Goal: Task Accomplishment & Management: Use online tool/utility

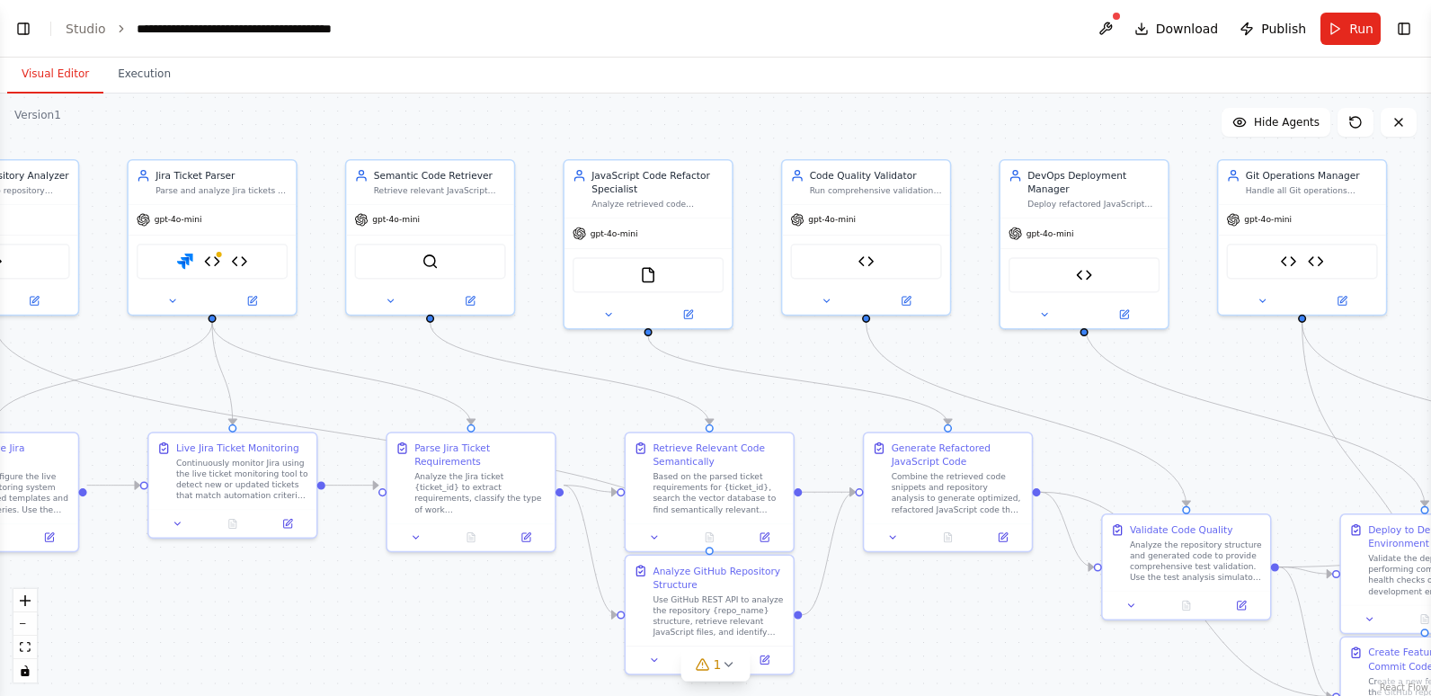
drag, startPoint x: 811, startPoint y: 420, endPoint x: 500, endPoint y: 333, distance: 322.7
click at [500, 333] on div ".deletable-edge-delete-btn { width: 20px; height: 20px; border: 0px solid #ffff…" at bounding box center [715, 394] width 1431 height 602
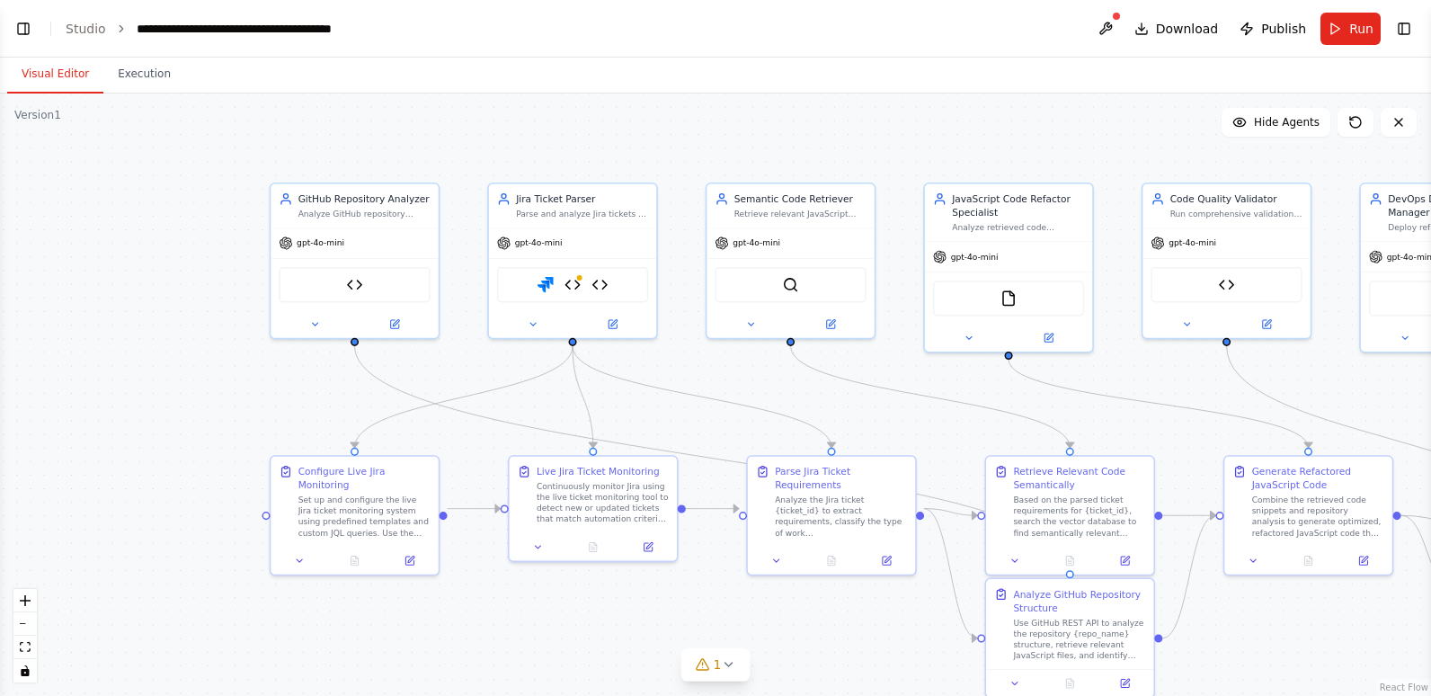
drag, startPoint x: 500, startPoint y: 333, endPoint x: 875, endPoint y: 353, distance: 376.2
click at [875, 353] on div ".deletable-edge-delete-btn { width: 20px; height: 20px; border: 0px solid #ffff…" at bounding box center [715, 394] width 1431 height 602
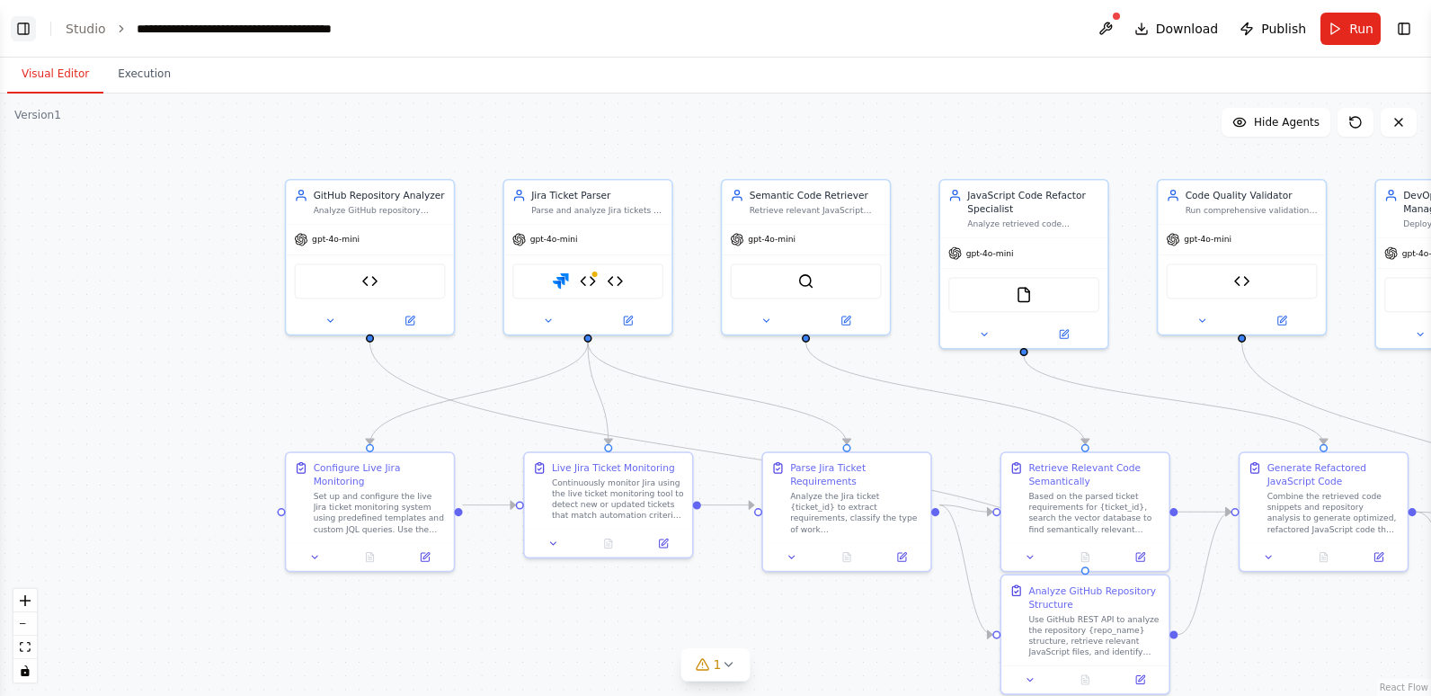
click at [31, 22] on button "Toggle Left Sidebar" at bounding box center [23, 28] width 25 height 25
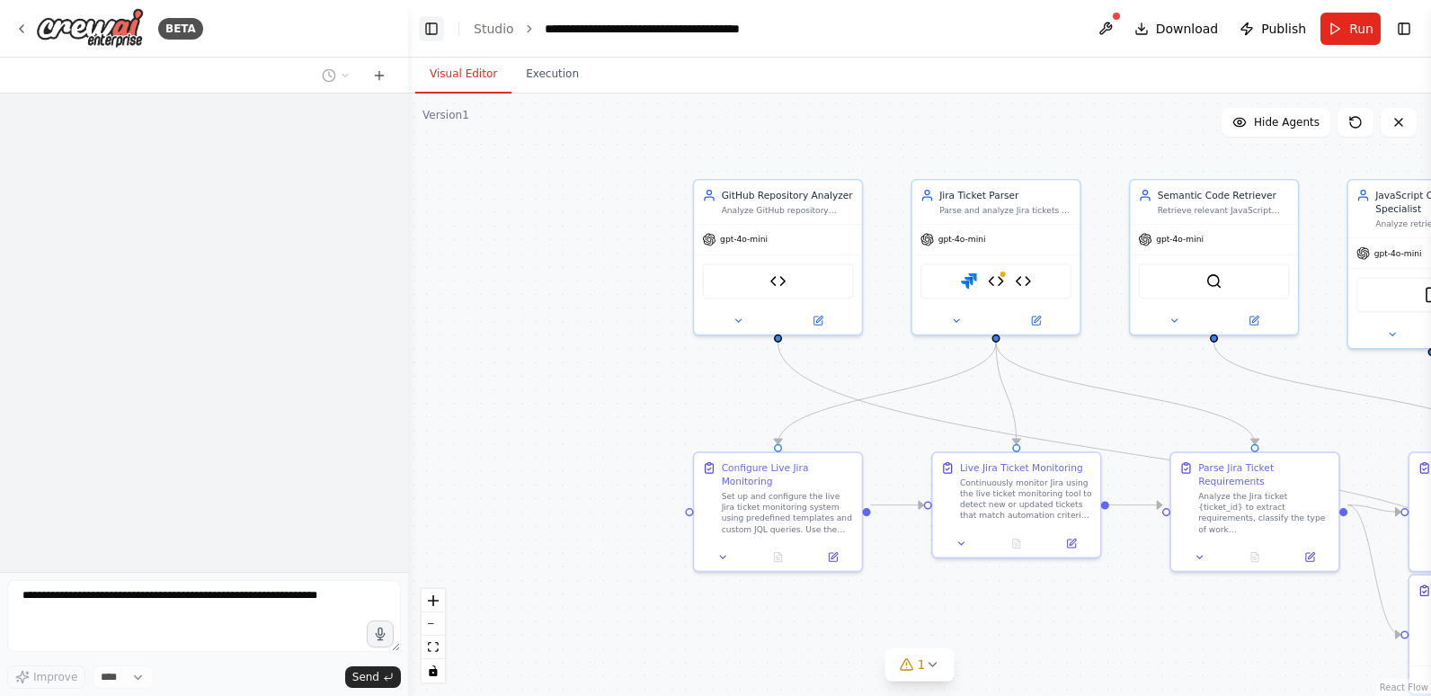
click at [422, 28] on button "Toggle Left Sidebar" at bounding box center [431, 28] width 25 height 25
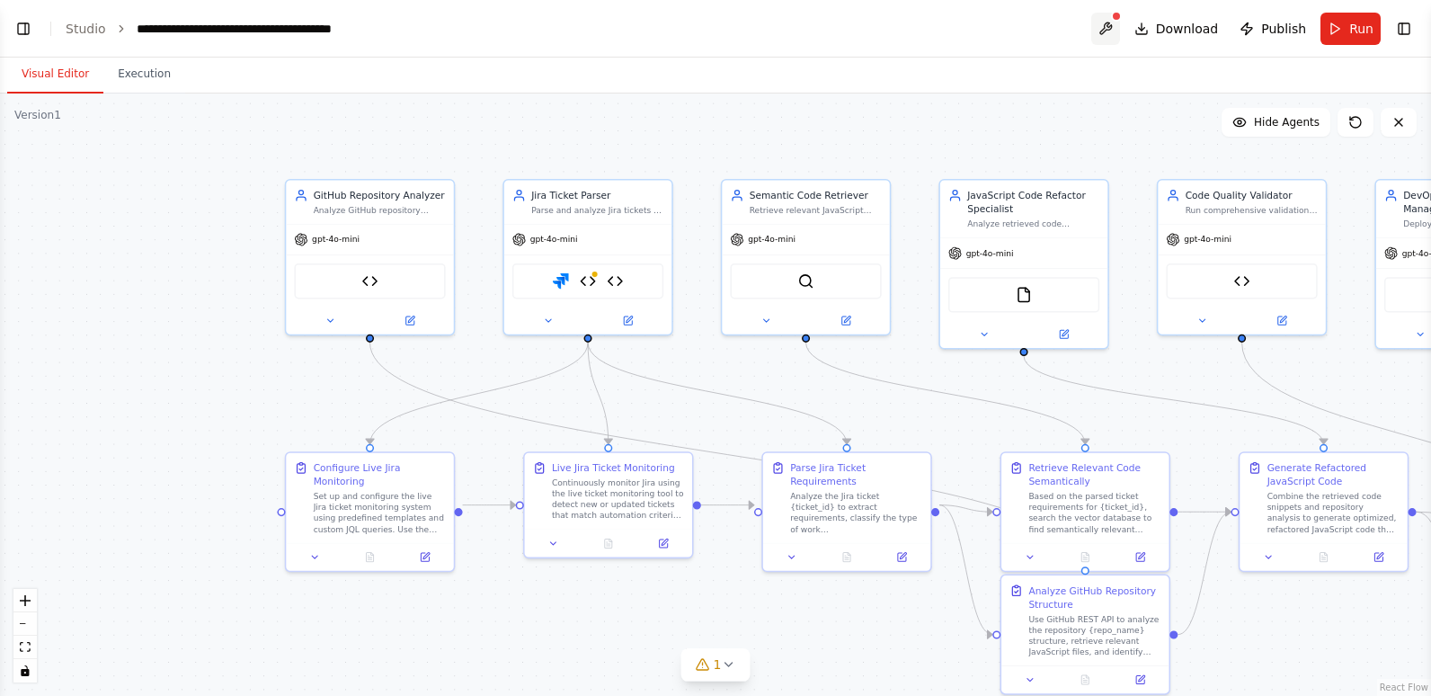
click at [1110, 23] on button at bounding box center [1105, 29] width 29 height 32
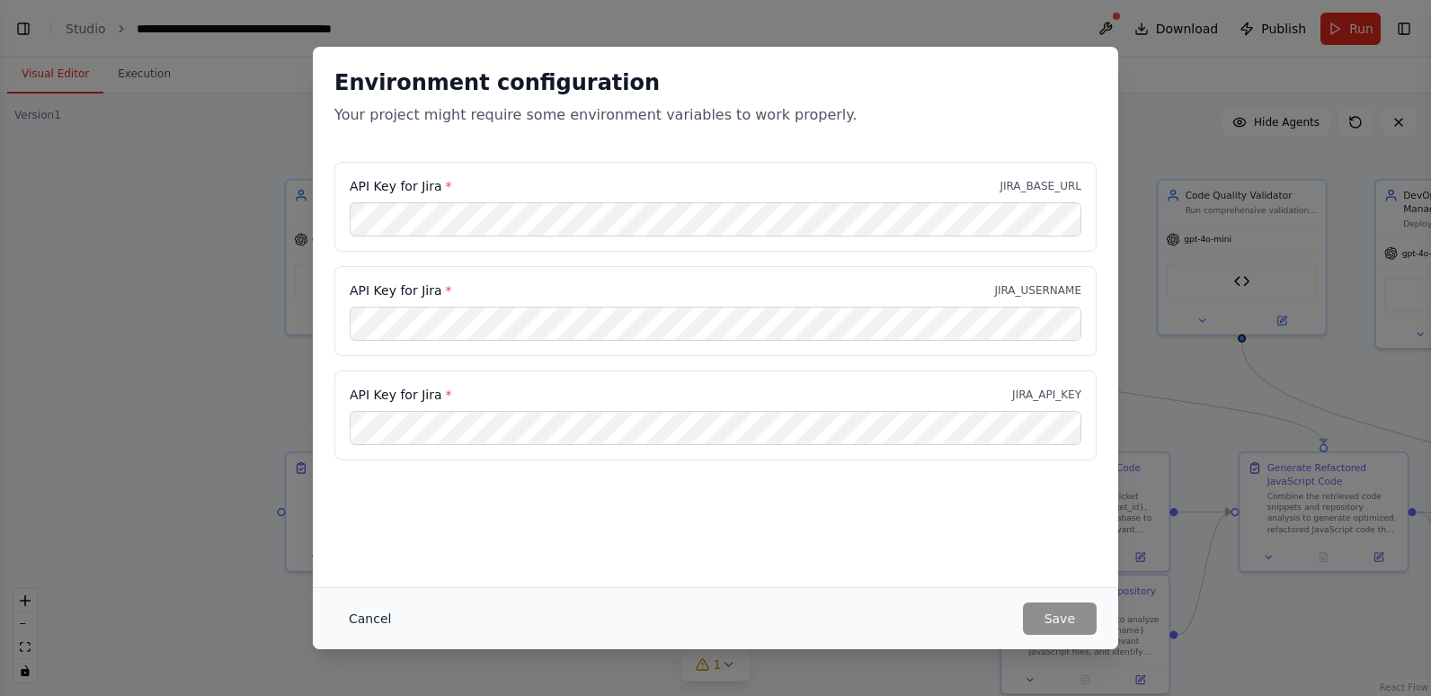
click at [368, 612] on button "Cancel" at bounding box center [369, 618] width 71 height 32
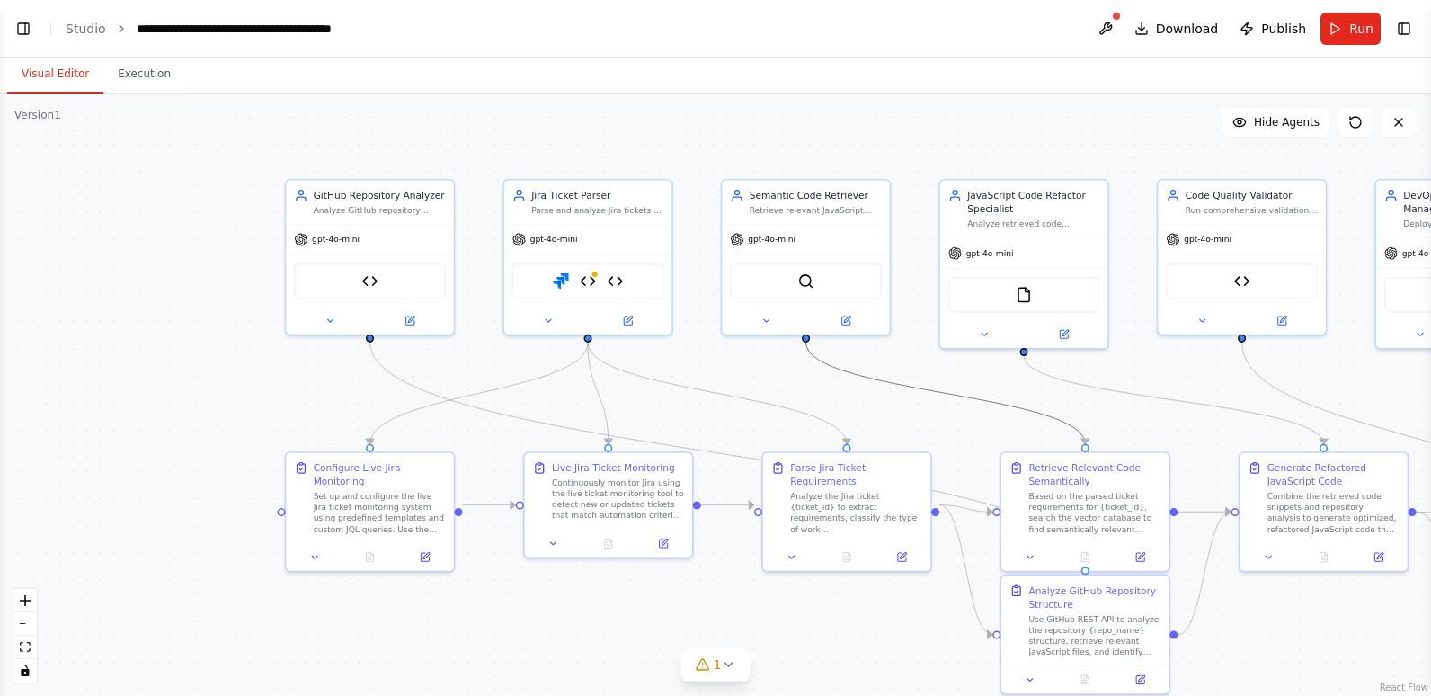
drag, startPoint x: 925, startPoint y: 395, endPoint x: 804, endPoint y: 393, distance: 120.4
click at [804, 393] on div ".deletable-edge-delete-btn { width: 20px; height: 20px; border: 0px solid #ffff…" at bounding box center [715, 394] width 1431 height 602
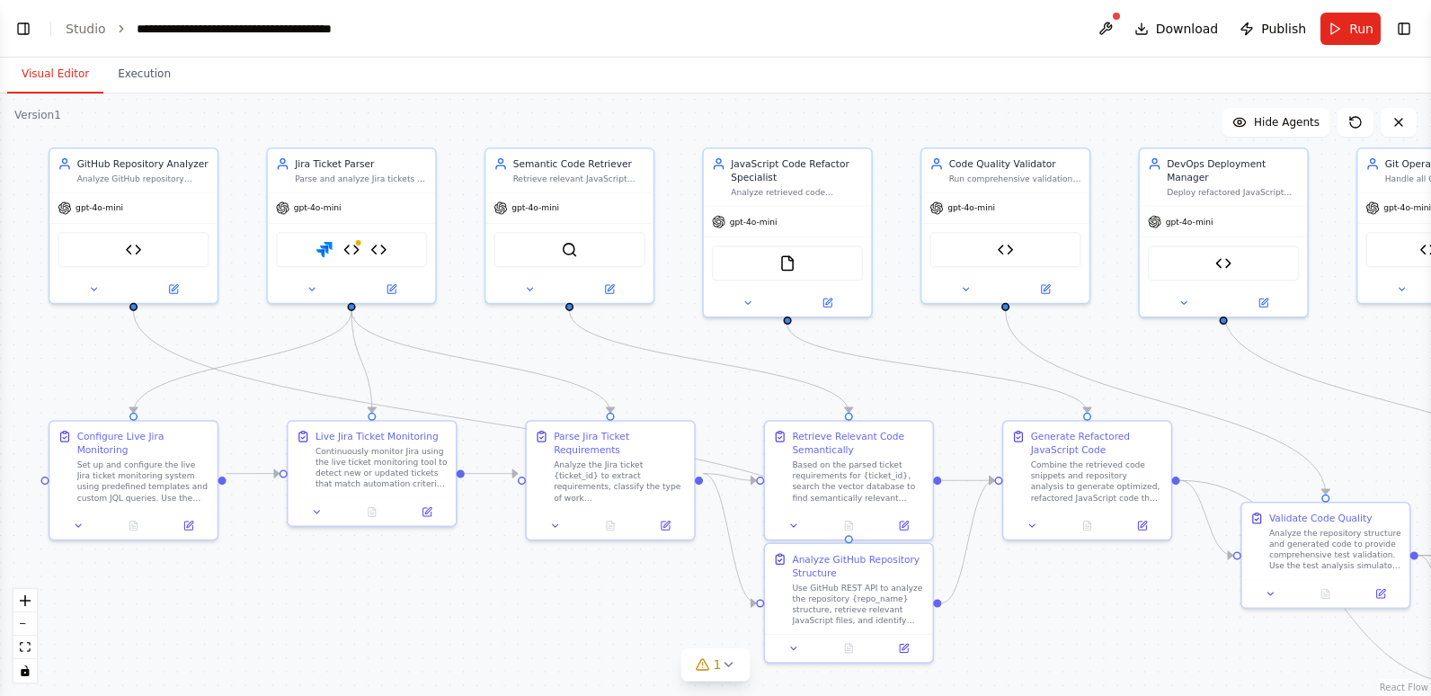
drag, startPoint x: 952, startPoint y: 413, endPoint x: 715, endPoint y: 382, distance: 238.4
click at [715, 382] on div ".deletable-edge-delete-btn { width: 20px; height: 20px; border: 0px solid #ffff…" at bounding box center [715, 394] width 1431 height 602
click at [1099, 582] on div ".deletable-edge-delete-btn { width: 20px; height: 20px; border: 0px solid #ffff…" at bounding box center [715, 394] width 1431 height 602
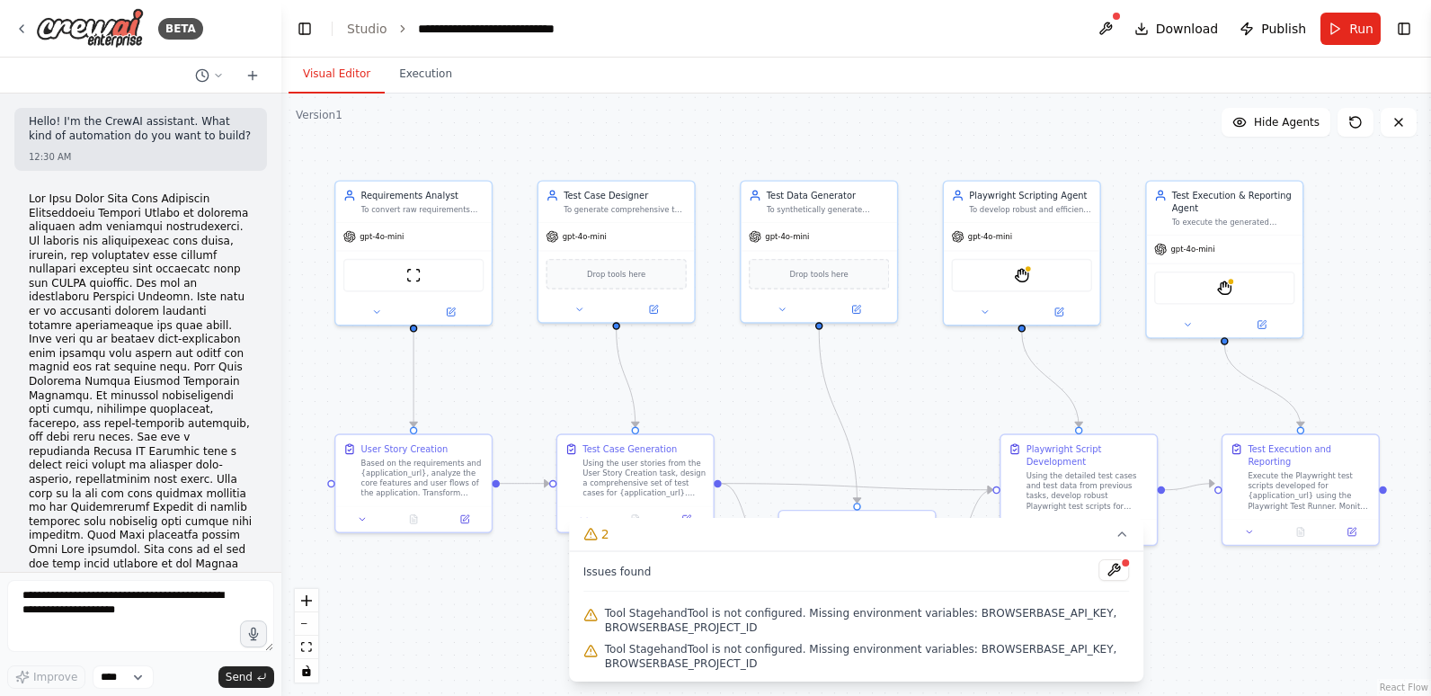
scroll to position [899, 0]
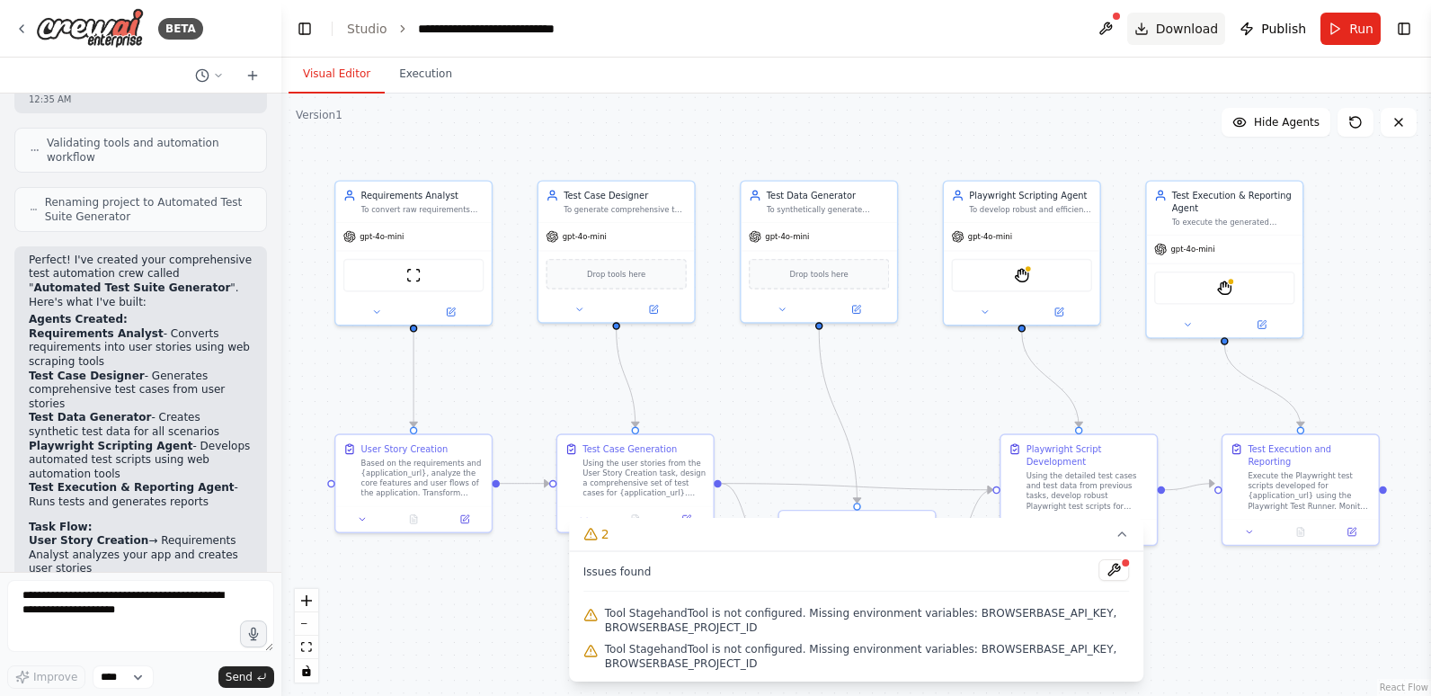
click at [1158, 22] on button "Download" at bounding box center [1176, 29] width 99 height 32
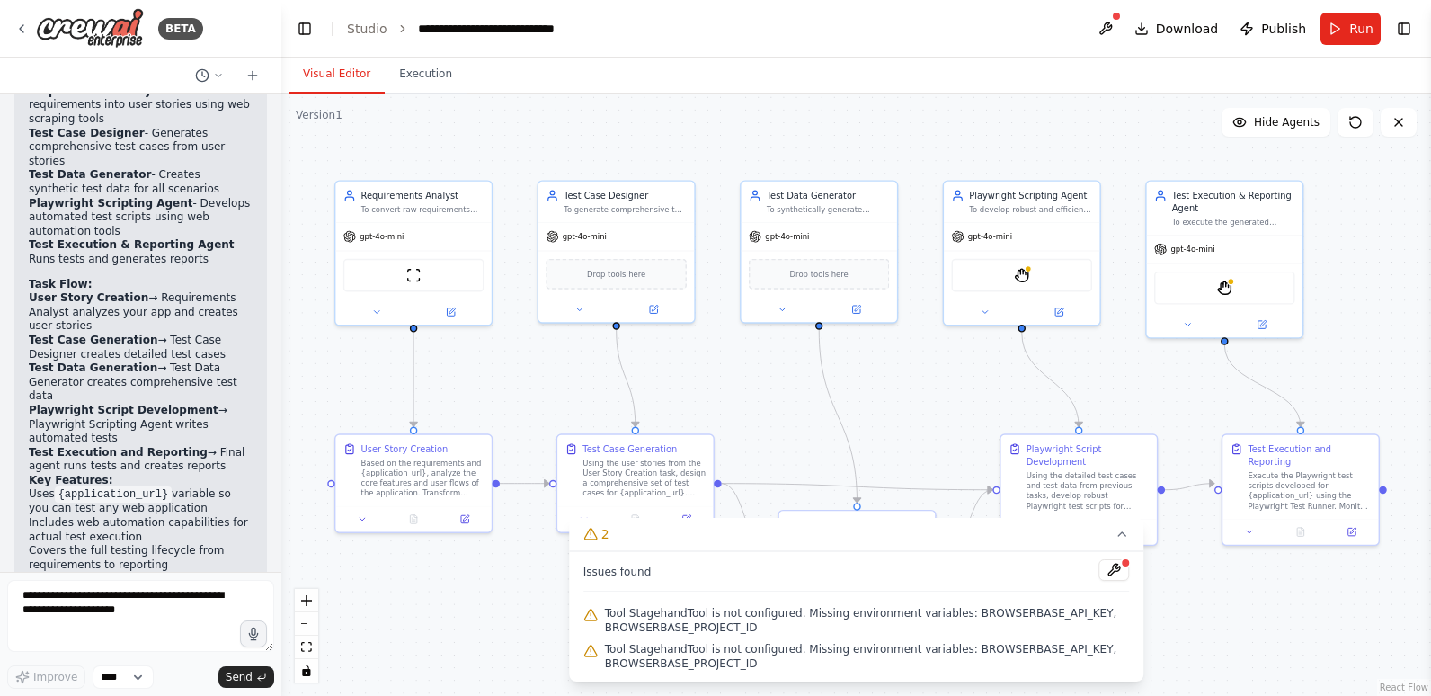
scroll to position [3187, 0]
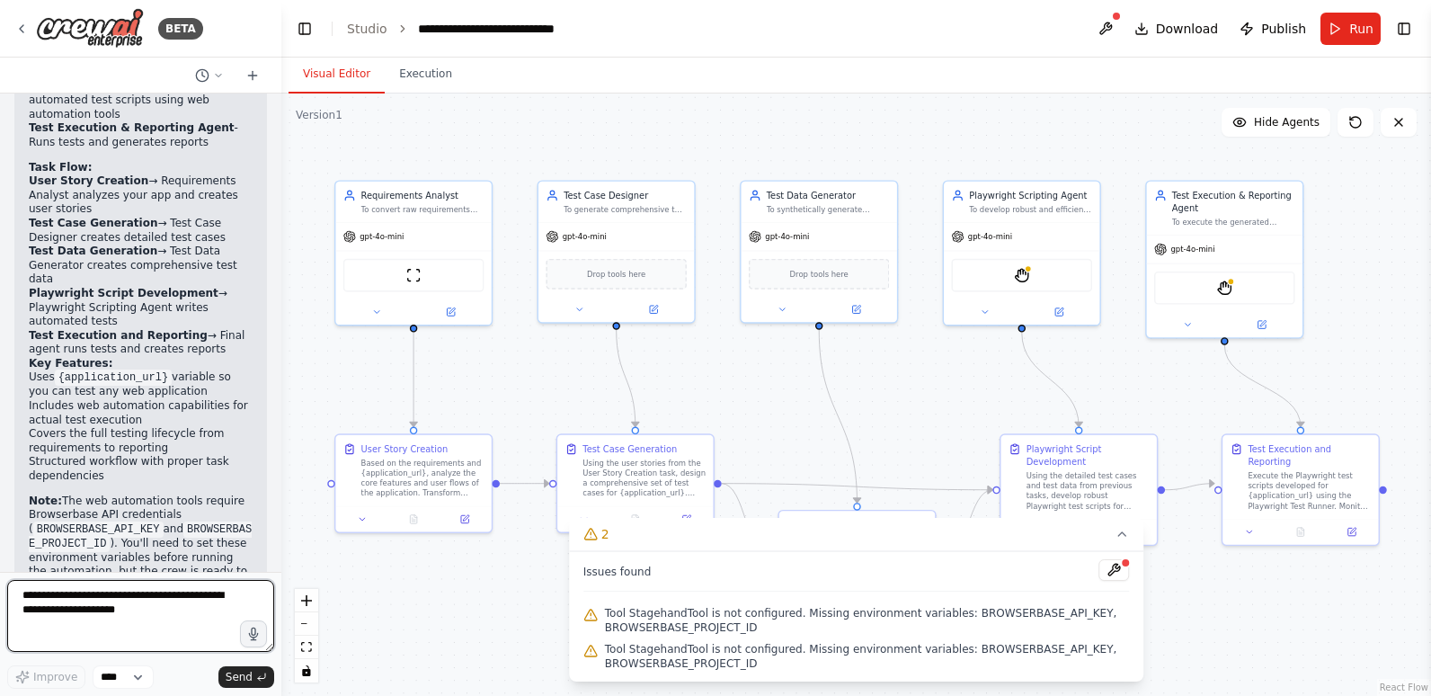
click at [159, 605] on textarea at bounding box center [140, 616] width 267 height 72
type textarea "*"
click at [1119, 566] on button at bounding box center [1113, 570] width 31 height 22
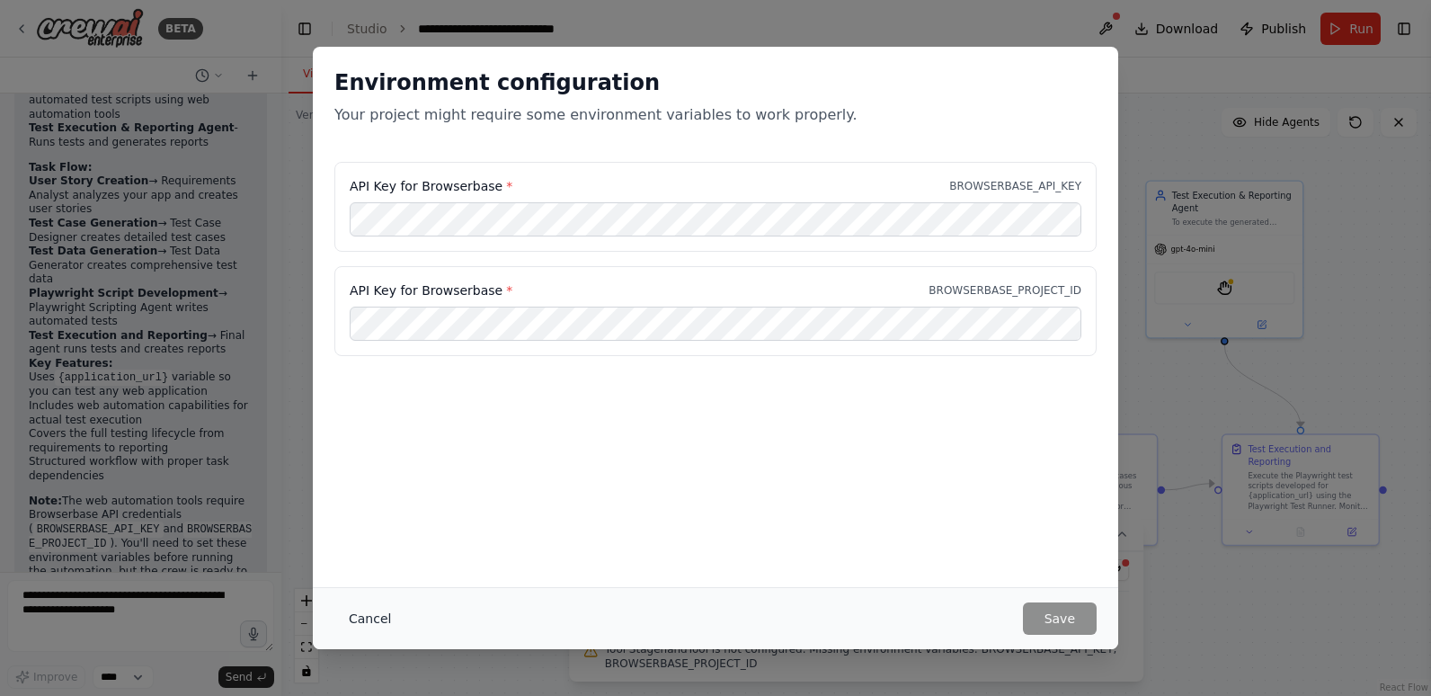
click at [373, 611] on button "Cancel" at bounding box center [369, 618] width 71 height 32
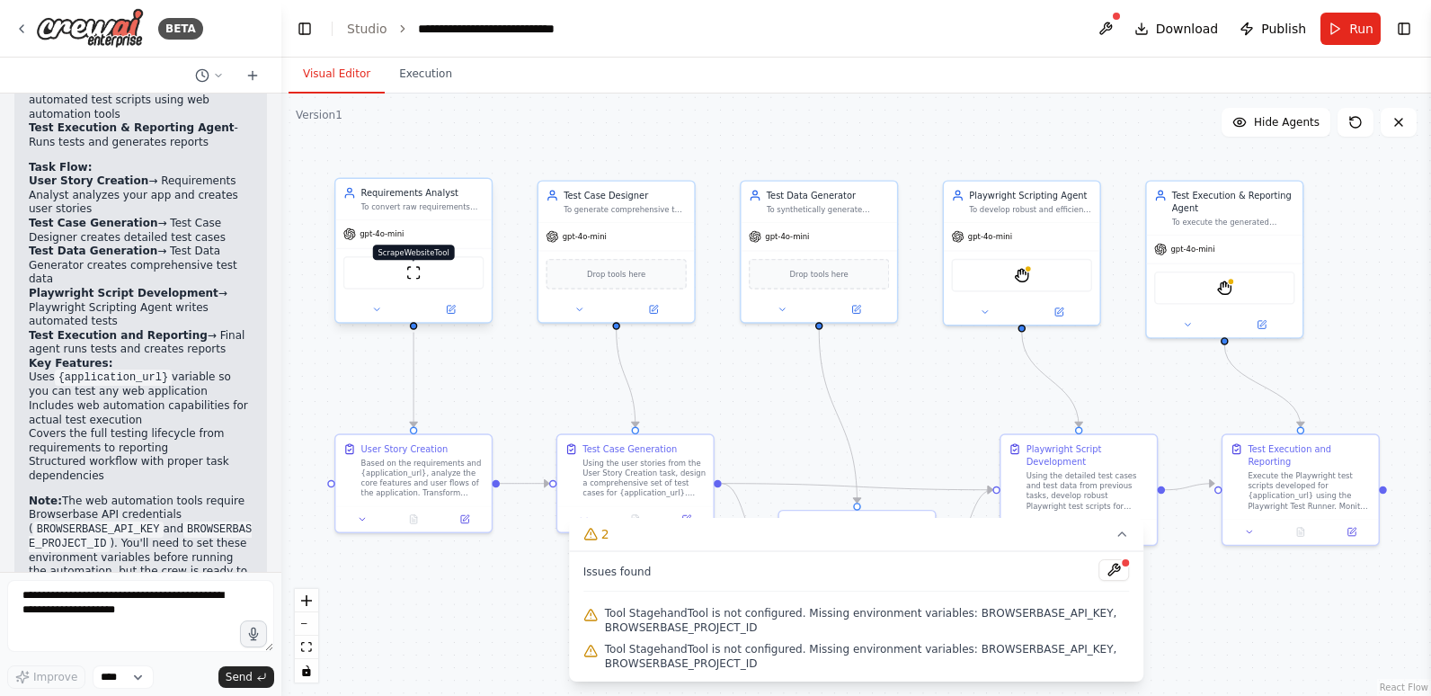
click at [406, 277] on img at bounding box center [413, 272] width 15 height 15
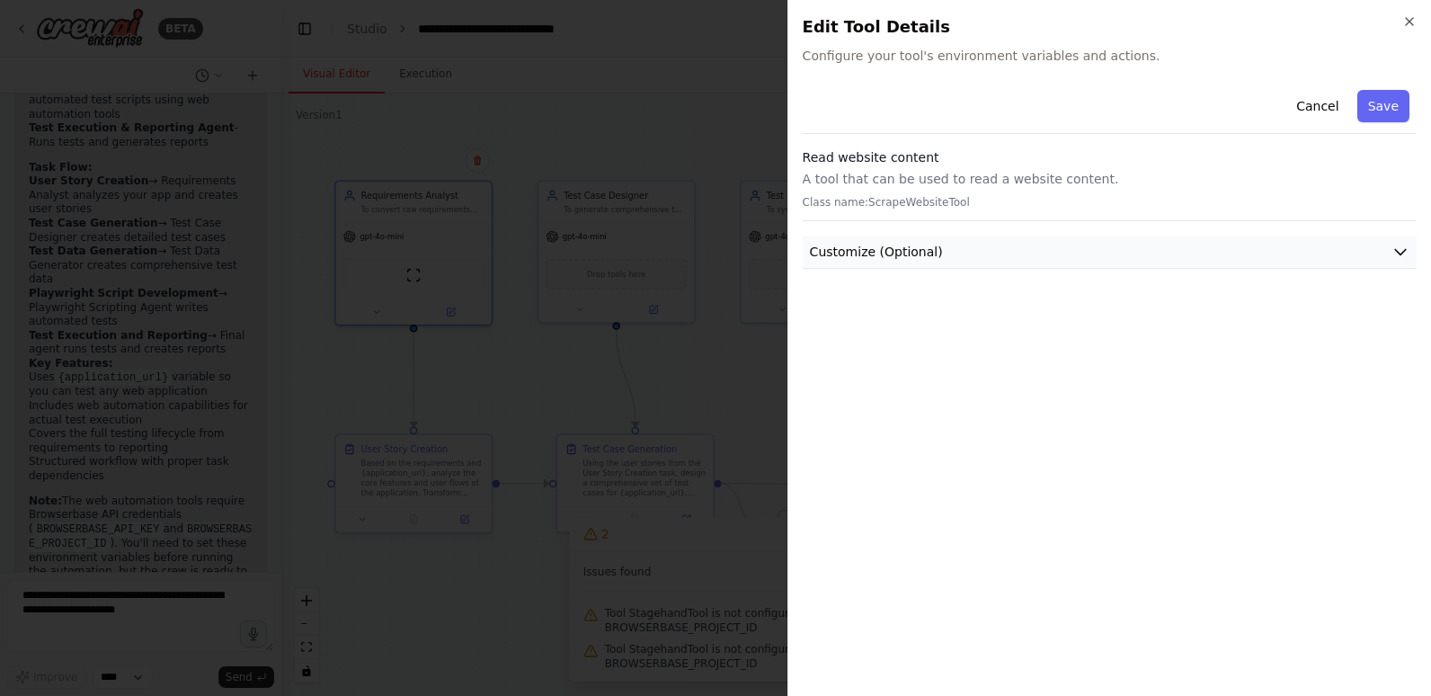
click at [1401, 249] on icon "button" at bounding box center [1400, 252] width 18 height 18
click at [1401, 249] on icon "button" at bounding box center [1400, 251] width 11 height 5
click at [1333, 111] on button "Cancel" at bounding box center [1317, 106] width 64 height 32
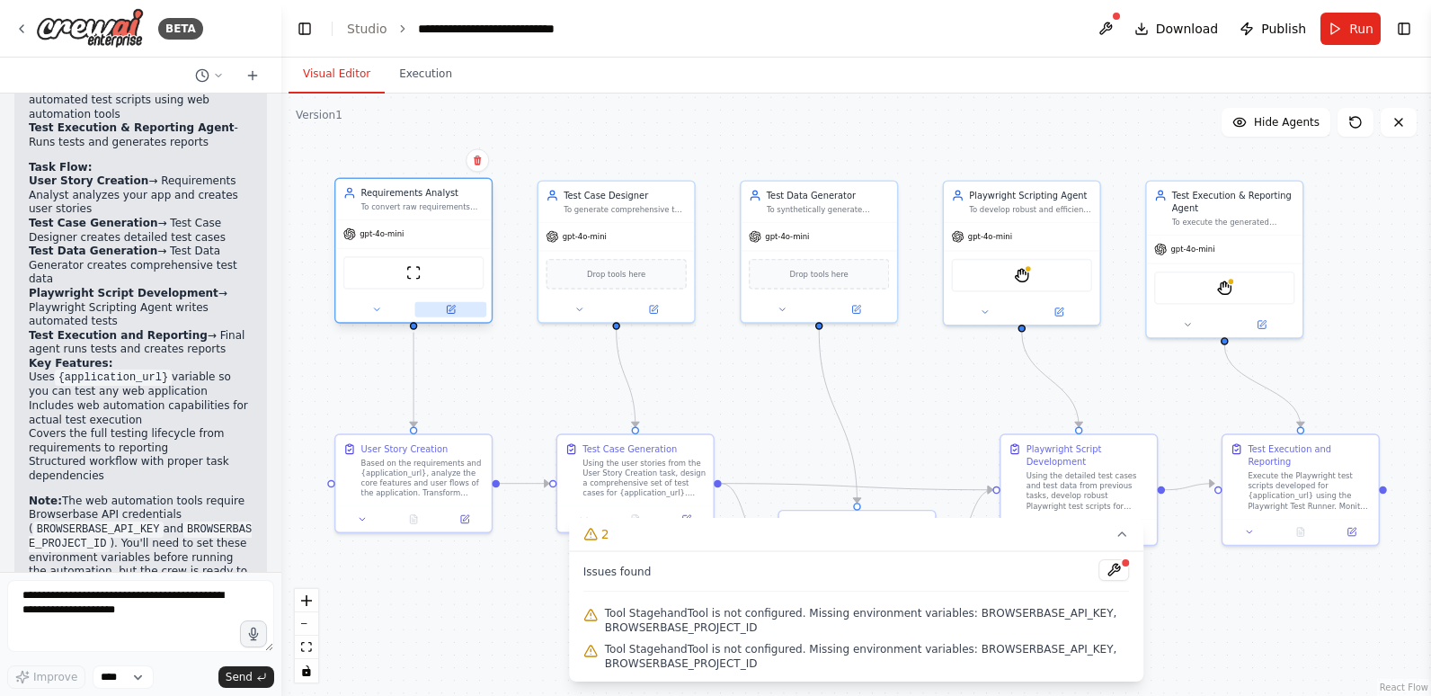
click at [449, 314] on icon at bounding box center [451, 310] width 10 height 10
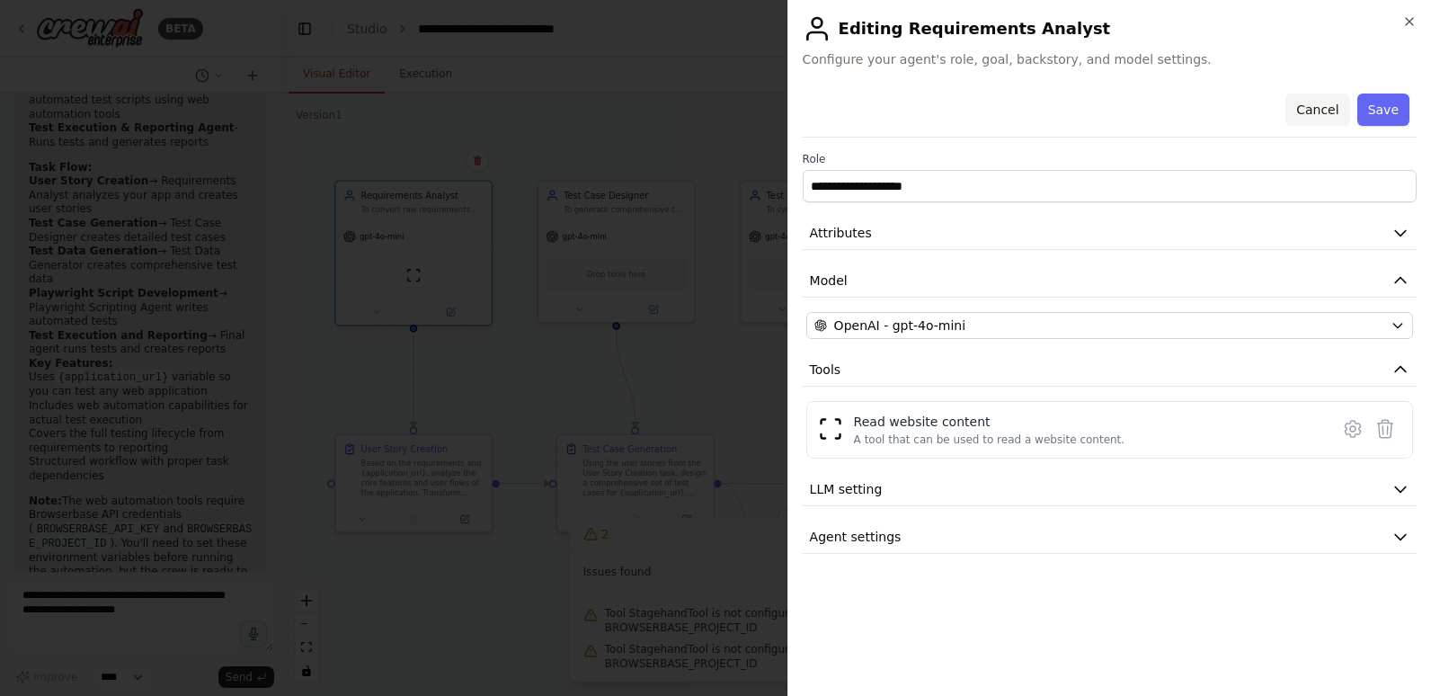
click at [1331, 113] on button "Cancel" at bounding box center [1317, 109] width 64 height 32
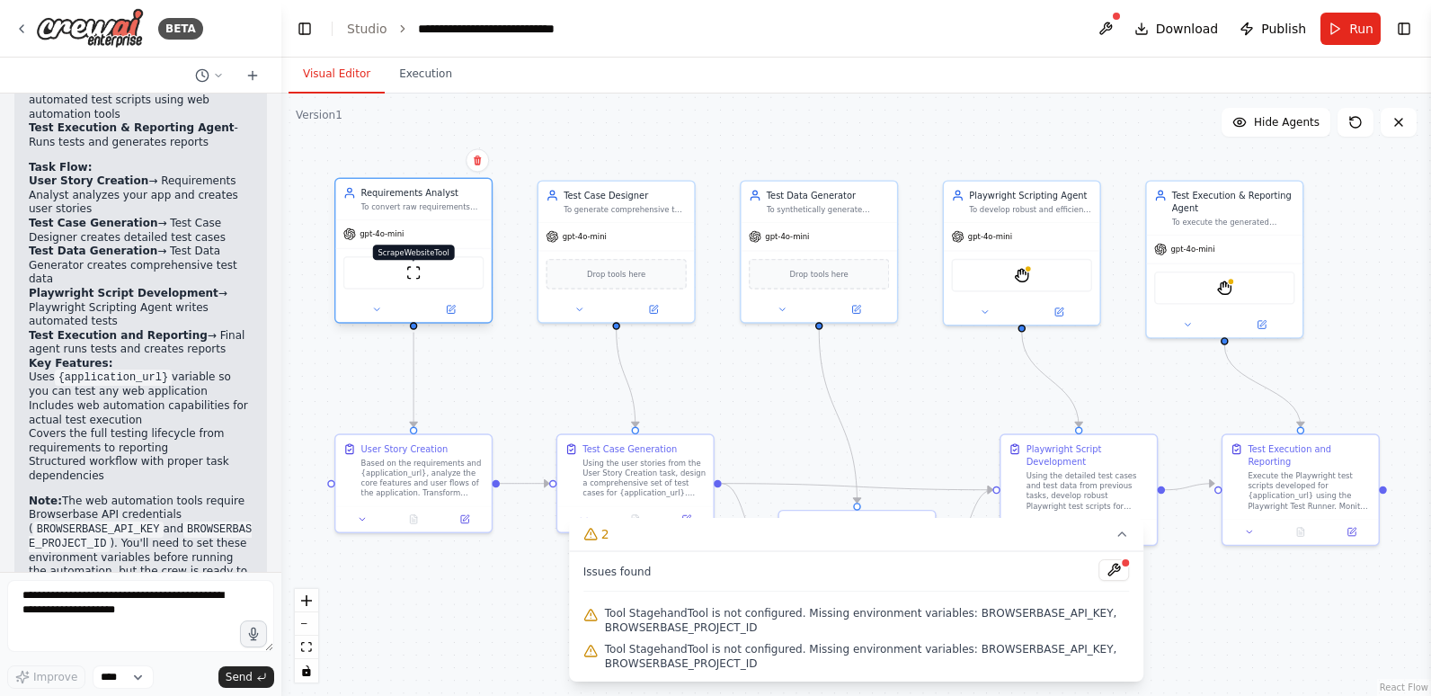
click at [411, 276] on img at bounding box center [413, 272] width 15 height 15
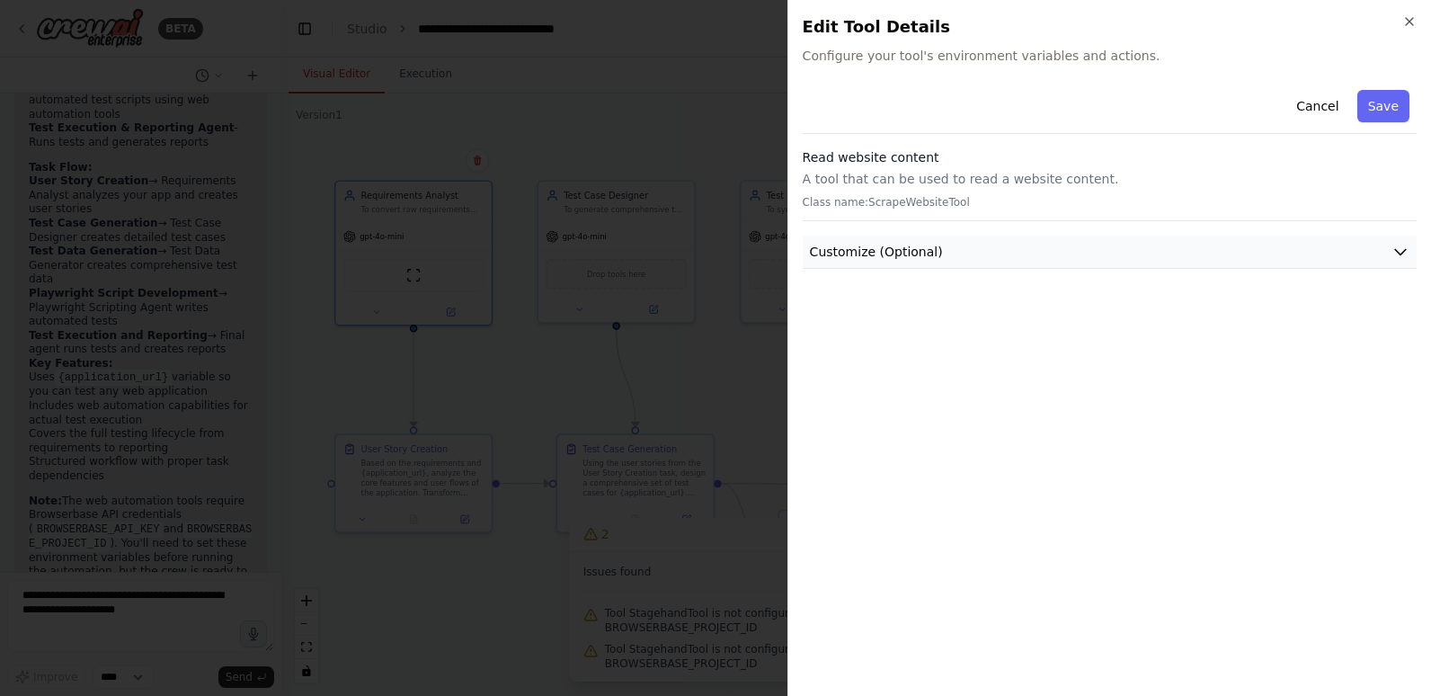
click at [1343, 249] on button "Customize (Optional)" at bounding box center [1110, 251] width 614 height 33
click at [1321, 104] on button "Cancel" at bounding box center [1317, 106] width 64 height 32
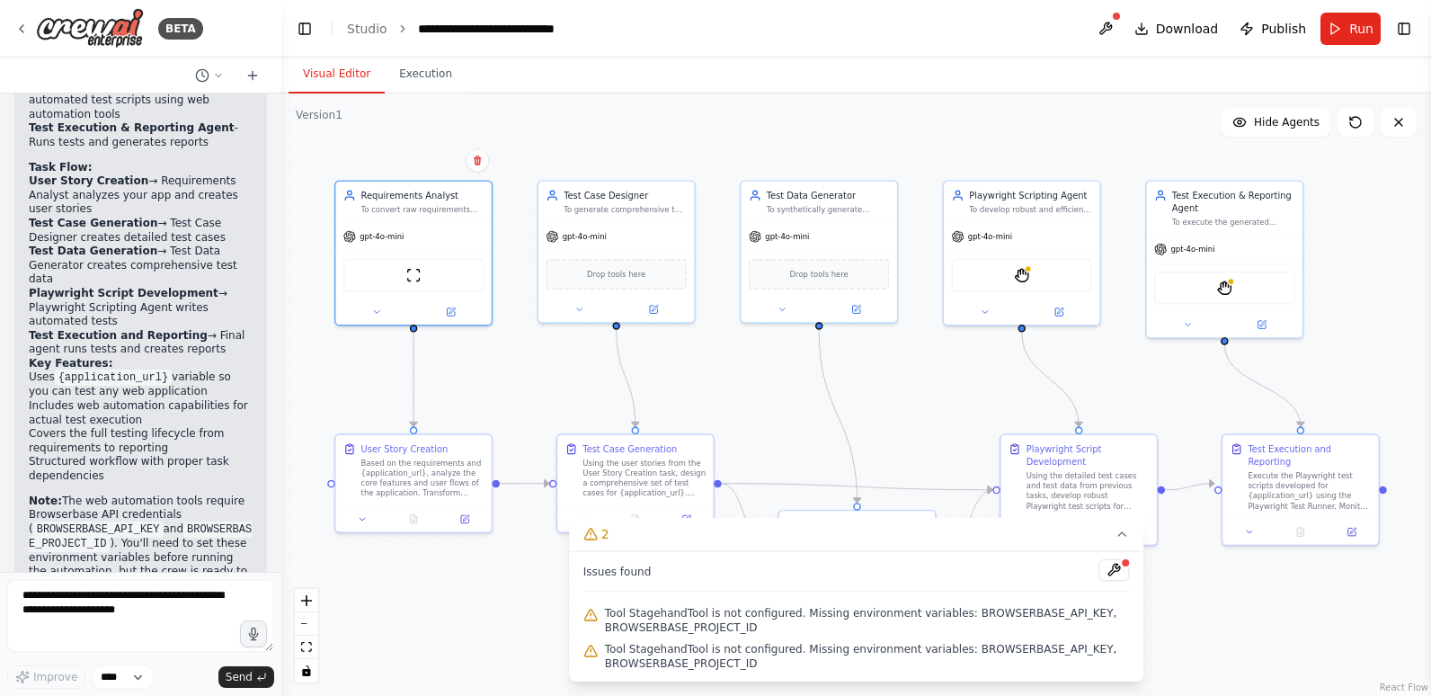
click at [1406, 30] on button "Toggle Right Sidebar" at bounding box center [1403, 28] width 25 height 25
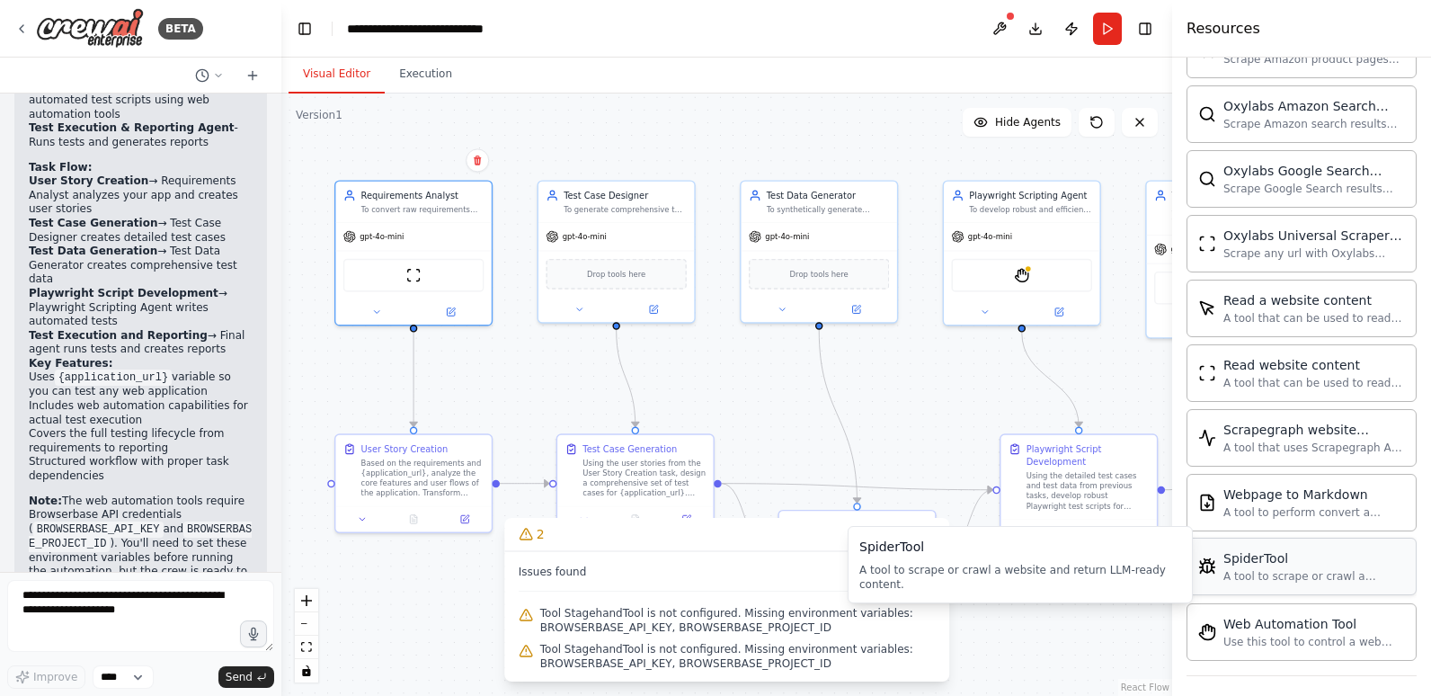
scroll to position [928, 0]
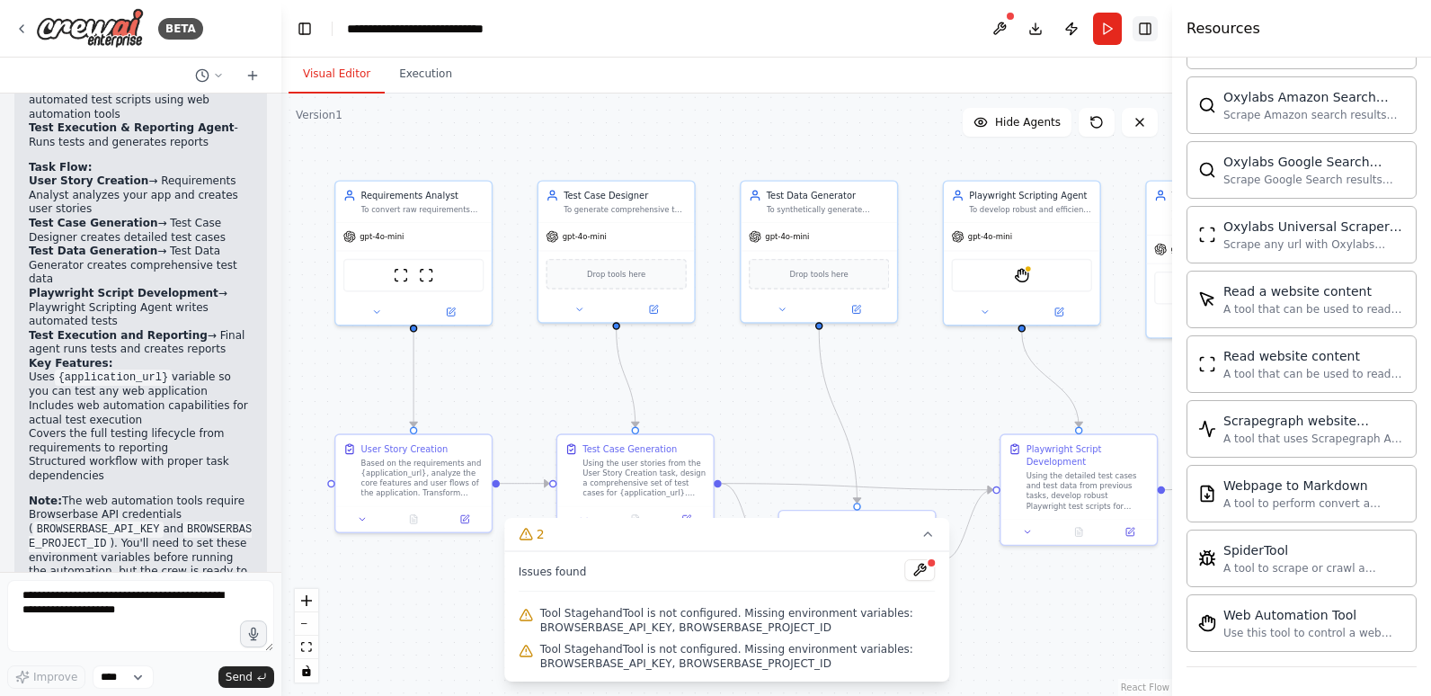
click at [1143, 26] on button "Toggle Right Sidebar" at bounding box center [1144, 28] width 25 height 25
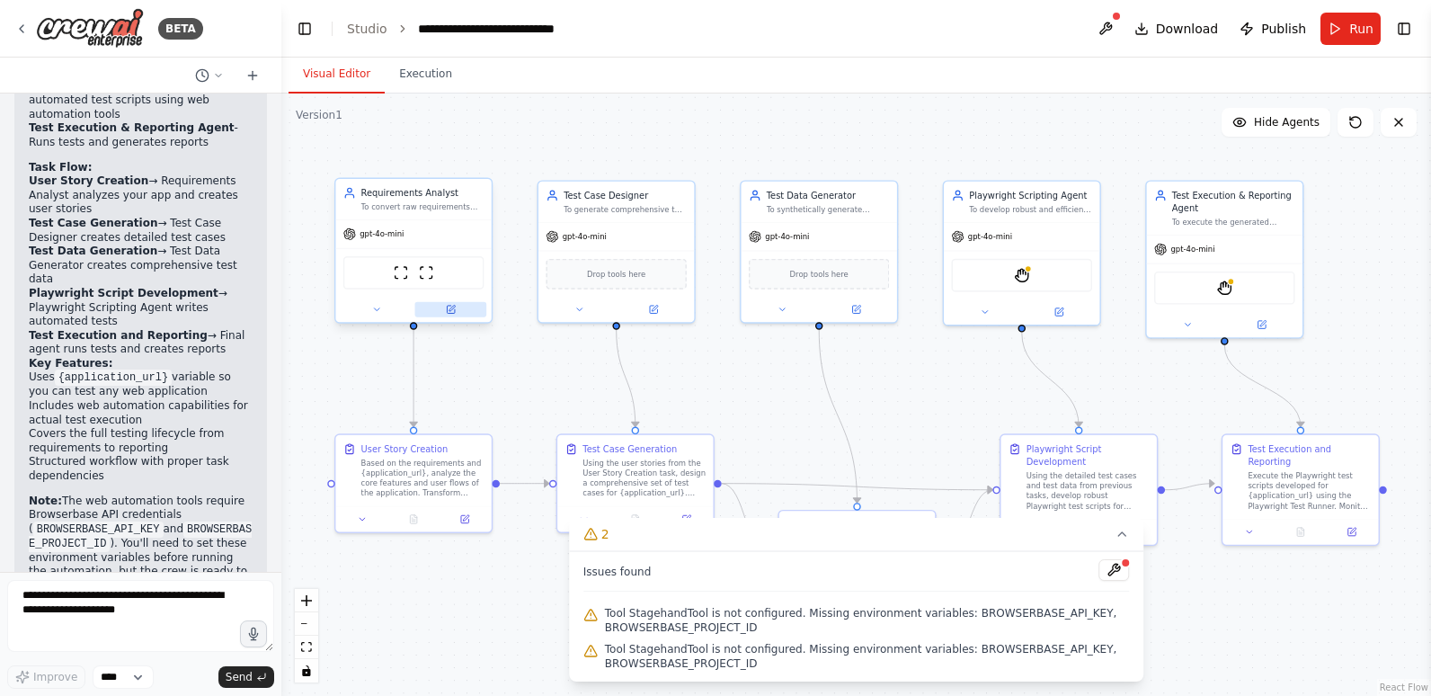
click at [449, 313] on icon at bounding box center [450, 309] width 7 height 7
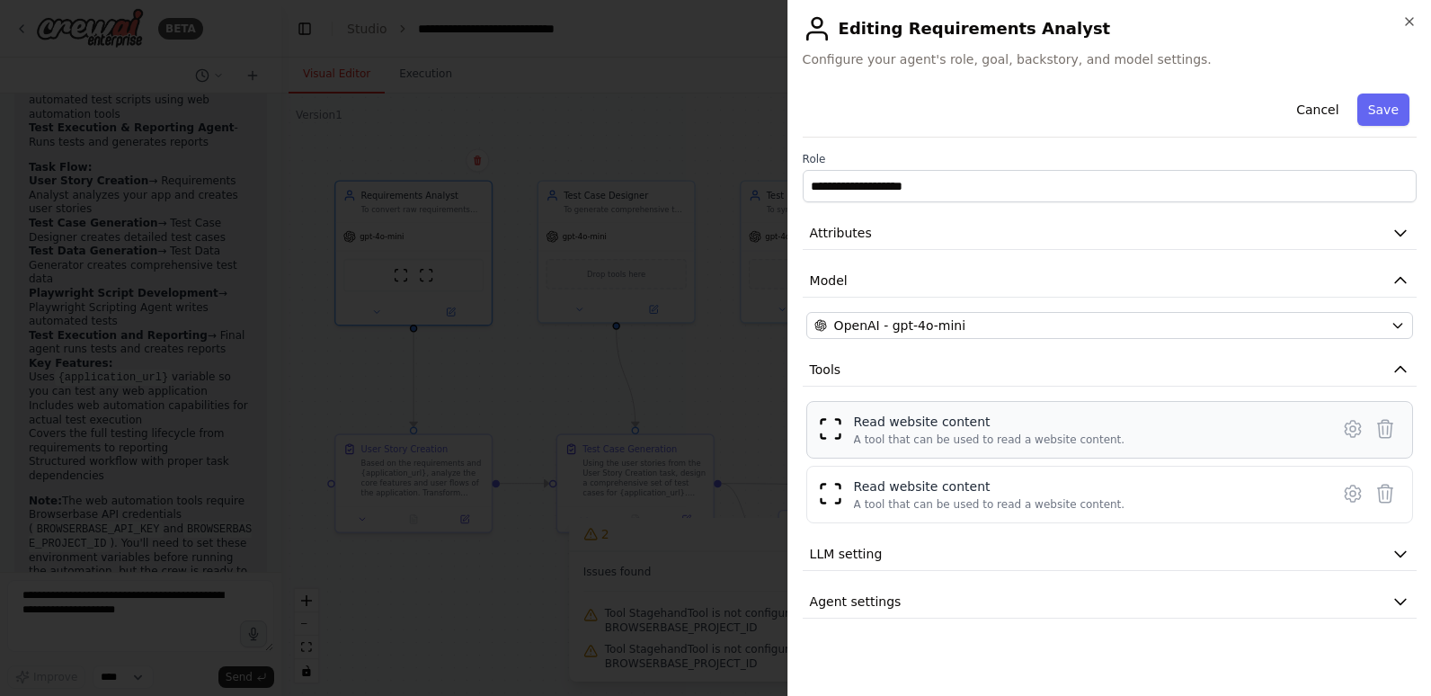
click at [834, 431] on img at bounding box center [830, 428] width 25 height 25
click at [855, 487] on div "Read website content" at bounding box center [989, 486] width 271 height 18
click at [1406, 22] on icon "button" at bounding box center [1409, 21] width 14 height 14
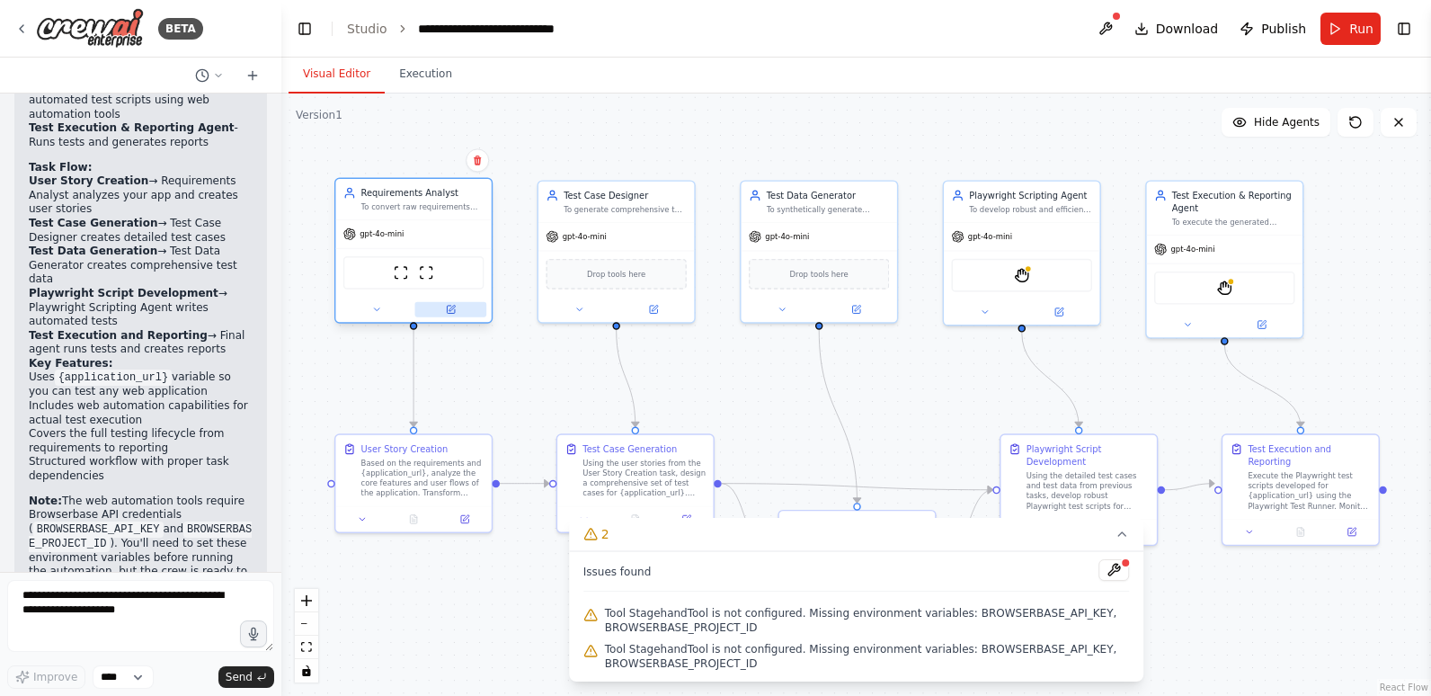
click at [449, 306] on icon at bounding box center [450, 309] width 7 height 7
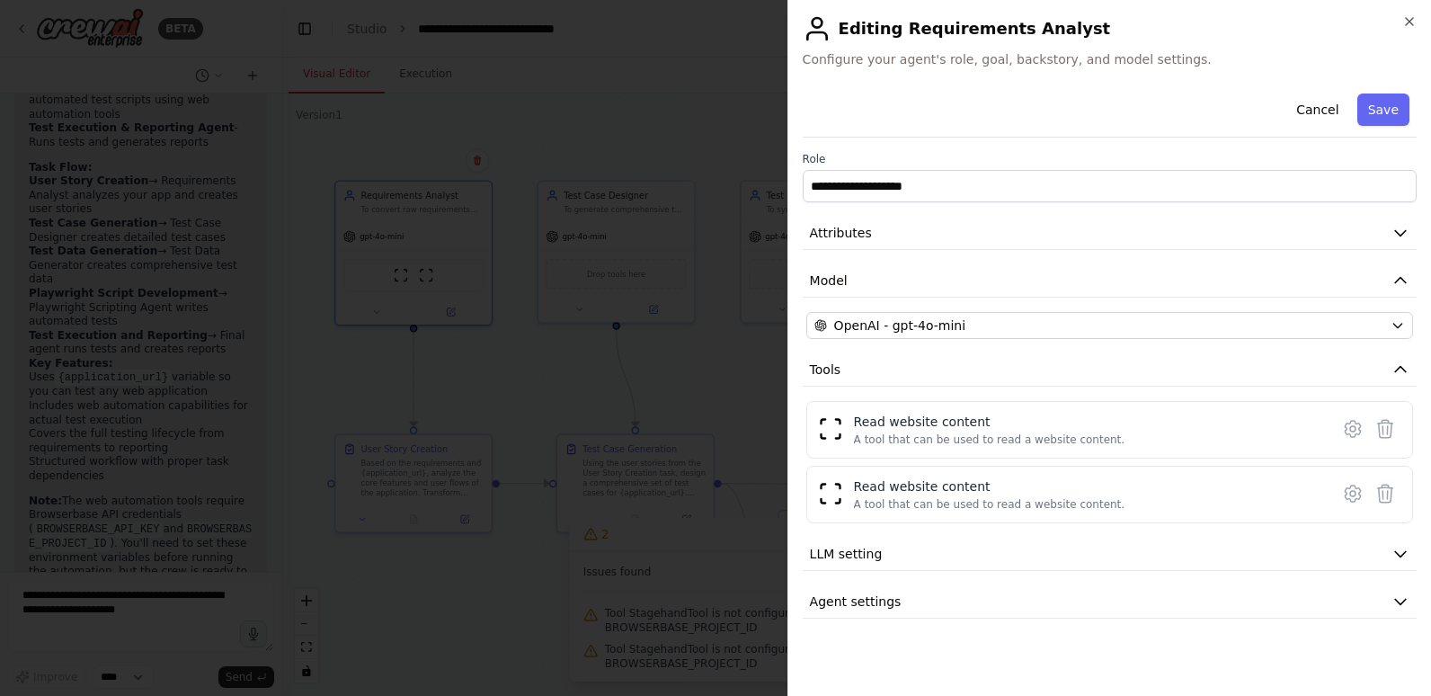
click at [1412, 29] on h2 "Editing Requirements Analyst" at bounding box center [1110, 28] width 614 height 29
click at [1408, 22] on icon "button" at bounding box center [1409, 21] width 14 height 14
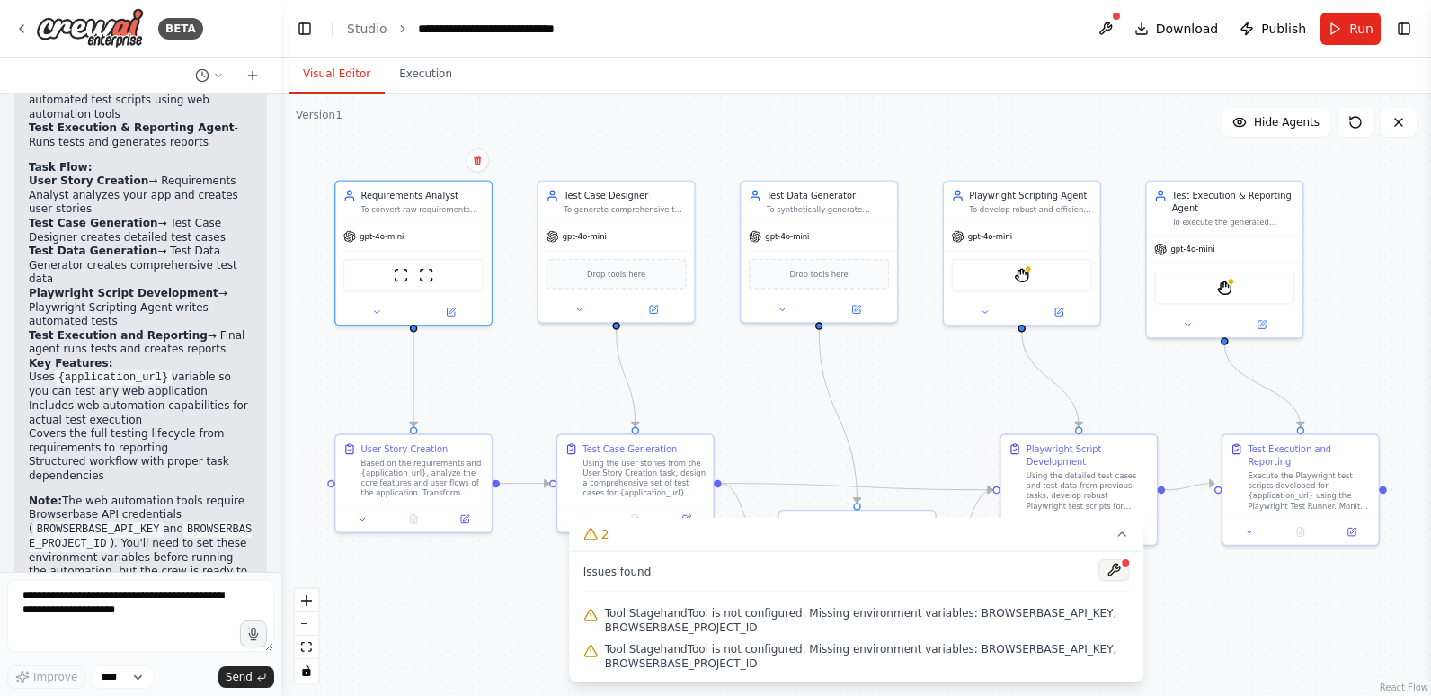
click at [1119, 567] on button at bounding box center [1113, 570] width 31 height 22
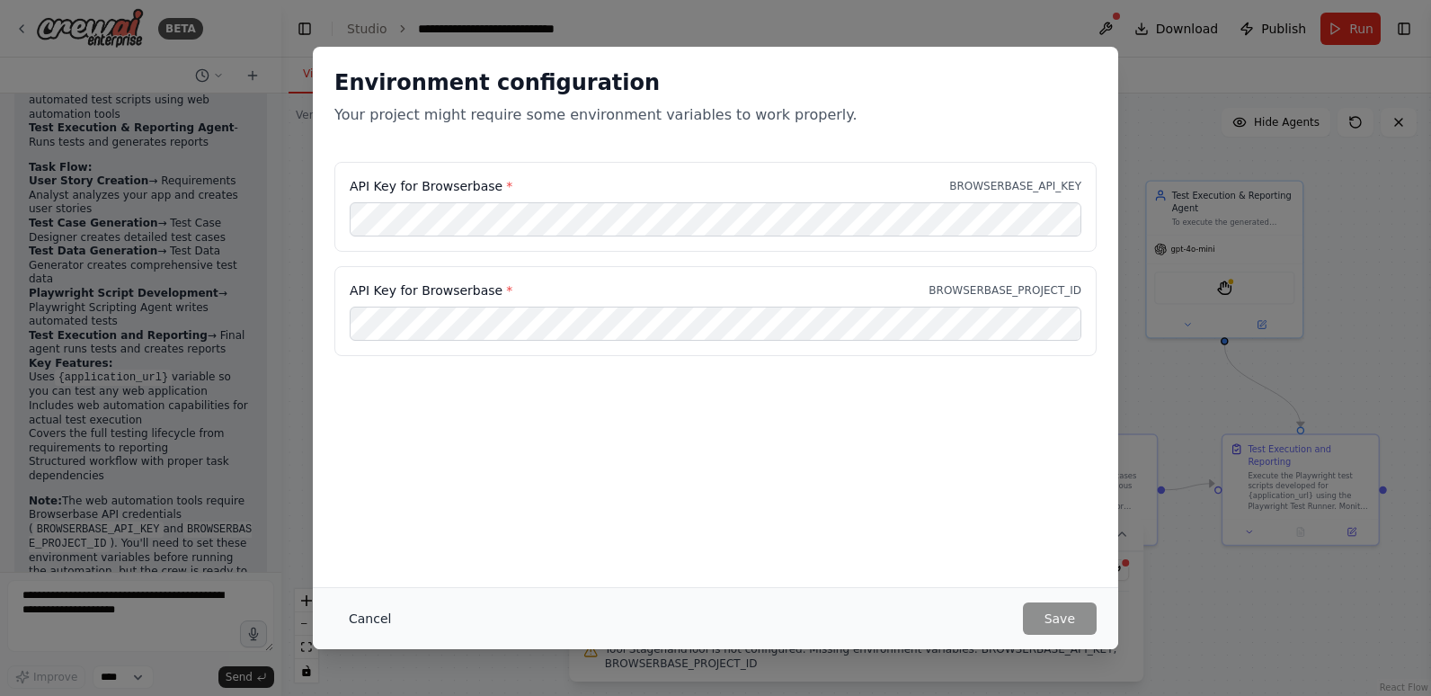
click at [361, 611] on button "Cancel" at bounding box center [369, 618] width 71 height 32
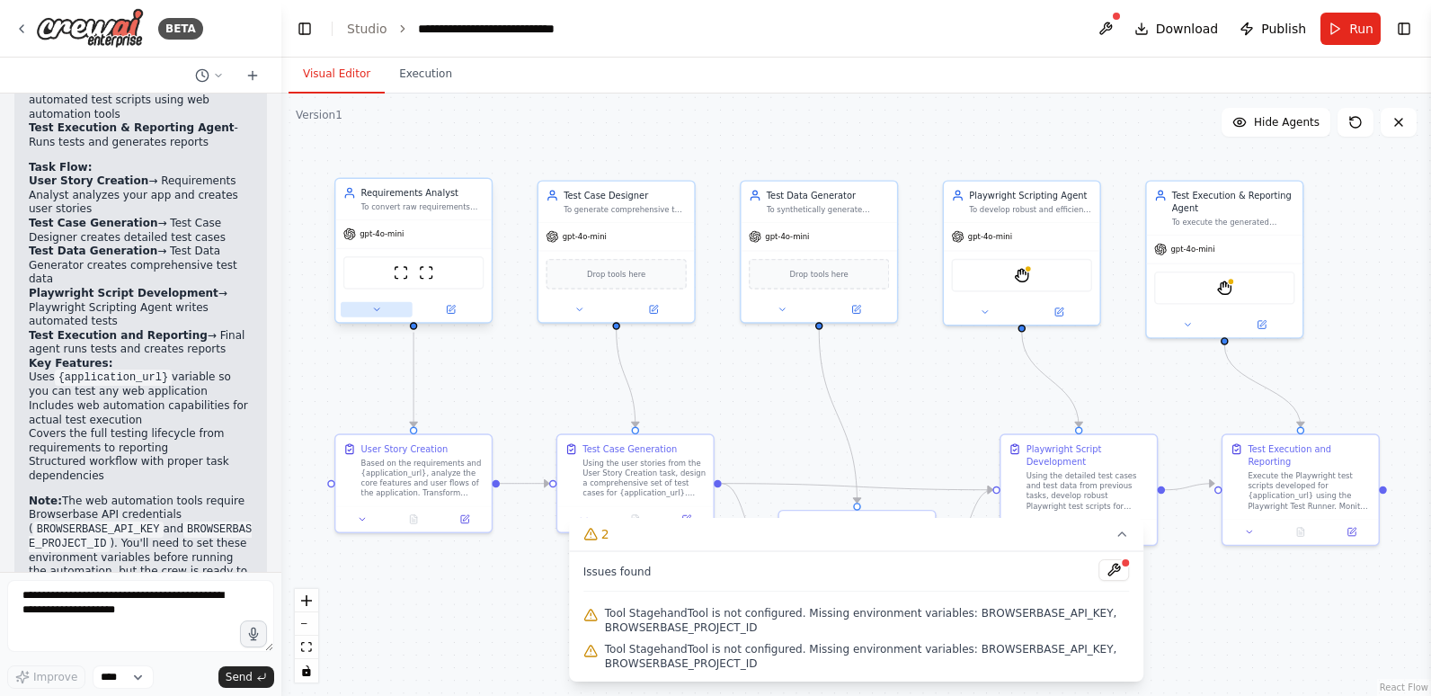
click at [377, 305] on icon at bounding box center [376, 310] width 10 height 10
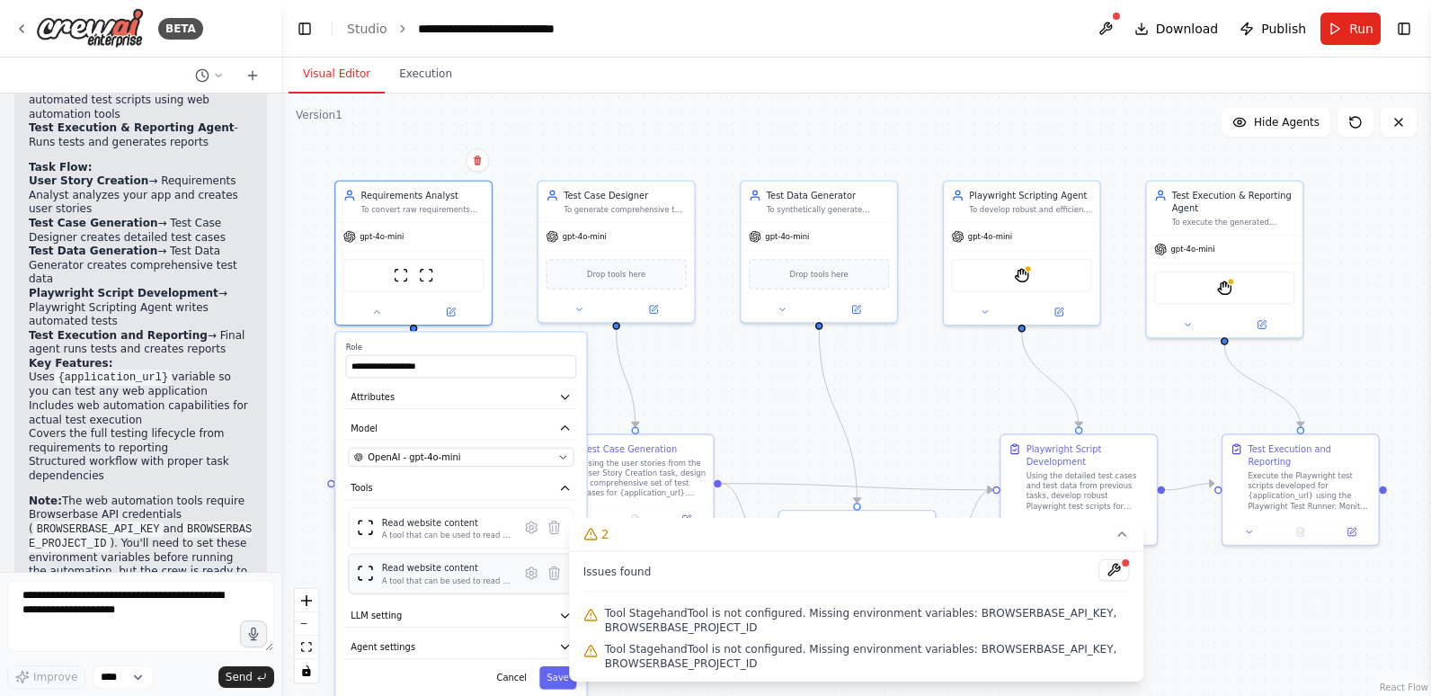
click at [408, 574] on div "Read website content A tool that can be used to read a website content." at bounding box center [447, 574] width 130 height 24
click at [551, 571] on icon at bounding box center [554, 573] width 11 height 13
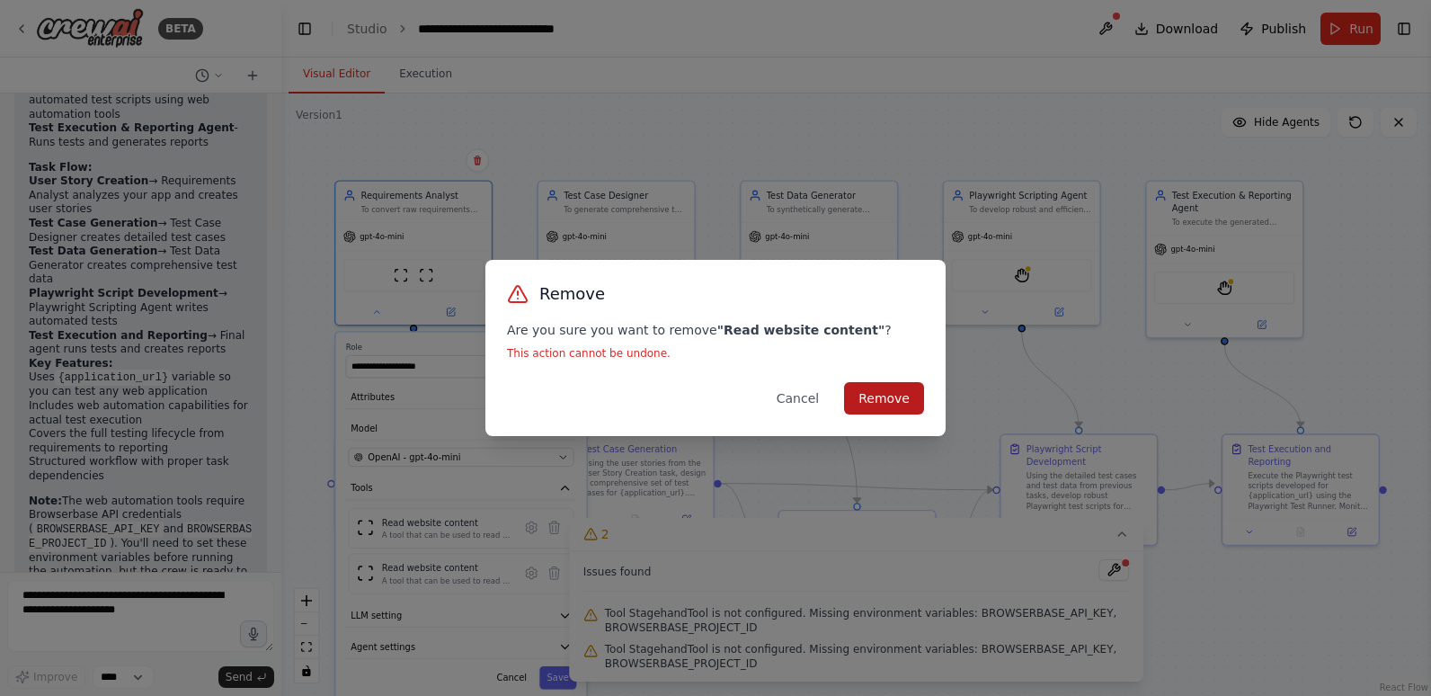
click at [900, 400] on button "Remove" at bounding box center [884, 398] width 80 height 32
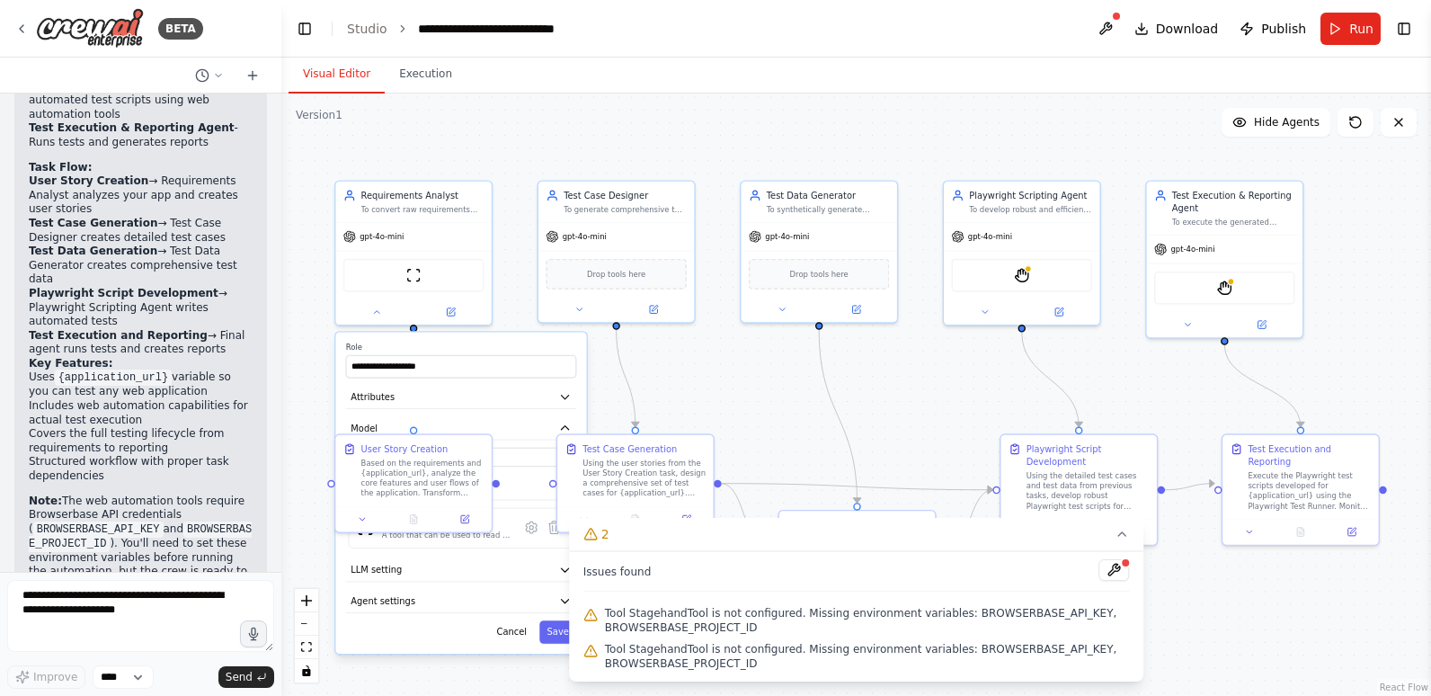
click at [1231, 610] on div ".deletable-edge-delete-btn { width: 20px; height: 20px; border: 0px solid #ffff…" at bounding box center [855, 394] width 1149 height 602
click at [1120, 531] on icon at bounding box center [1121, 534] width 14 height 14
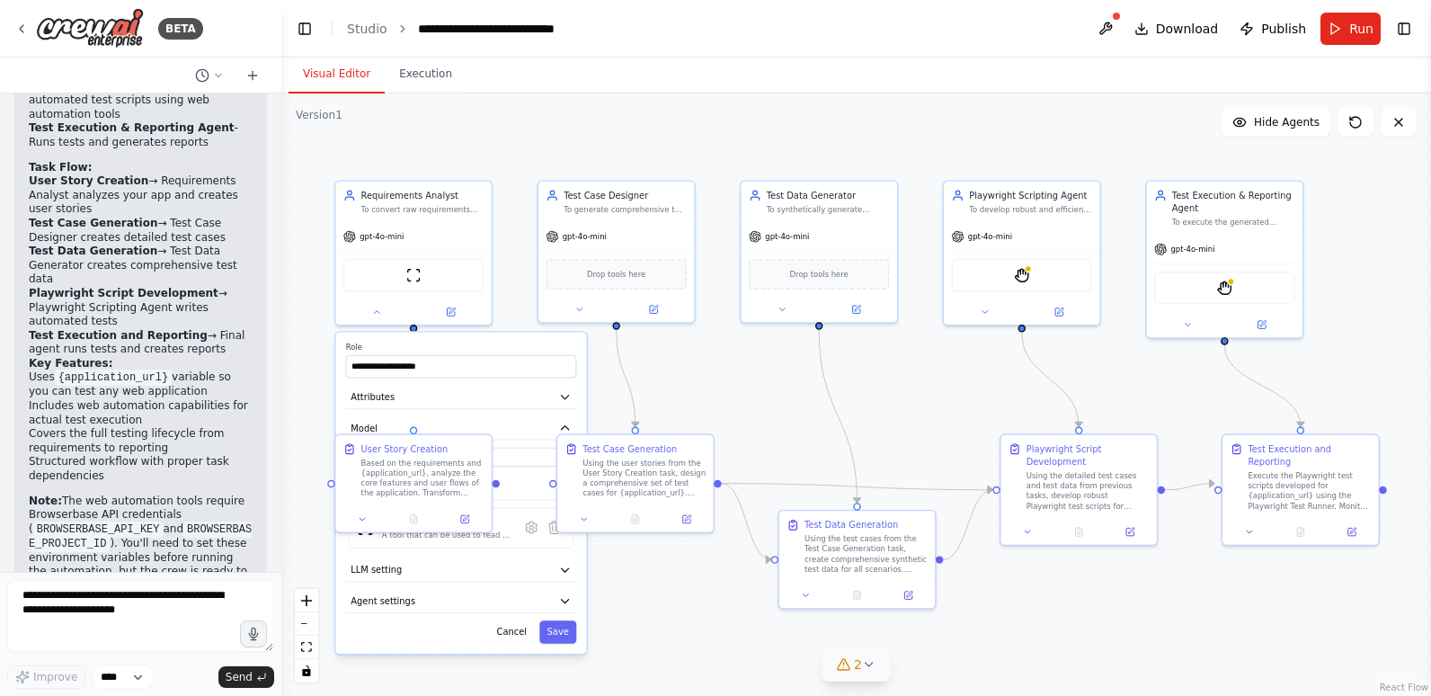
click at [1190, 600] on div ".deletable-edge-delete-btn { width: 20px; height: 20px; border: 0px solid #ffff…" at bounding box center [855, 394] width 1149 height 602
click at [379, 308] on icon at bounding box center [376, 310] width 10 height 10
click at [462, 517] on icon at bounding box center [464, 515] width 7 height 7
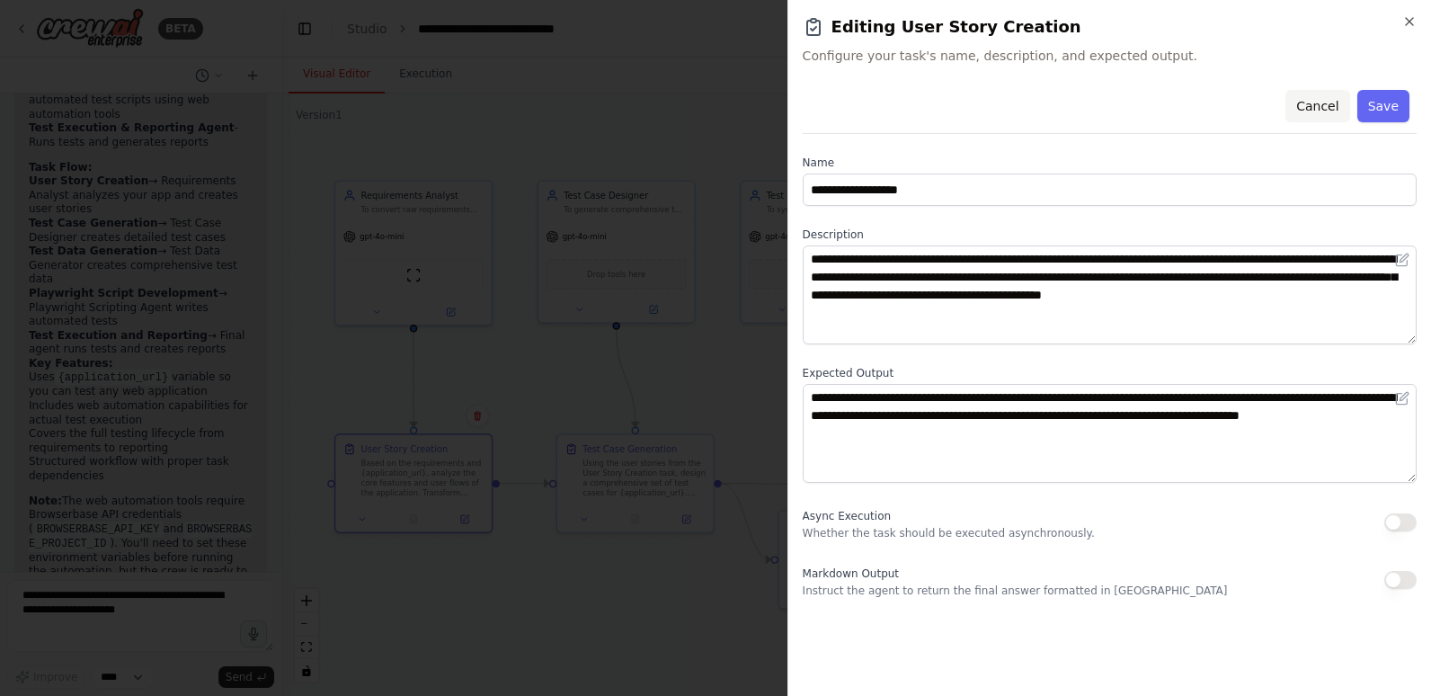
click at [1317, 108] on button "Cancel" at bounding box center [1317, 106] width 64 height 32
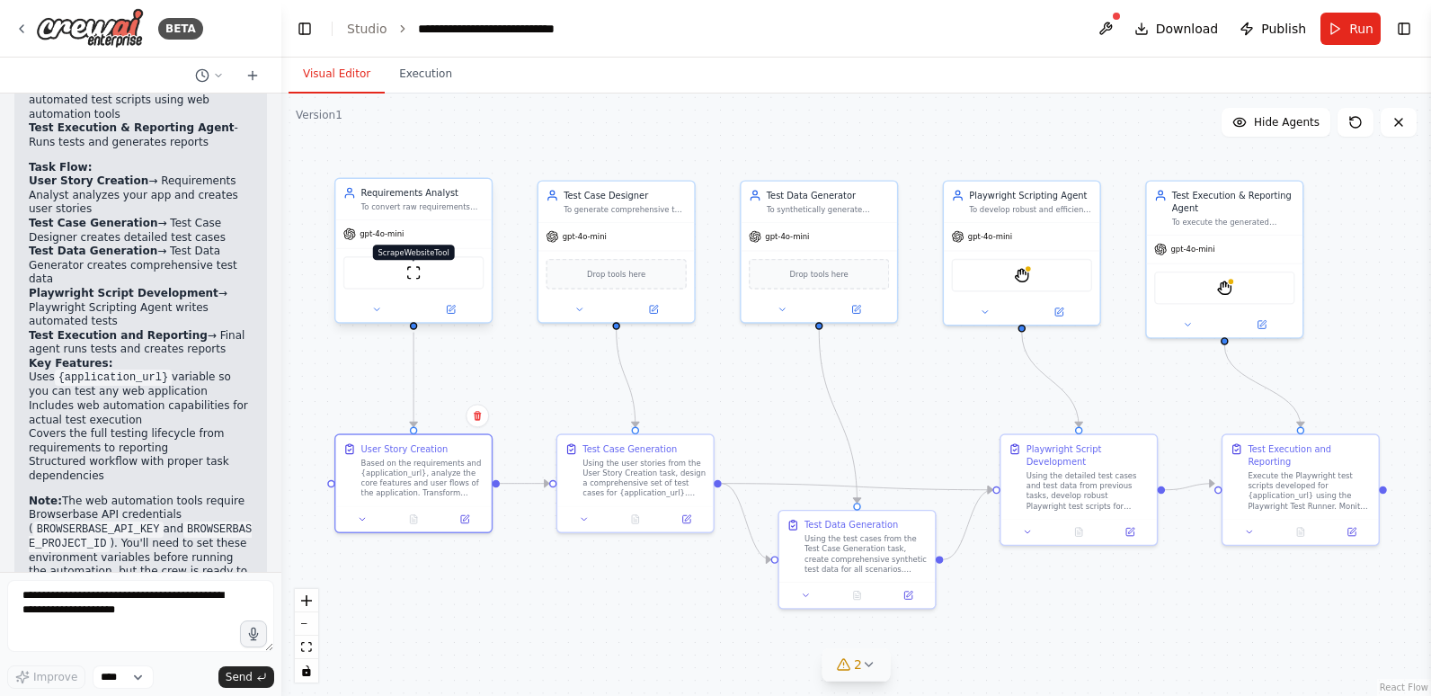
click at [413, 272] on img at bounding box center [413, 272] width 15 height 15
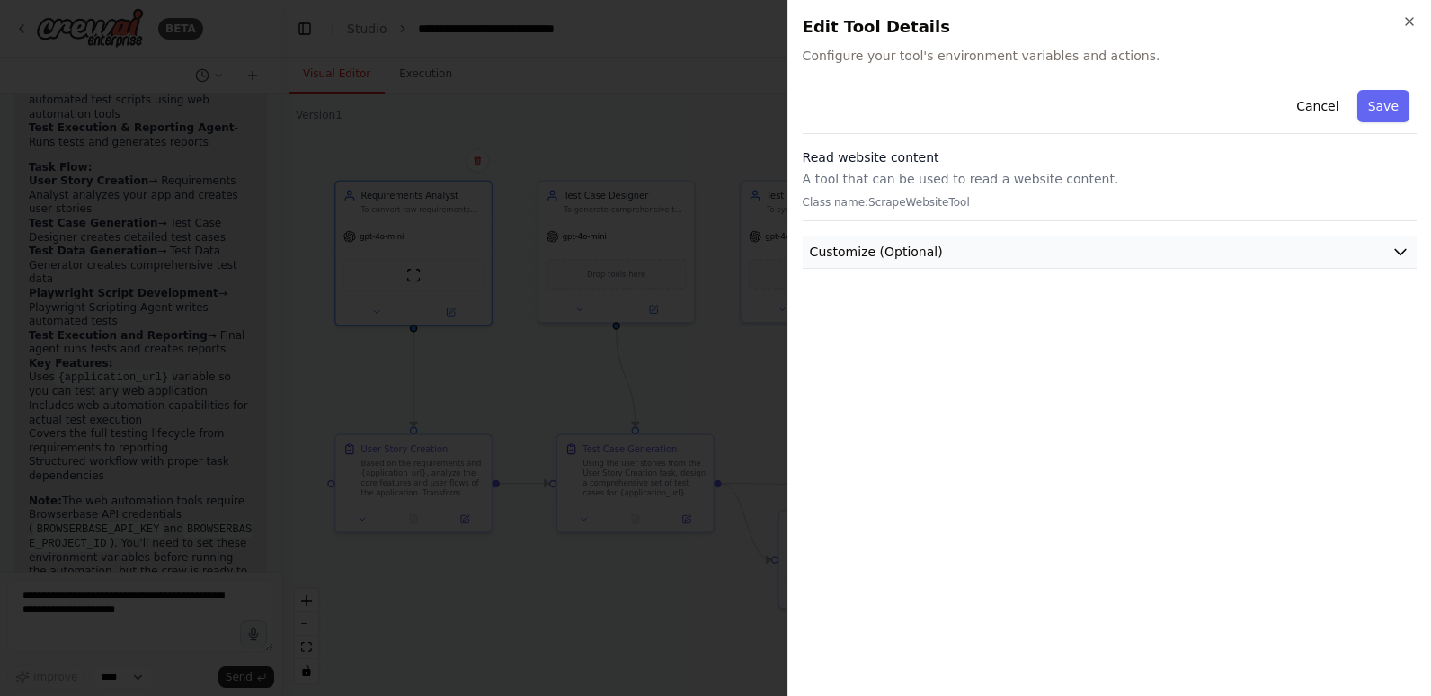
click at [1291, 255] on button "Customize (Optional)" at bounding box center [1110, 251] width 614 height 33
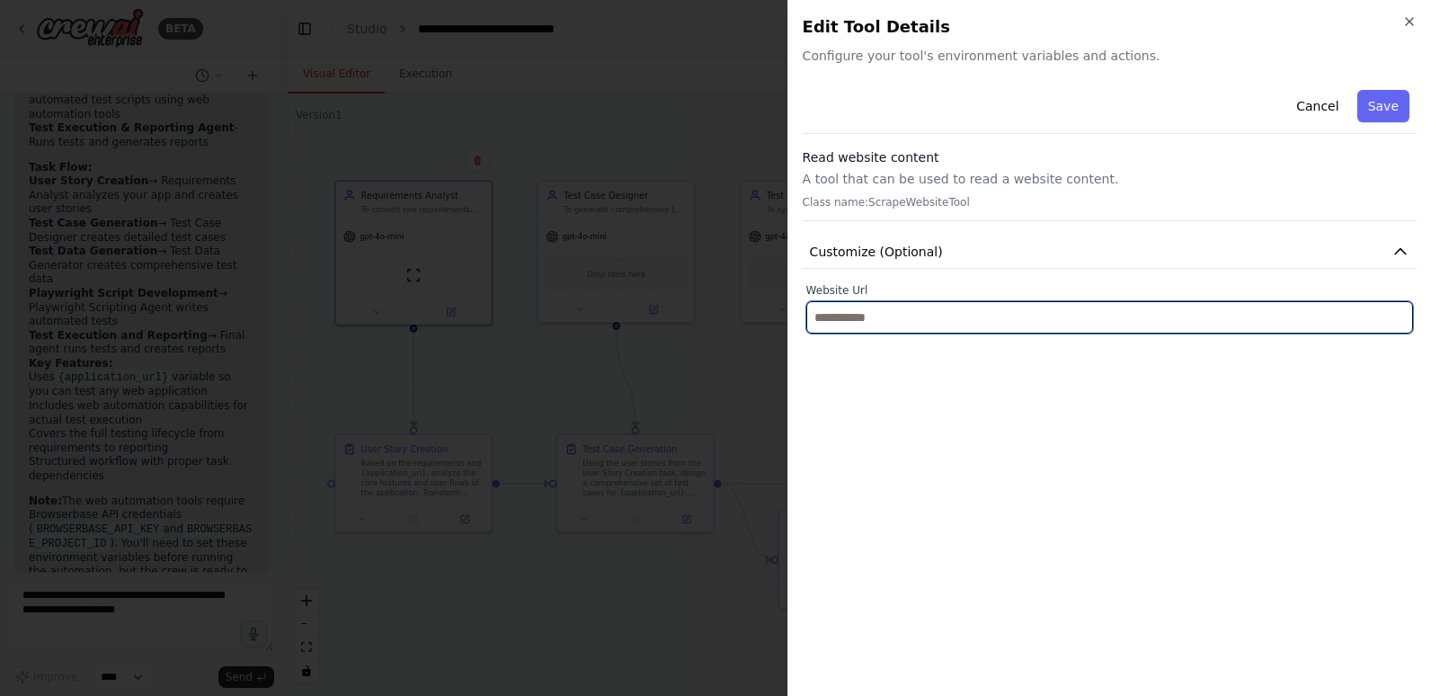
click at [1308, 316] on input "text" at bounding box center [1109, 317] width 607 height 32
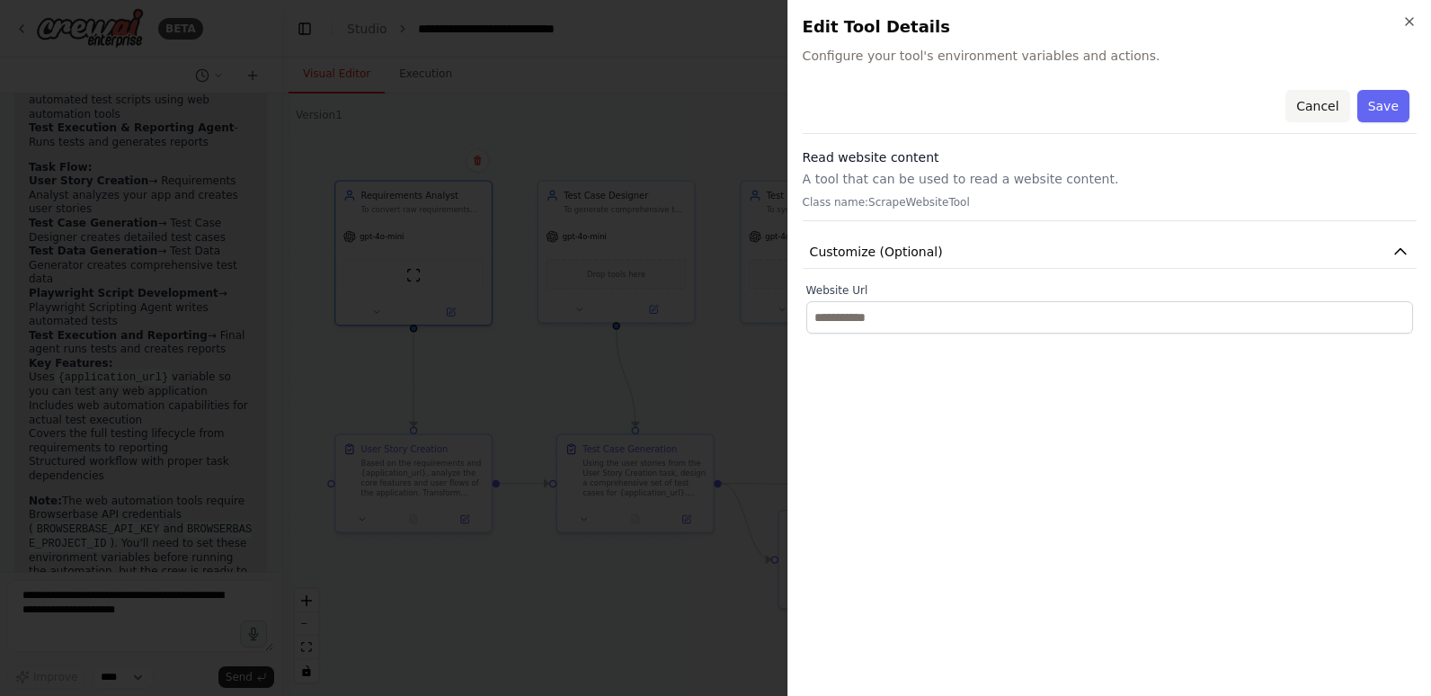
click at [1313, 106] on button "Cancel" at bounding box center [1317, 106] width 64 height 32
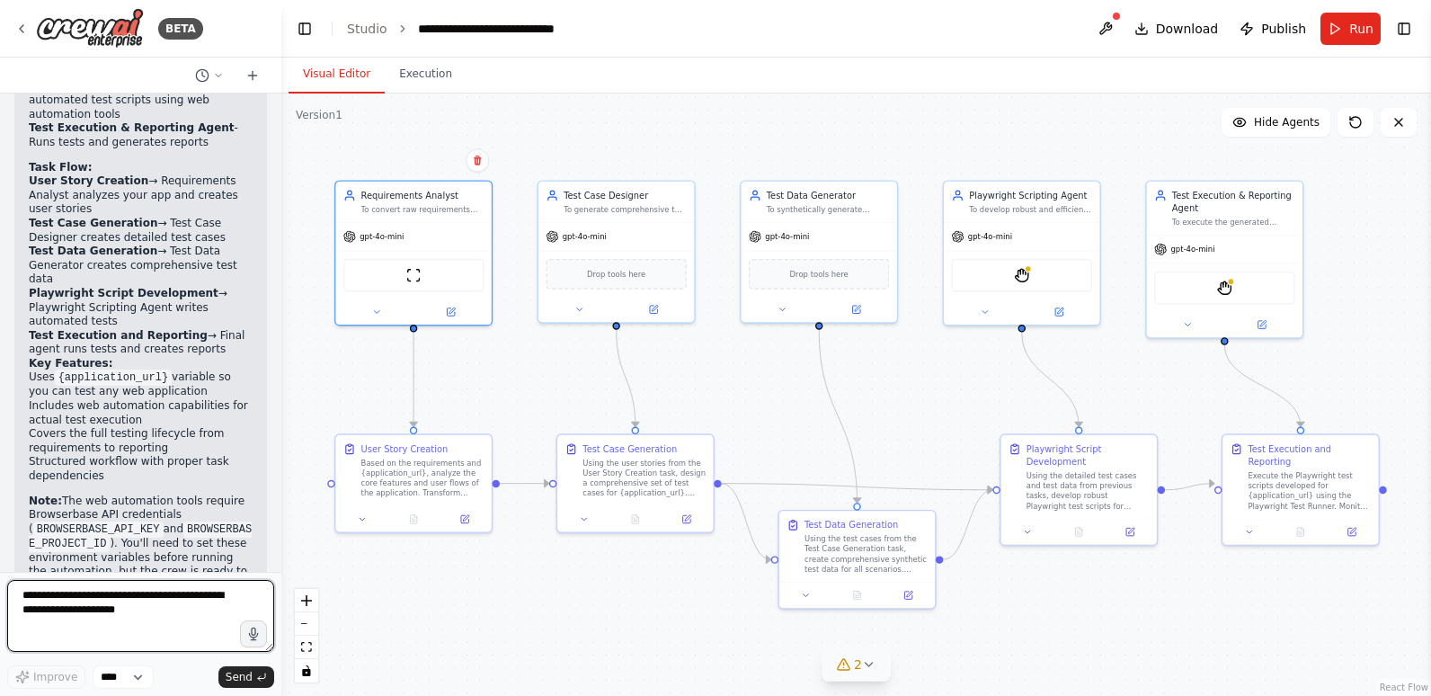
click at [129, 613] on textarea at bounding box center [140, 616] width 267 height 72
click at [242, 599] on textarea "**********" at bounding box center [140, 616] width 267 height 72
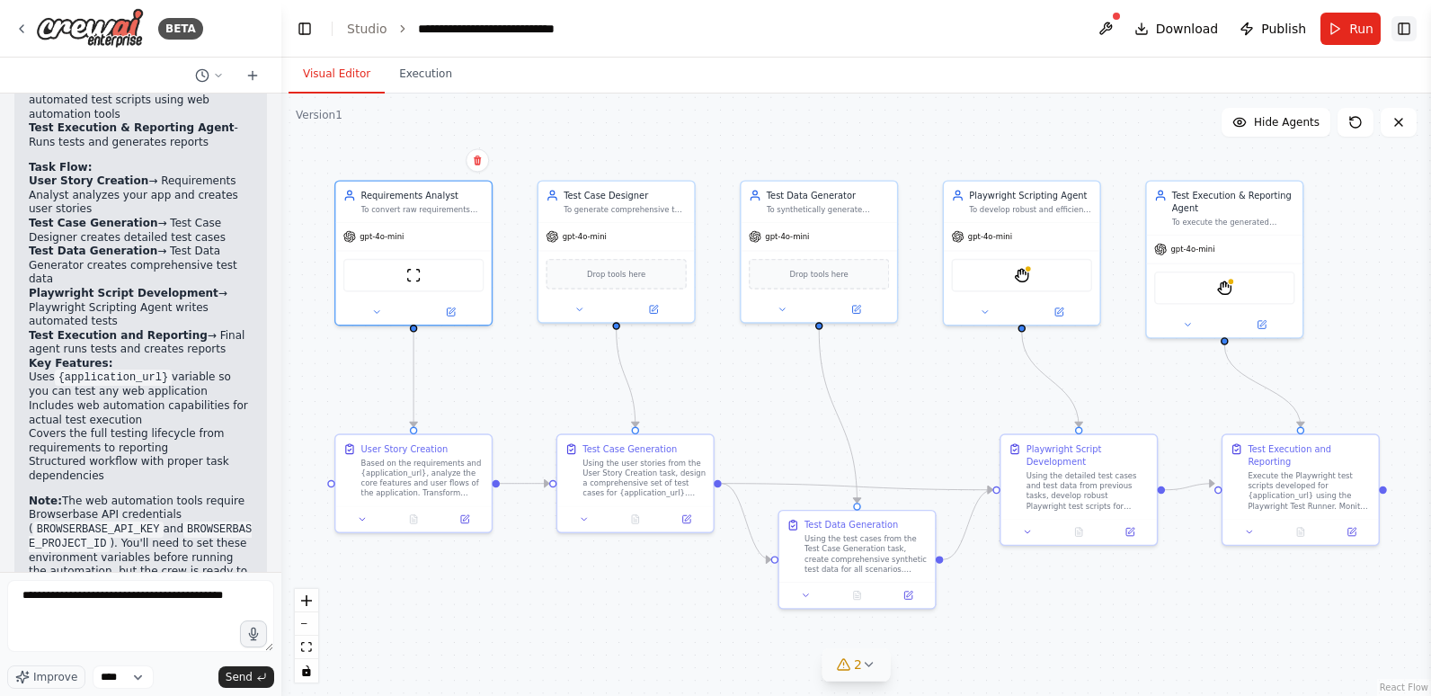
click at [1402, 28] on button "Toggle Right Sidebar" at bounding box center [1403, 28] width 25 height 25
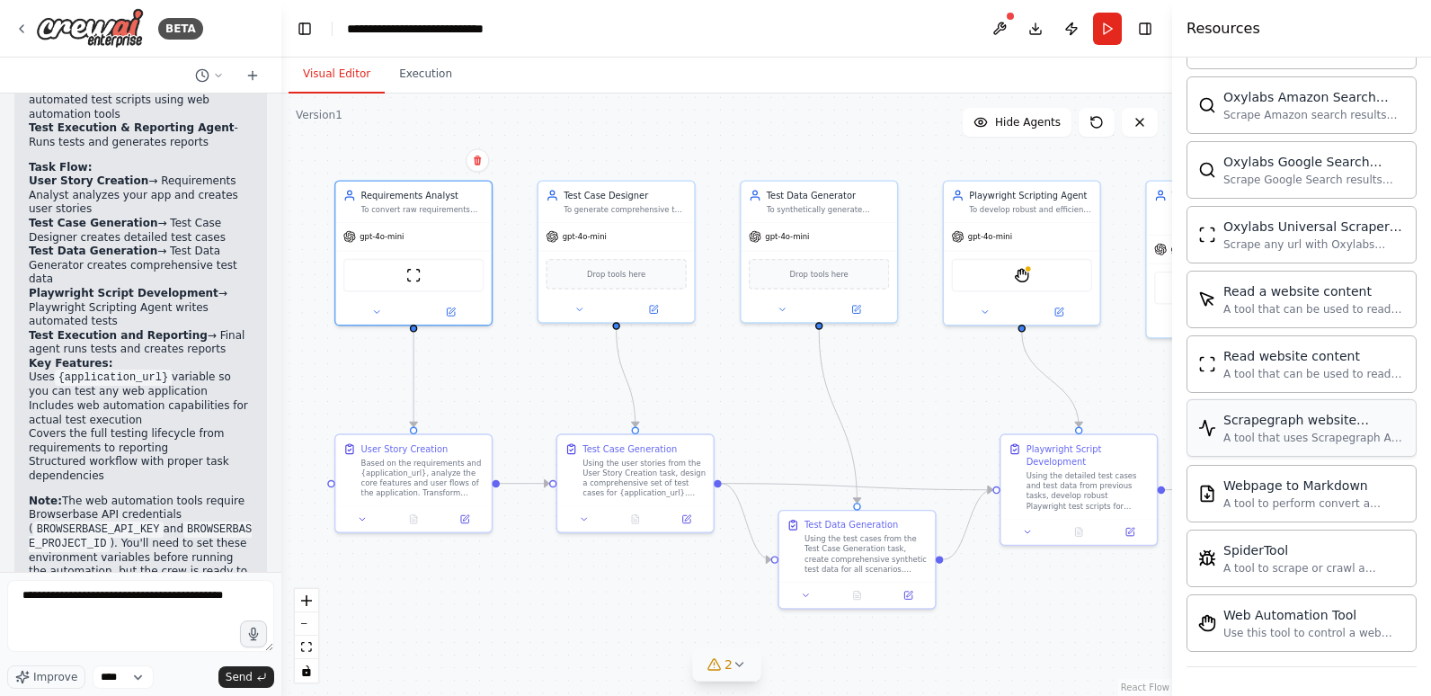
click at [1327, 430] on div "Scrapegraph website scraper A tool that uses Scrapegraph AI to intelligently sc…" at bounding box center [1314, 428] width 182 height 34
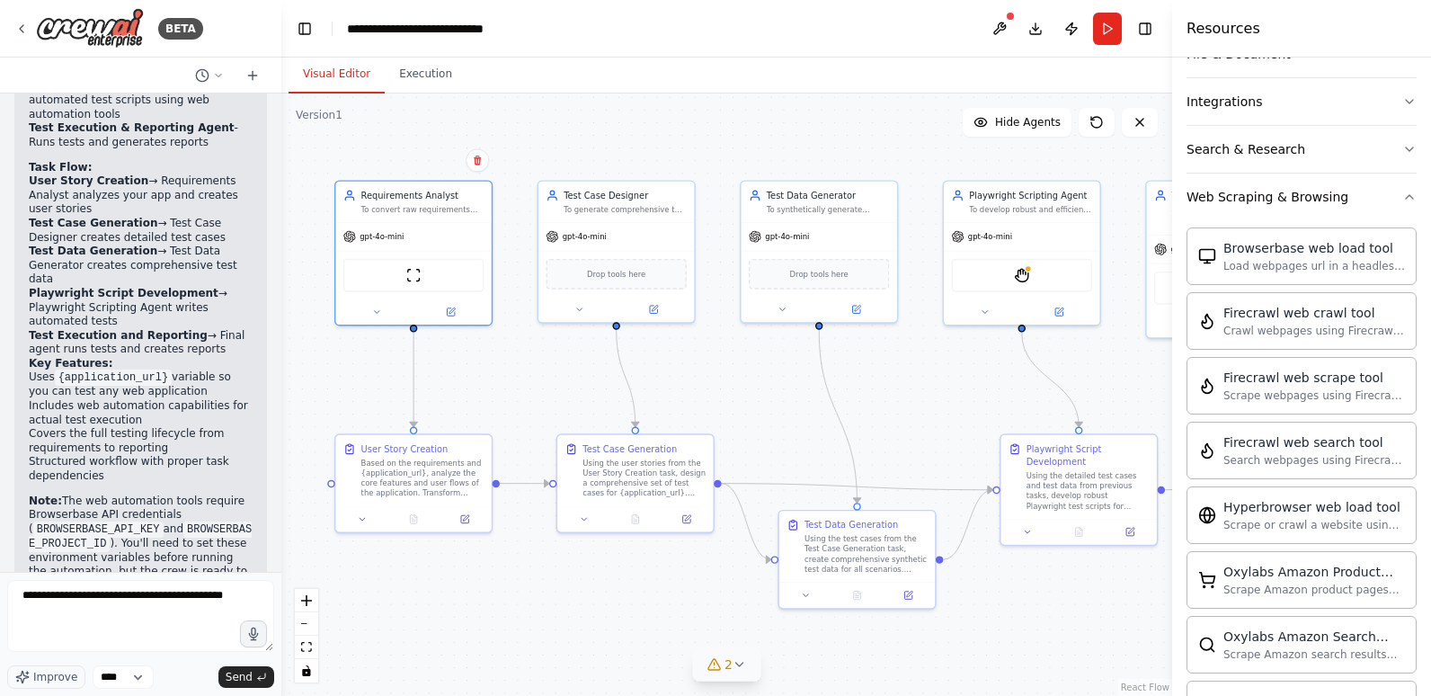
scroll to position [209, 0]
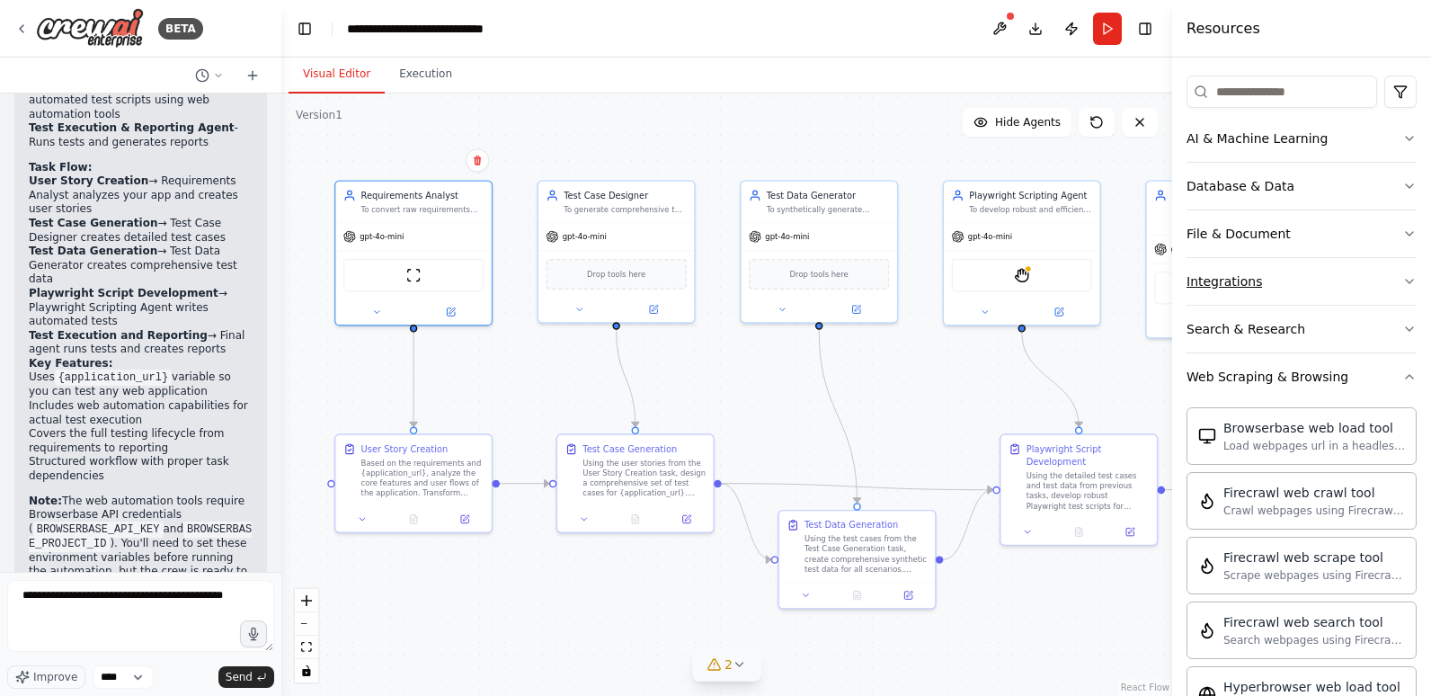
click at [1366, 284] on button "Integrations" at bounding box center [1301, 281] width 230 height 47
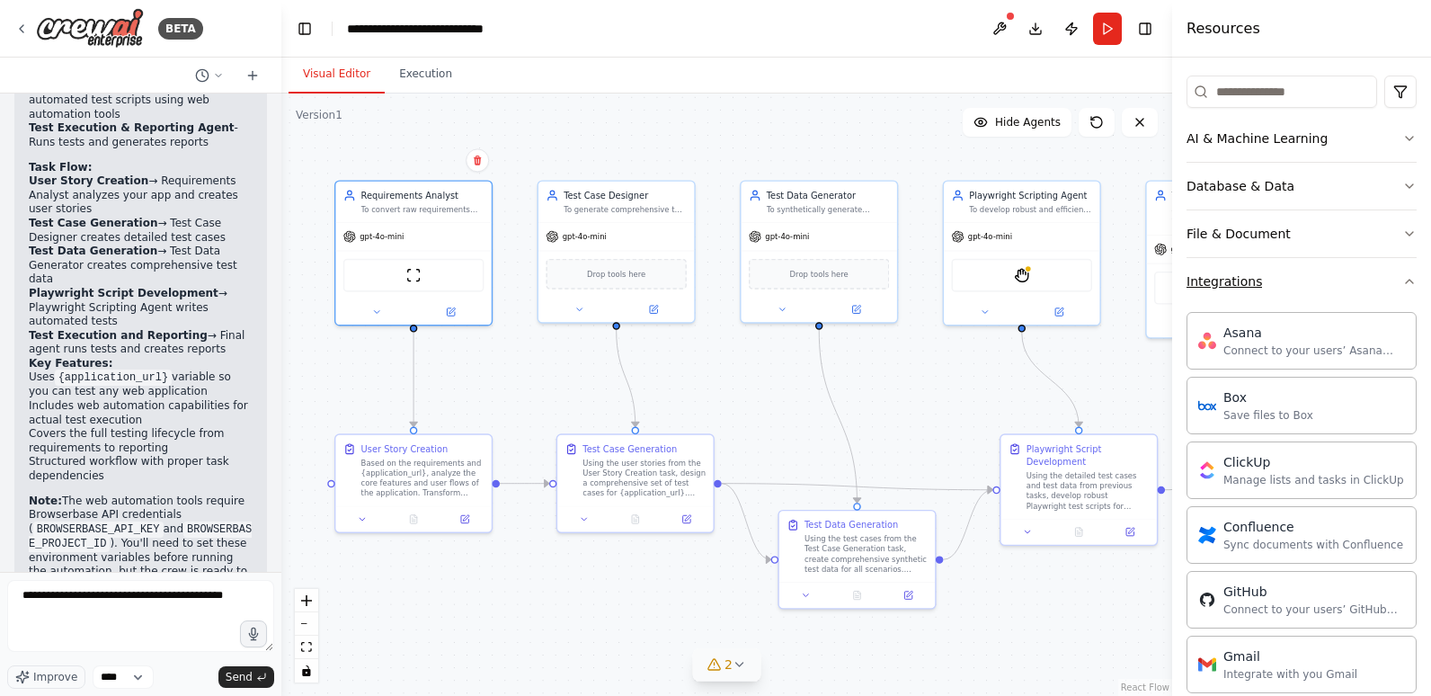
click at [1366, 284] on button "Integrations" at bounding box center [1301, 281] width 230 height 47
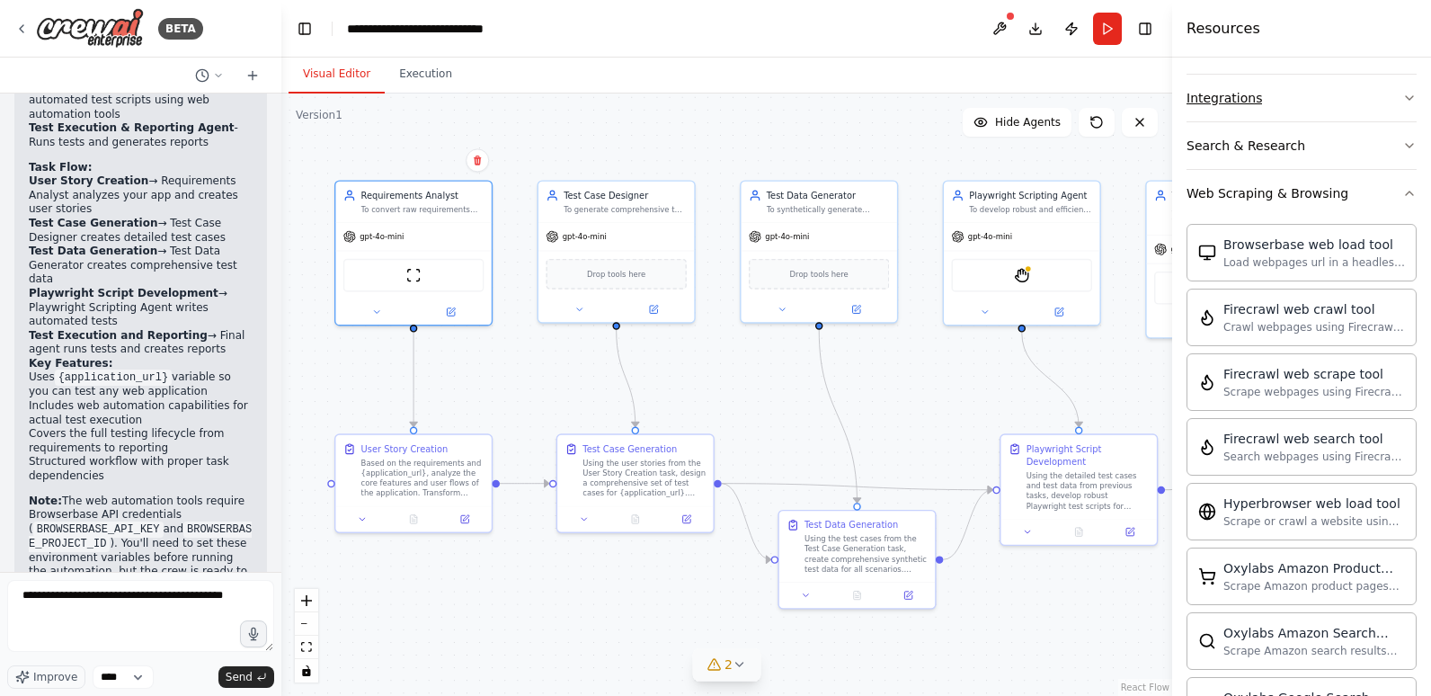
scroll to position [479, 0]
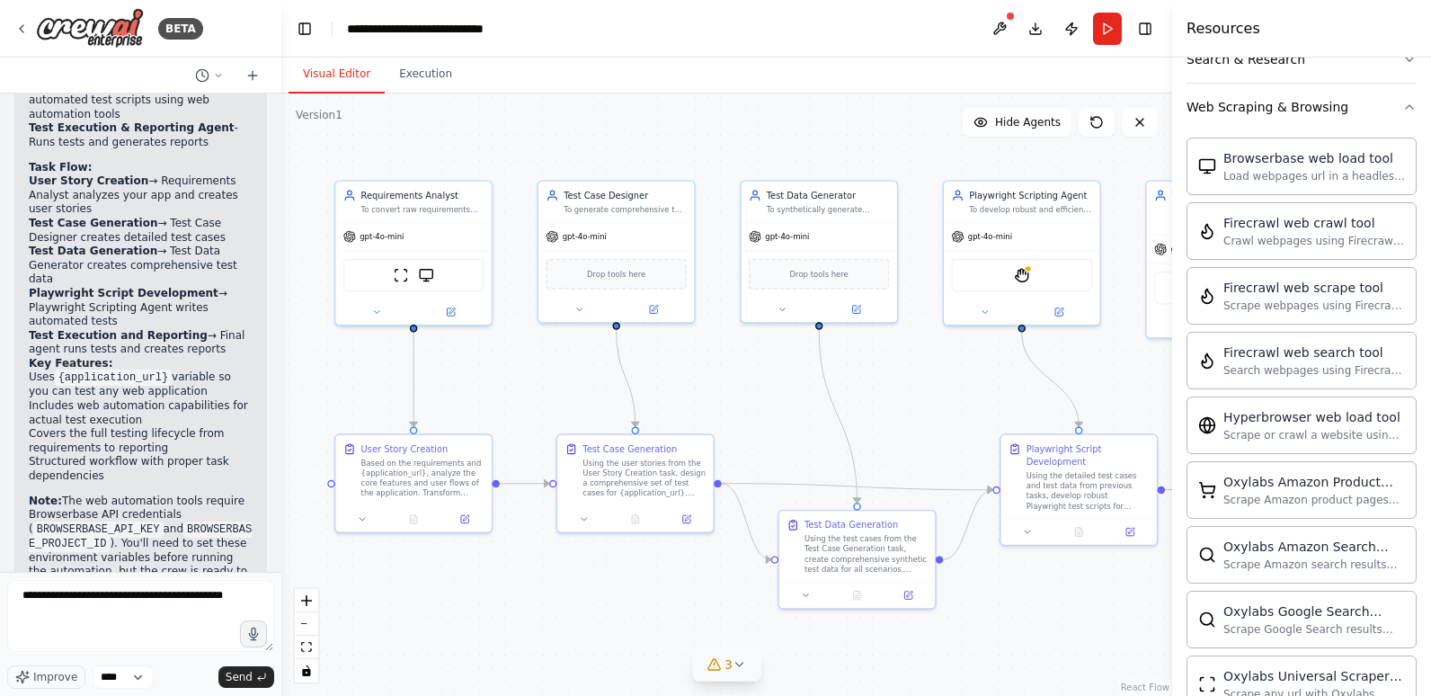
click at [737, 655] on button "3" at bounding box center [726, 664] width 69 height 33
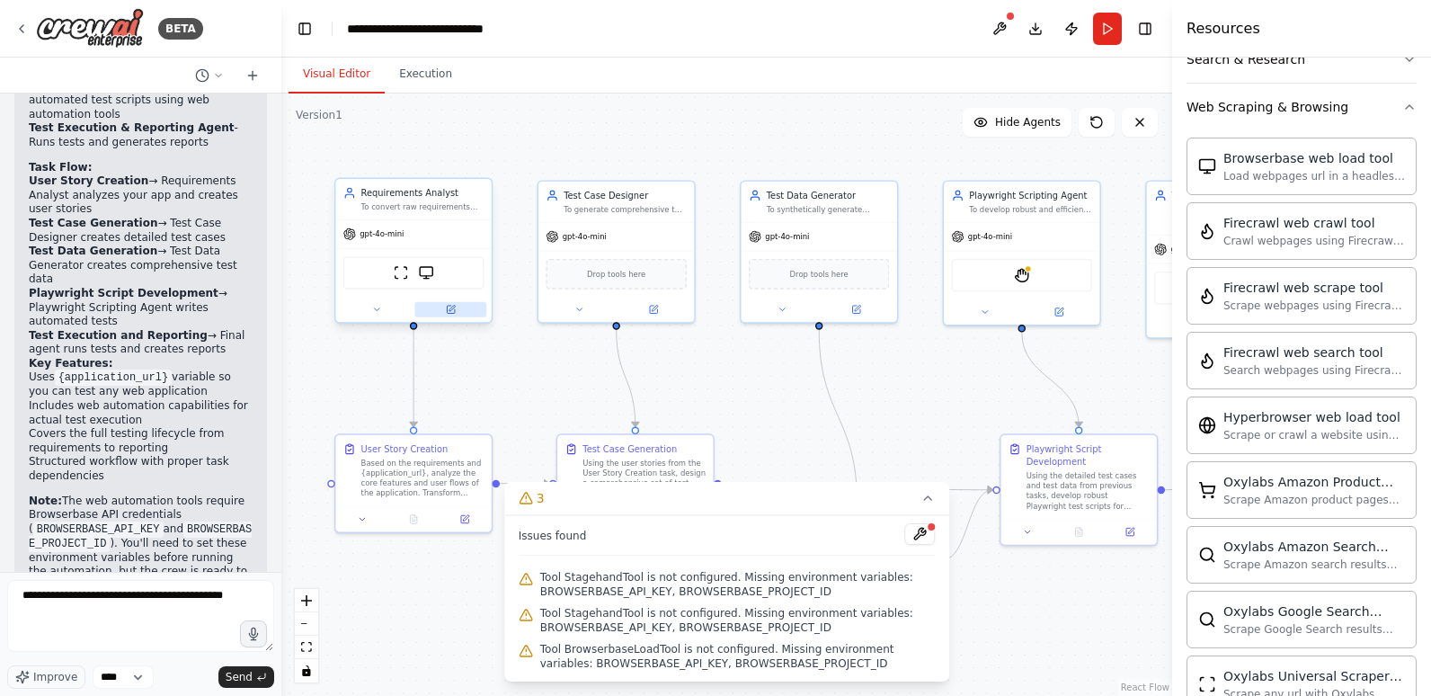
click at [458, 312] on button at bounding box center [451, 309] width 72 height 15
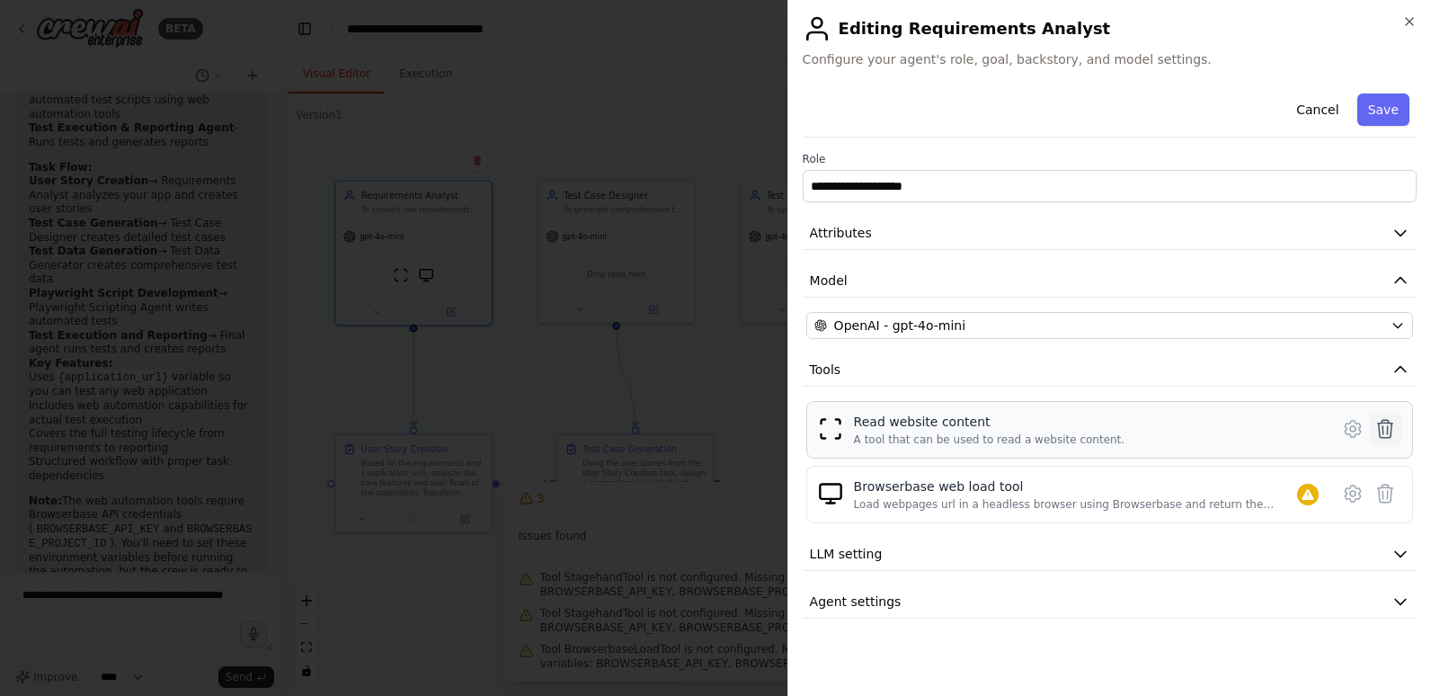
click at [1382, 429] on icon at bounding box center [1385, 429] width 15 height 18
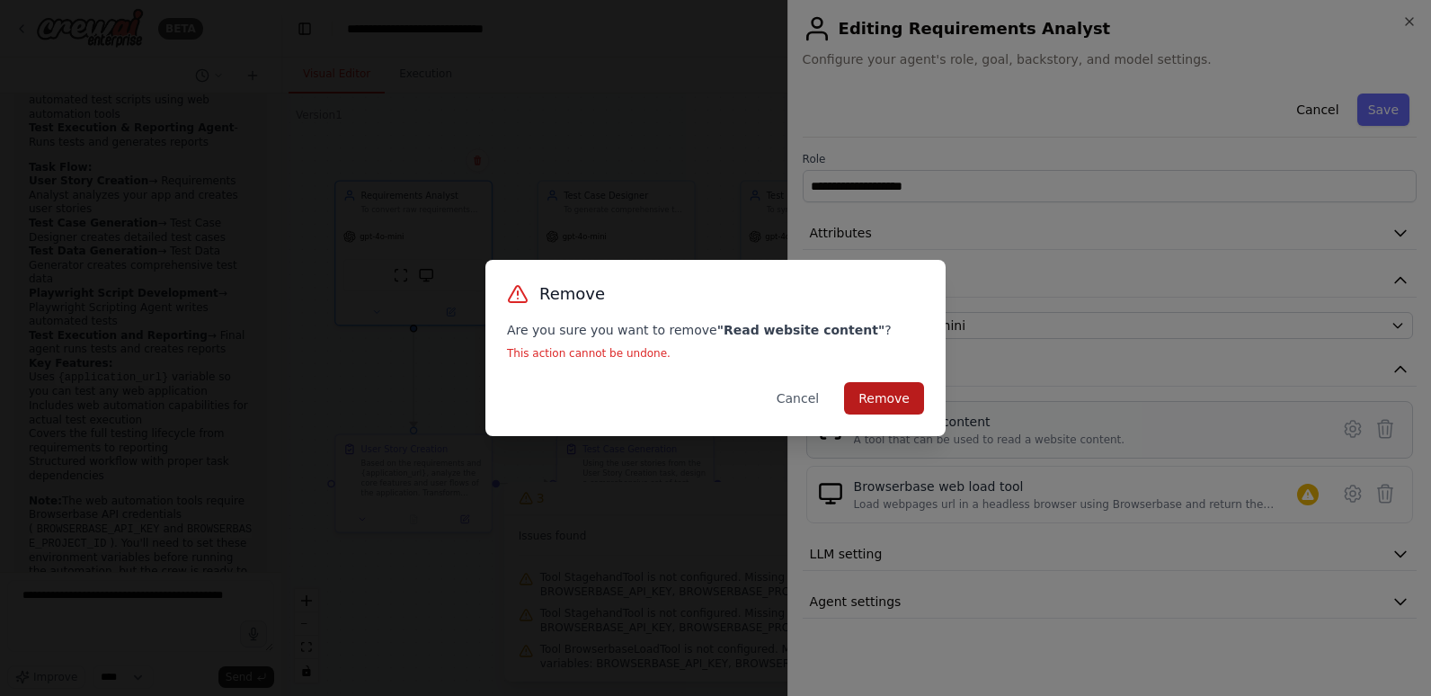
click at [883, 388] on button "Remove" at bounding box center [884, 398] width 80 height 32
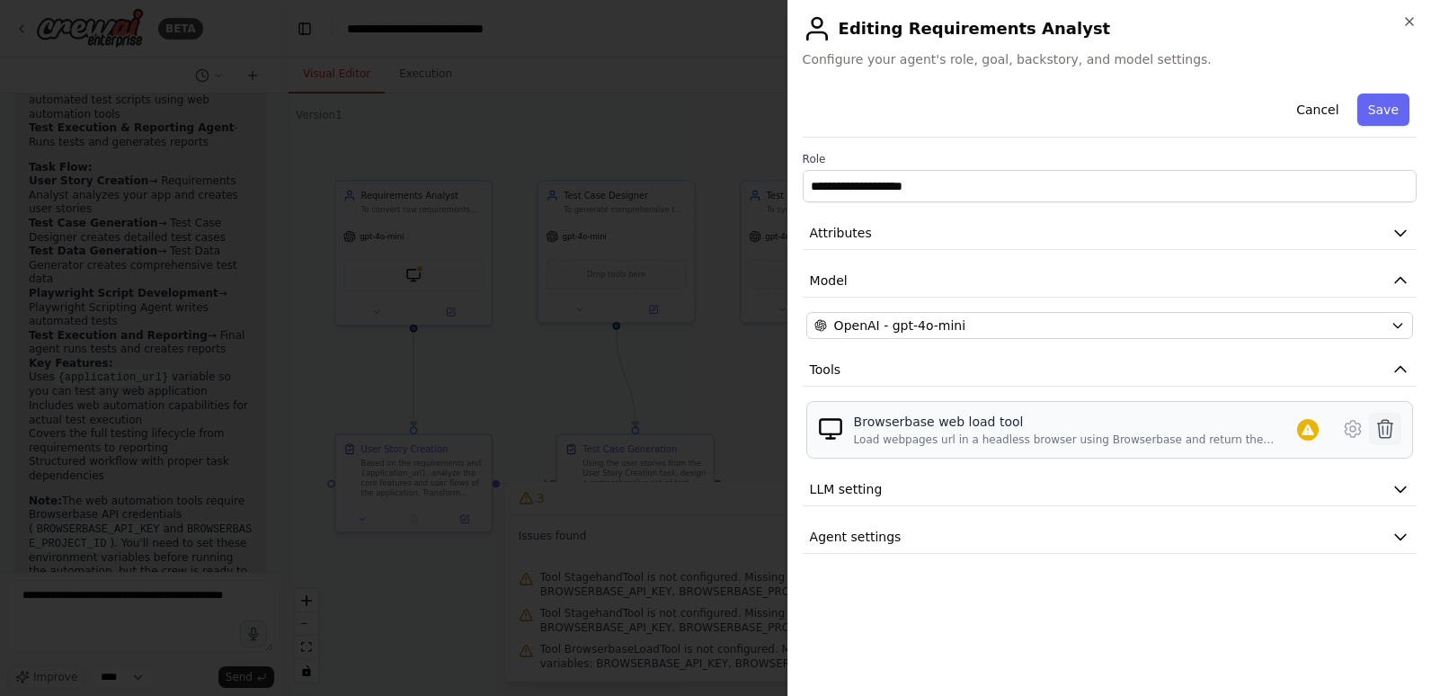
click at [1393, 418] on icon at bounding box center [1385, 429] width 22 height 22
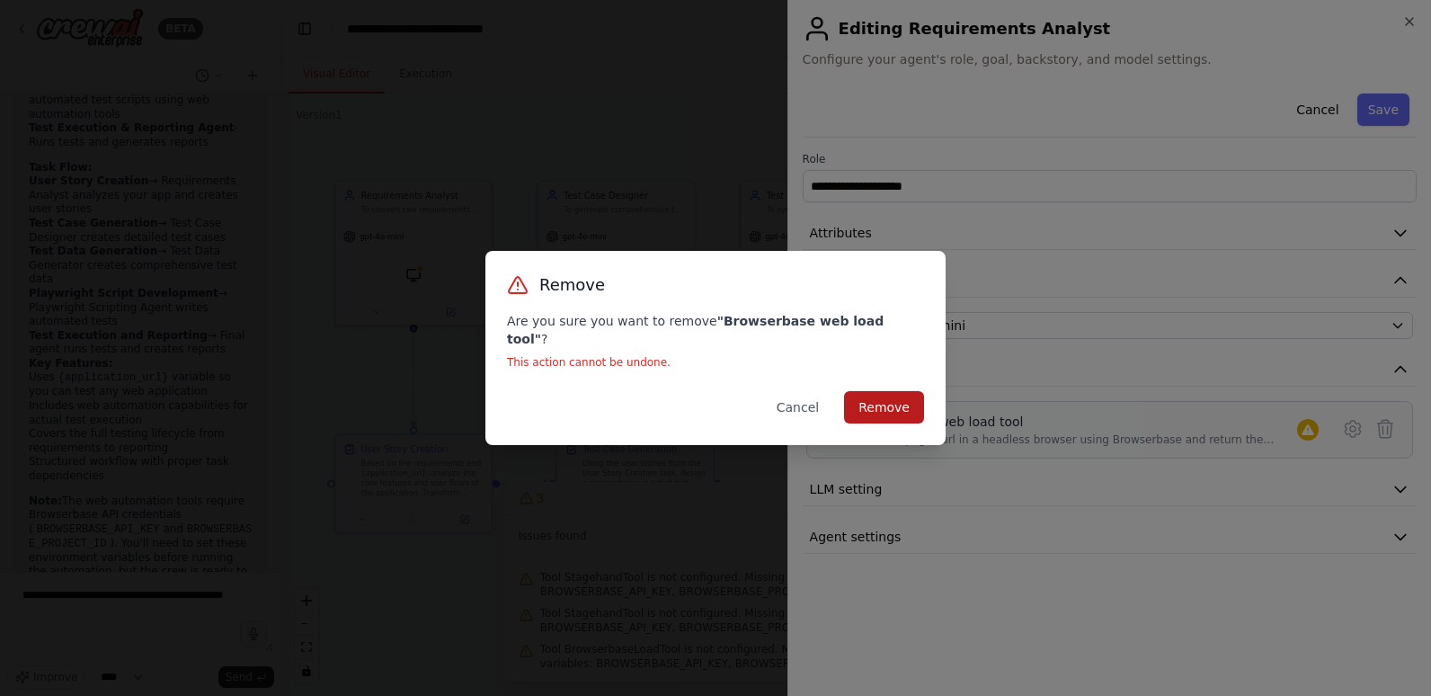
click at [904, 391] on button "Remove" at bounding box center [884, 407] width 80 height 32
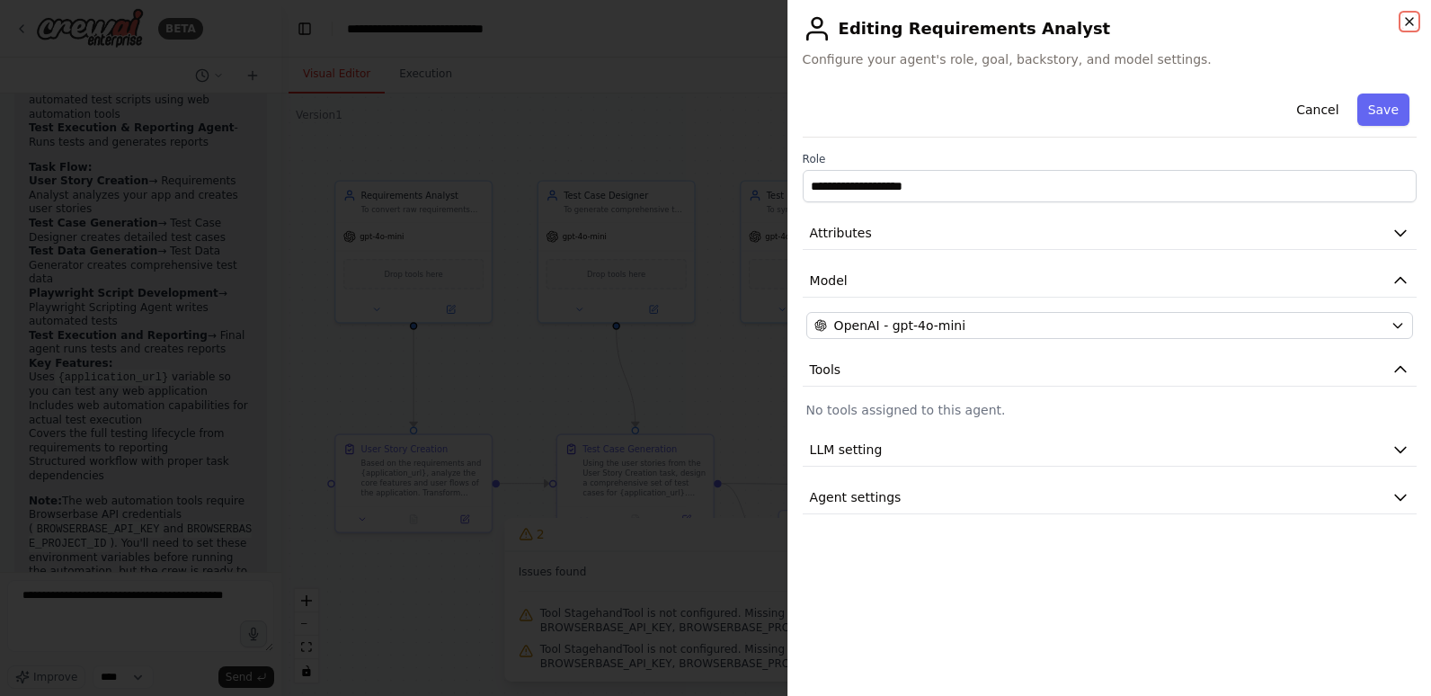
click at [1406, 20] on icon "button" at bounding box center [1409, 21] width 14 height 14
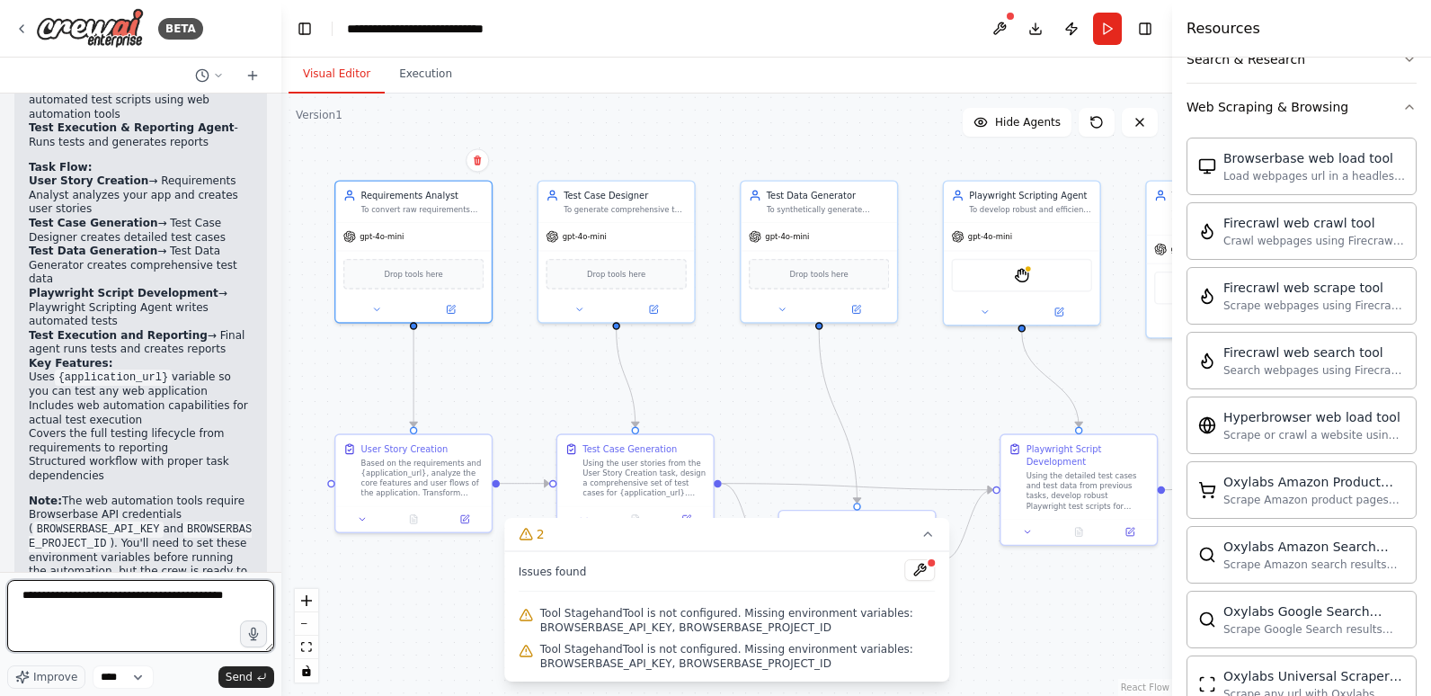
click at [93, 613] on textarea "**********" at bounding box center [140, 616] width 267 height 72
click at [80, 596] on textarea "**********" at bounding box center [140, 616] width 267 height 72
type textarea "**********"
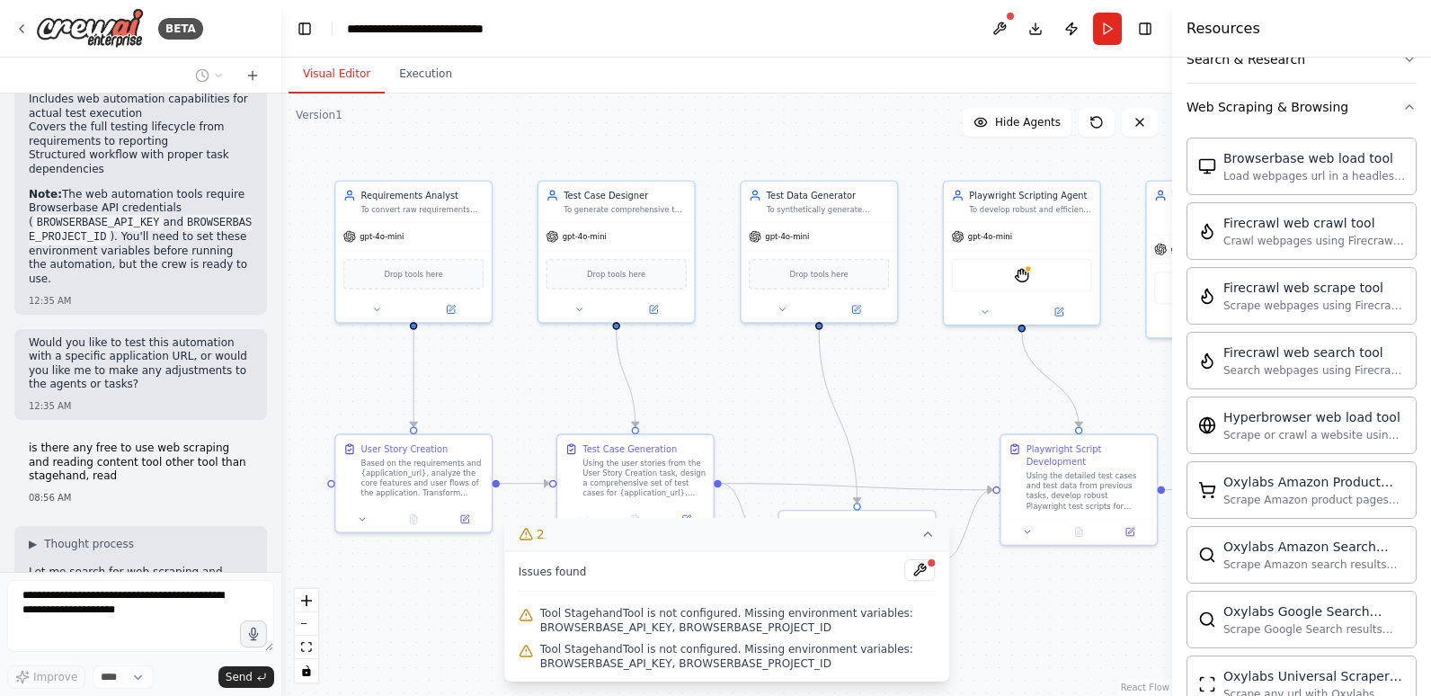
scroll to position [3538, 0]
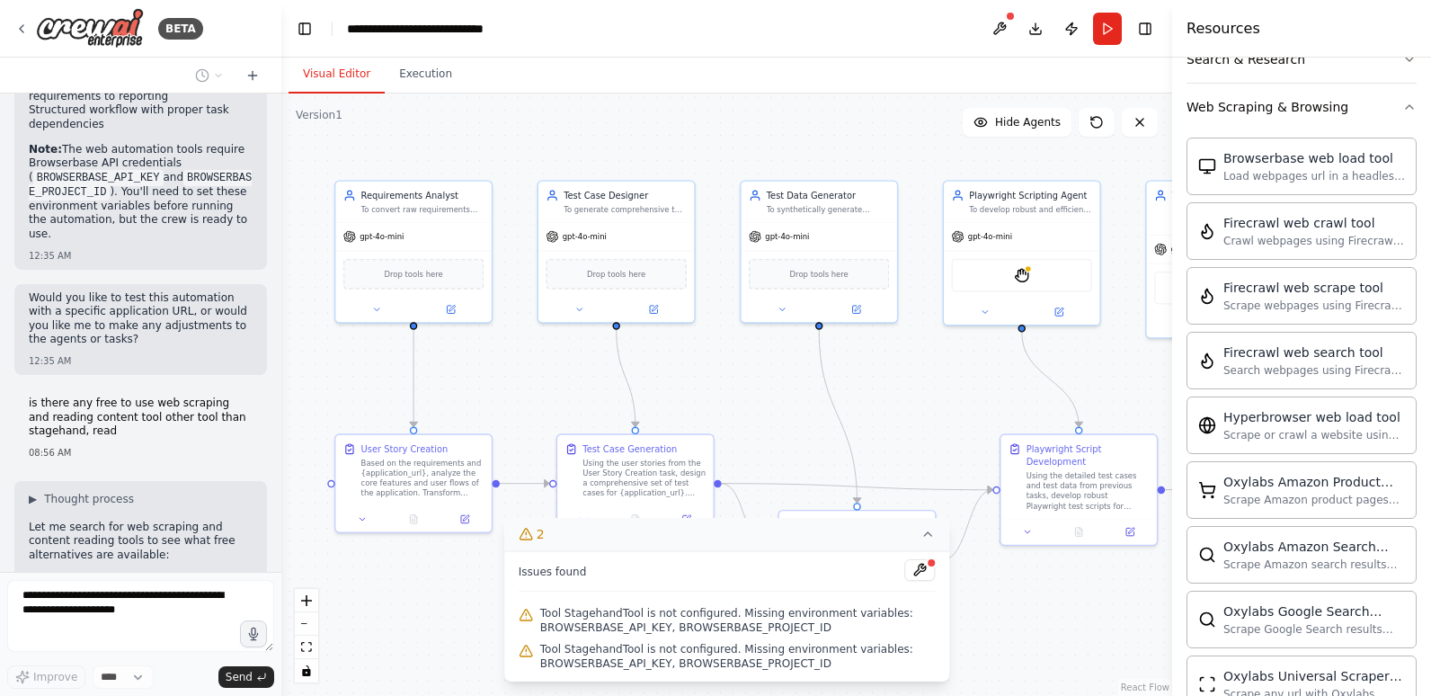
click at [923, 540] on icon at bounding box center [927, 534] width 14 height 14
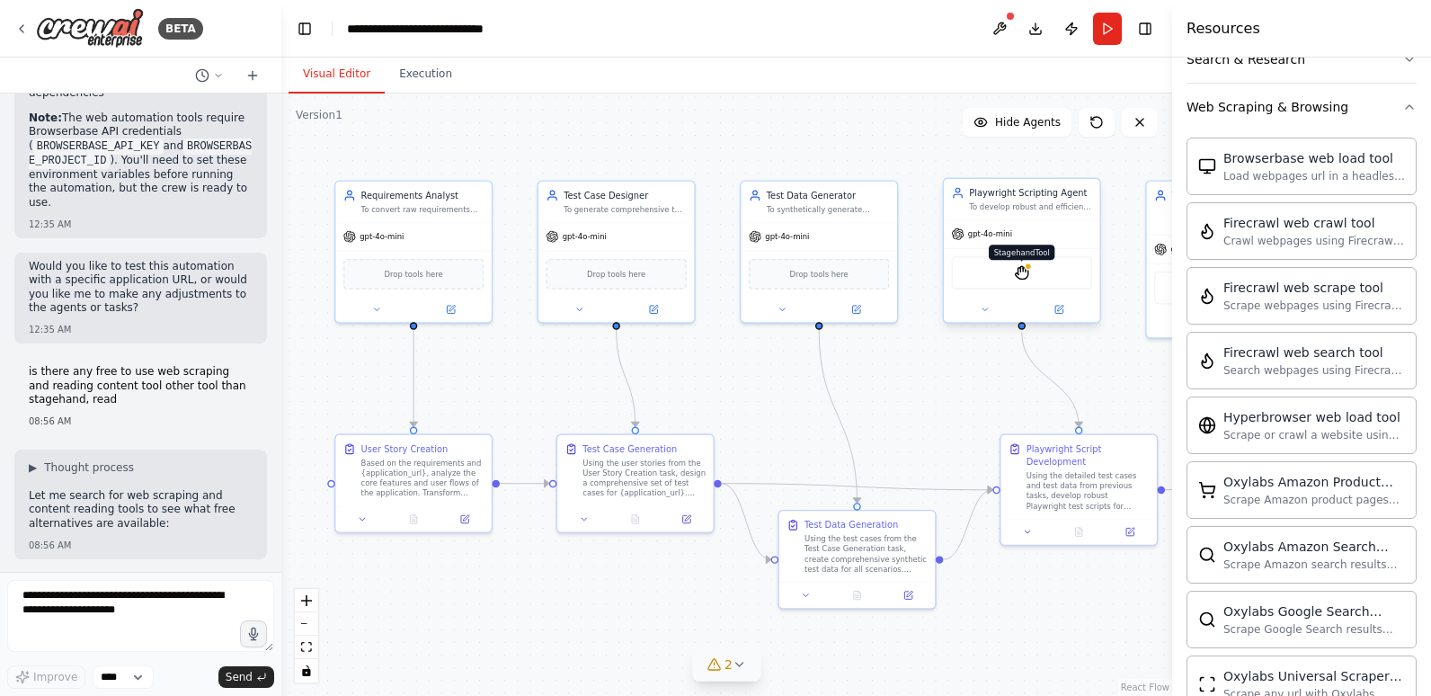
click at [1022, 272] on img at bounding box center [1021, 272] width 15 height 15
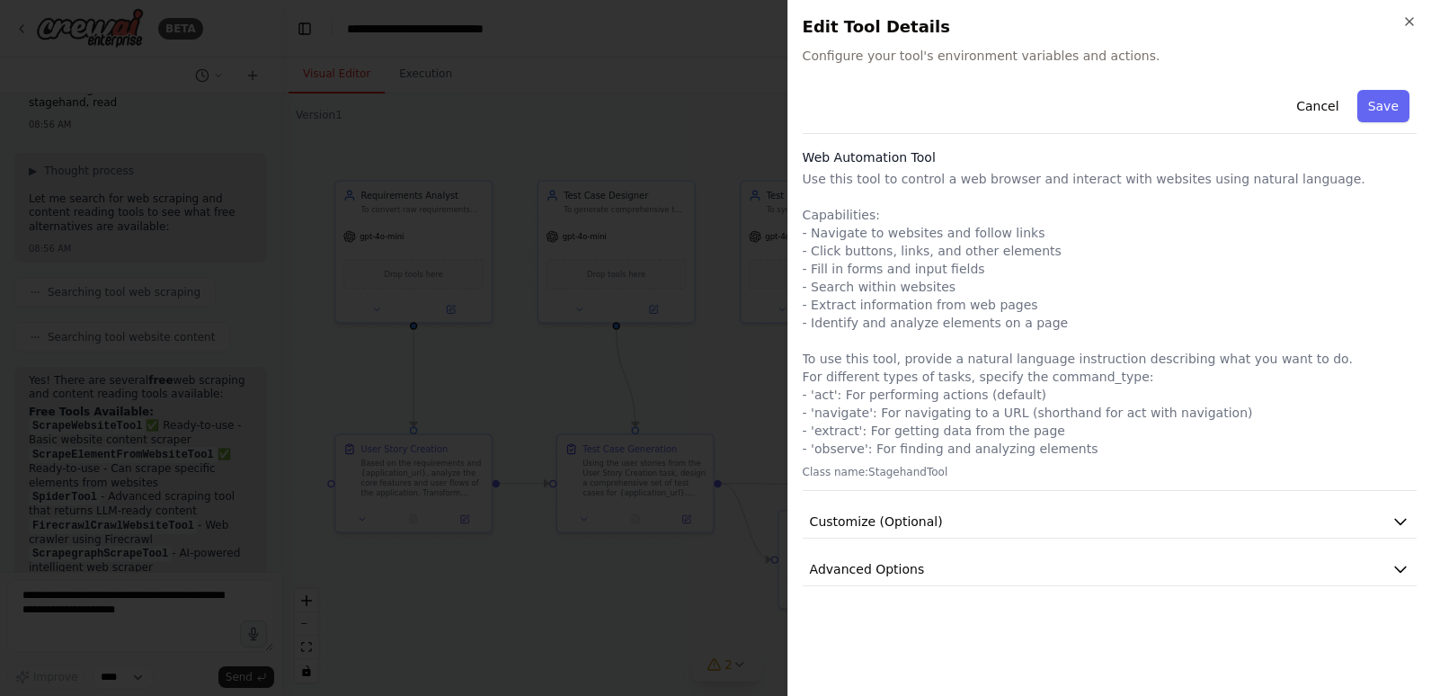
click at [1417, 19] on div "Close Edit Tool Details Configure your tool's environment variables and actions…" at bounding box center [1108, 348] width 643 height 696
click at [1409, 22] on icon "button" at bounding box center [1409, 21] width 7 height 7
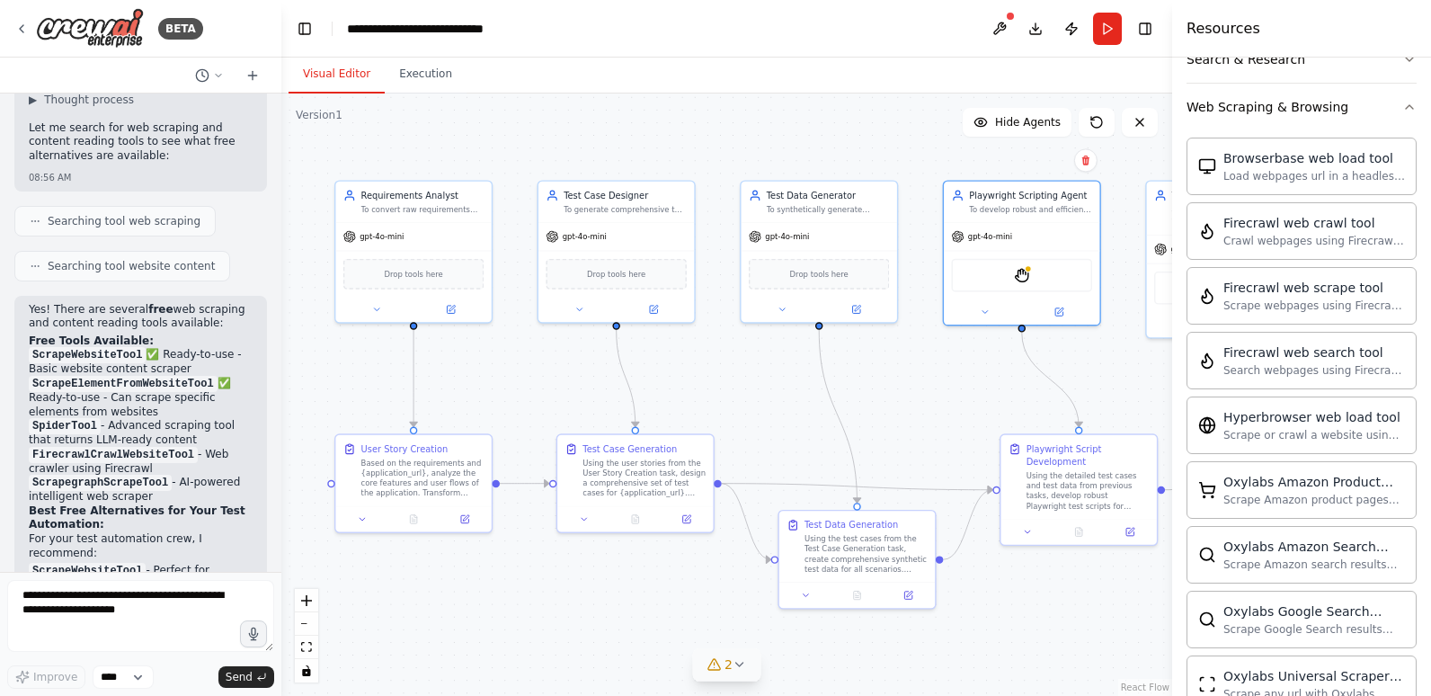
scroll to position [3913, 0]
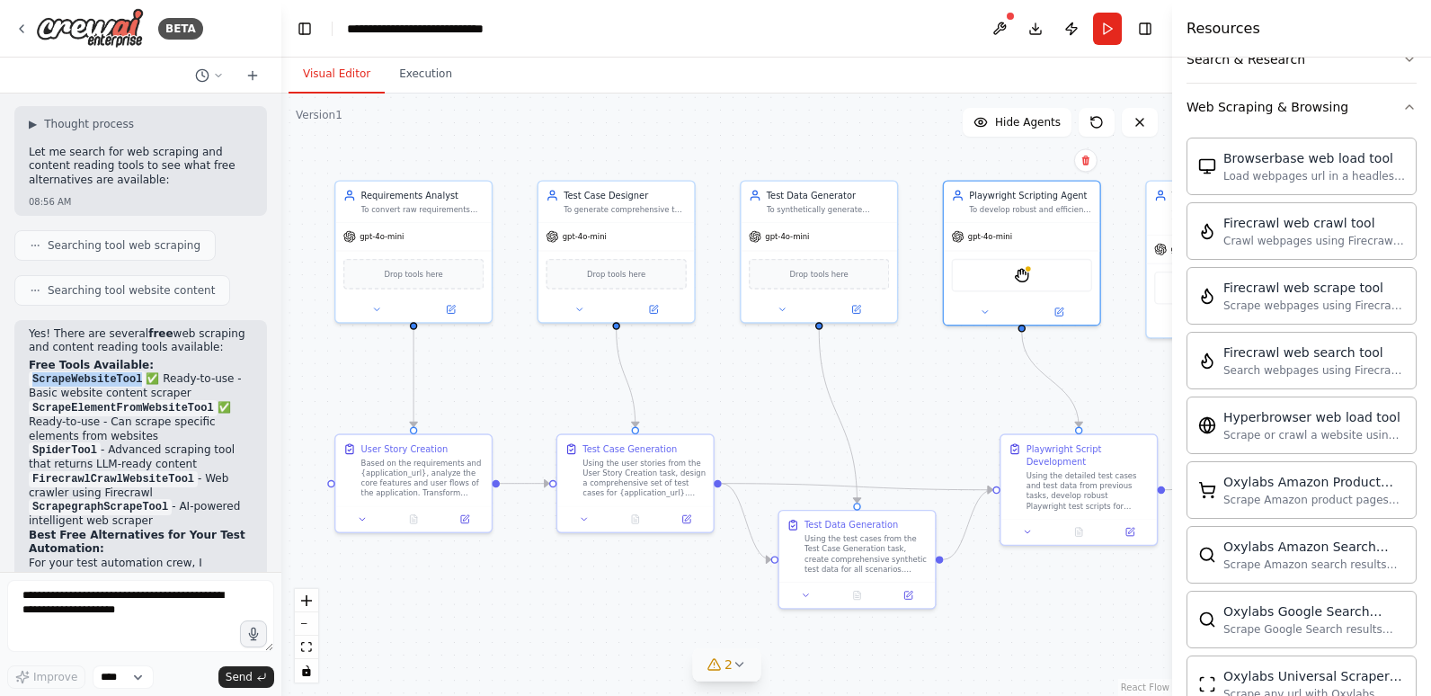
drag, startPoint x: 31, startPoint y: 208, endPoint x: 133, endPoint y: 214, distance: 102.6
click at [133, 371] on code "ScrapeWebsiteTool" at bounding box center [87, 379] width 117 height 16
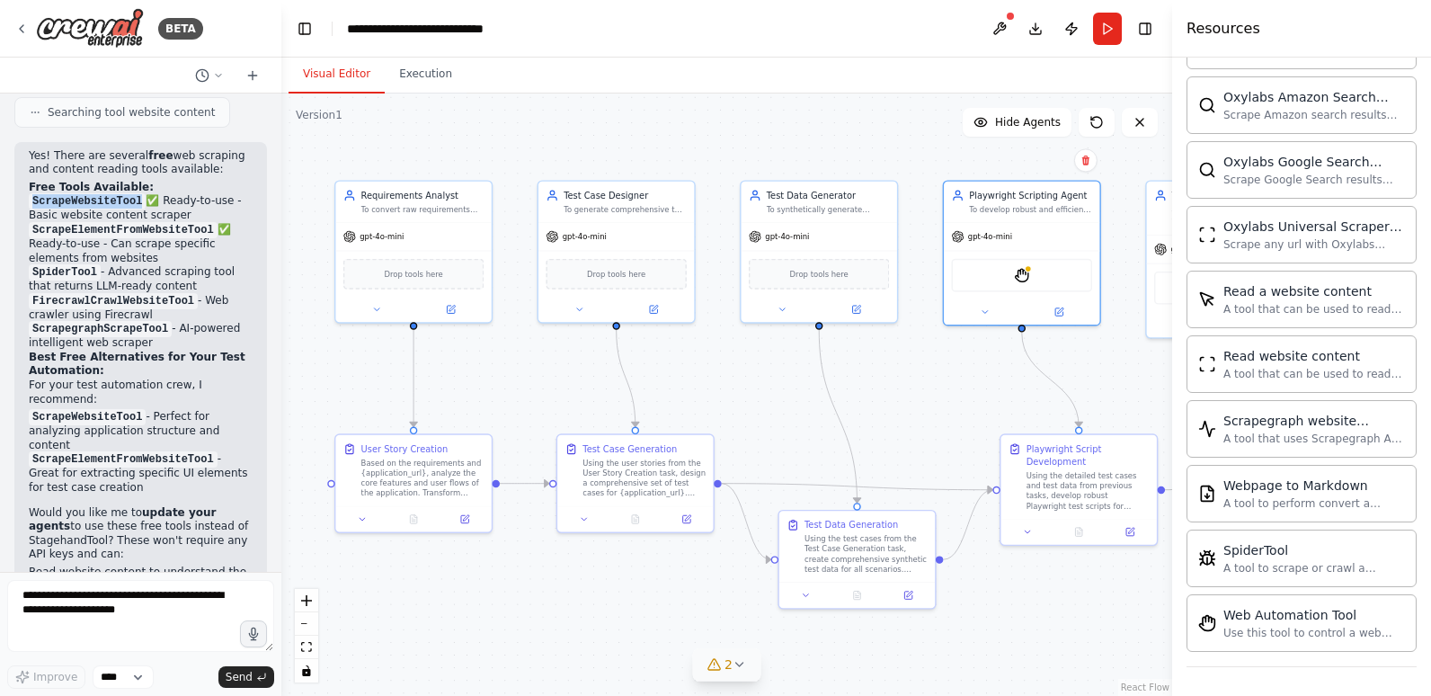
scroll to position [4093, 0]
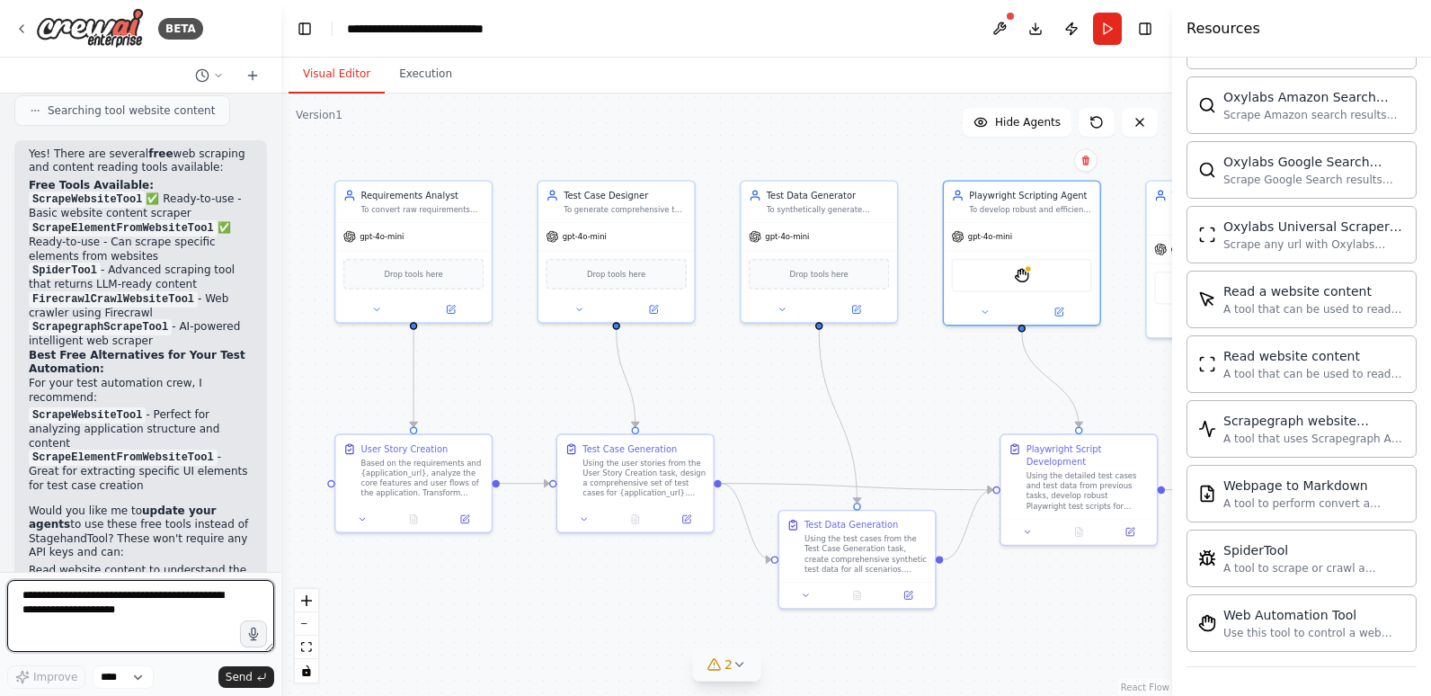
click at [69, 605] on textarea at bounding box center [140, 616] width 267 height 72
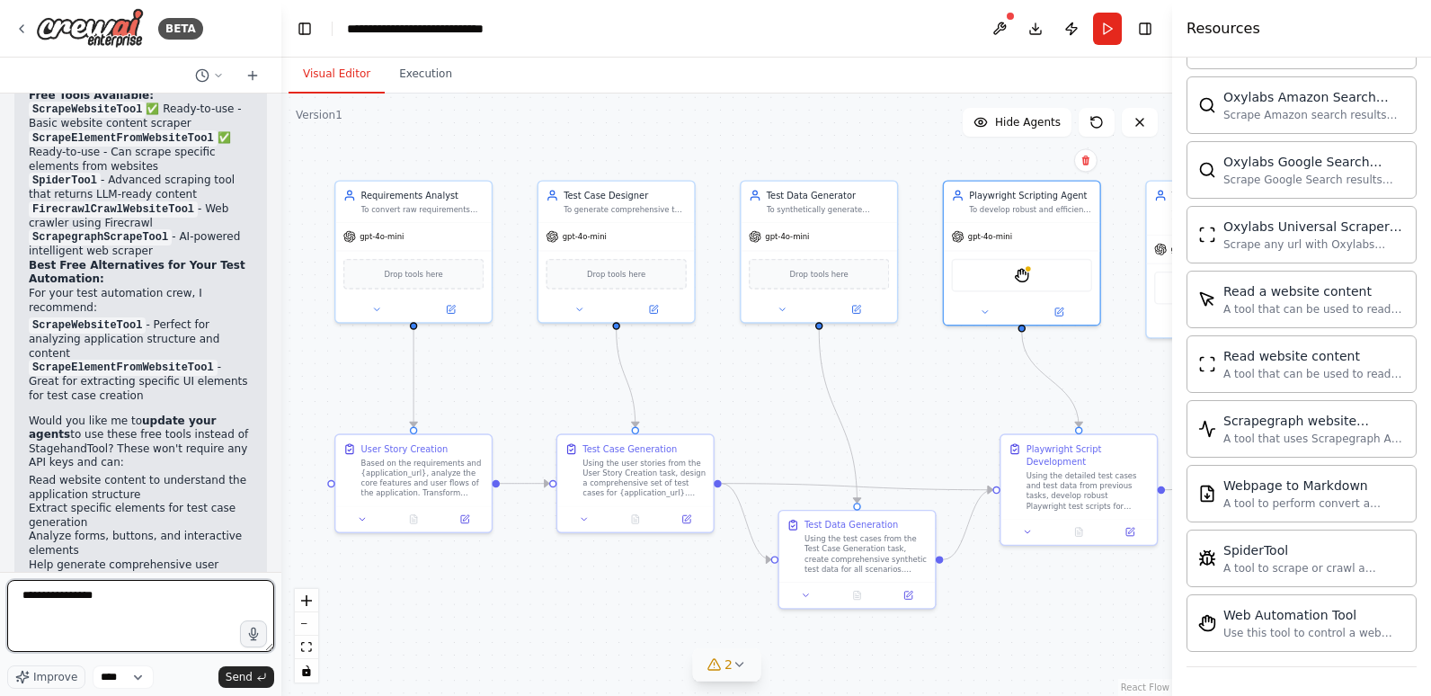
type textarea "**********"
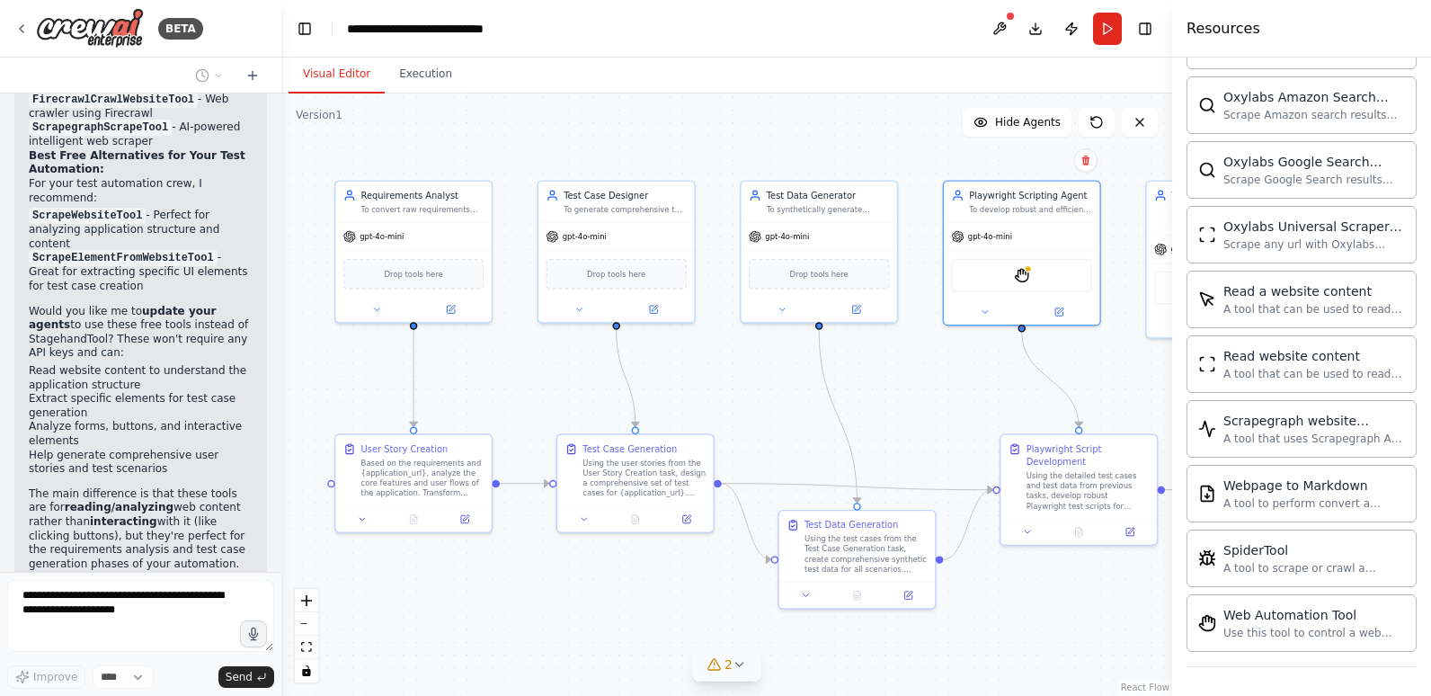
scroll to position [4337, 0]
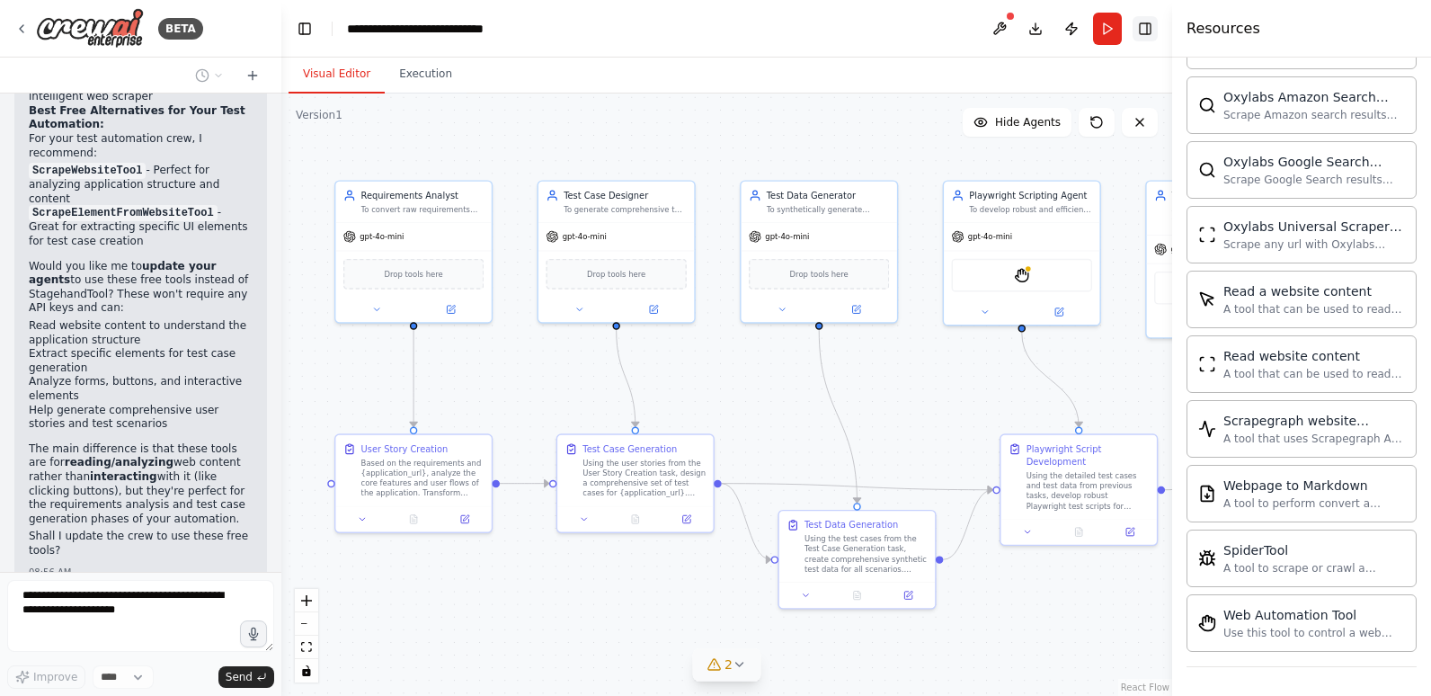
click at [1141, 22] on button "Toggle Right Sidebar" at bounding box center [1144, 28] width 25 height 25
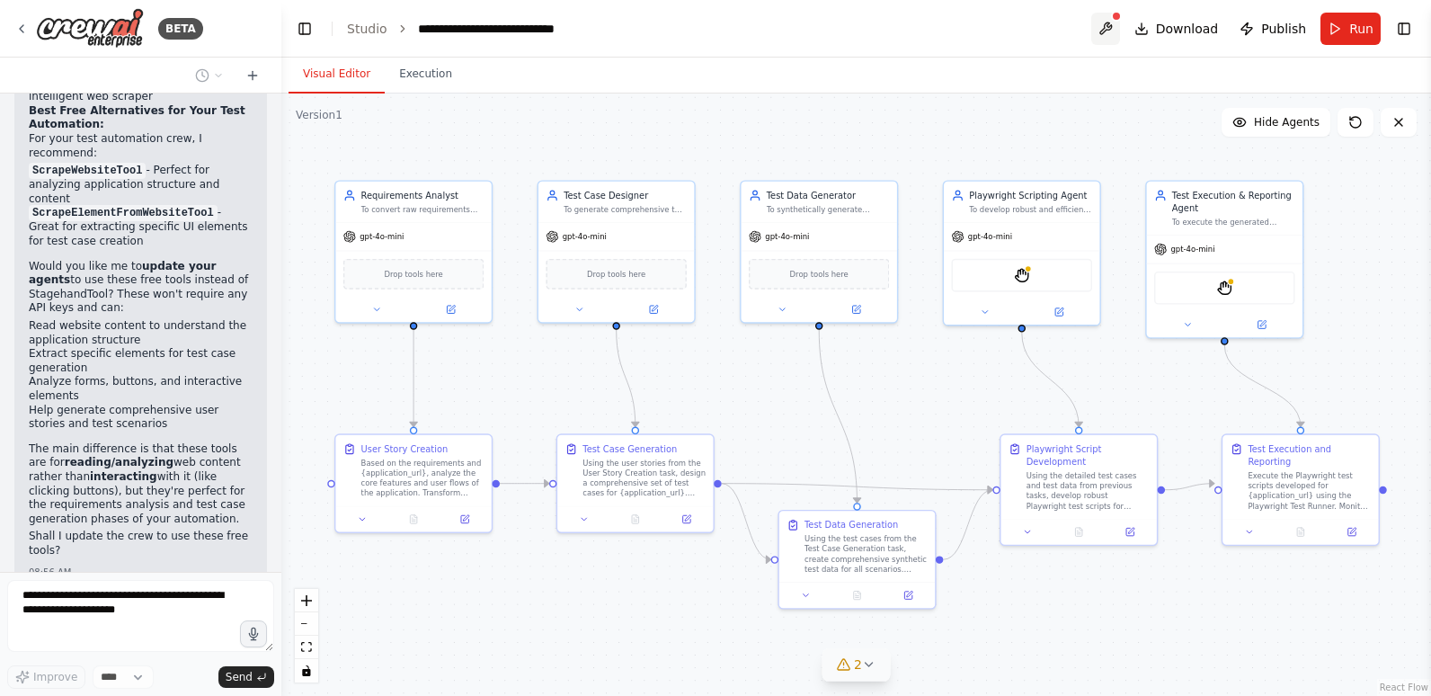
click at [1114, 24] on button at bounding box center [1105, 29] width 29 height 32
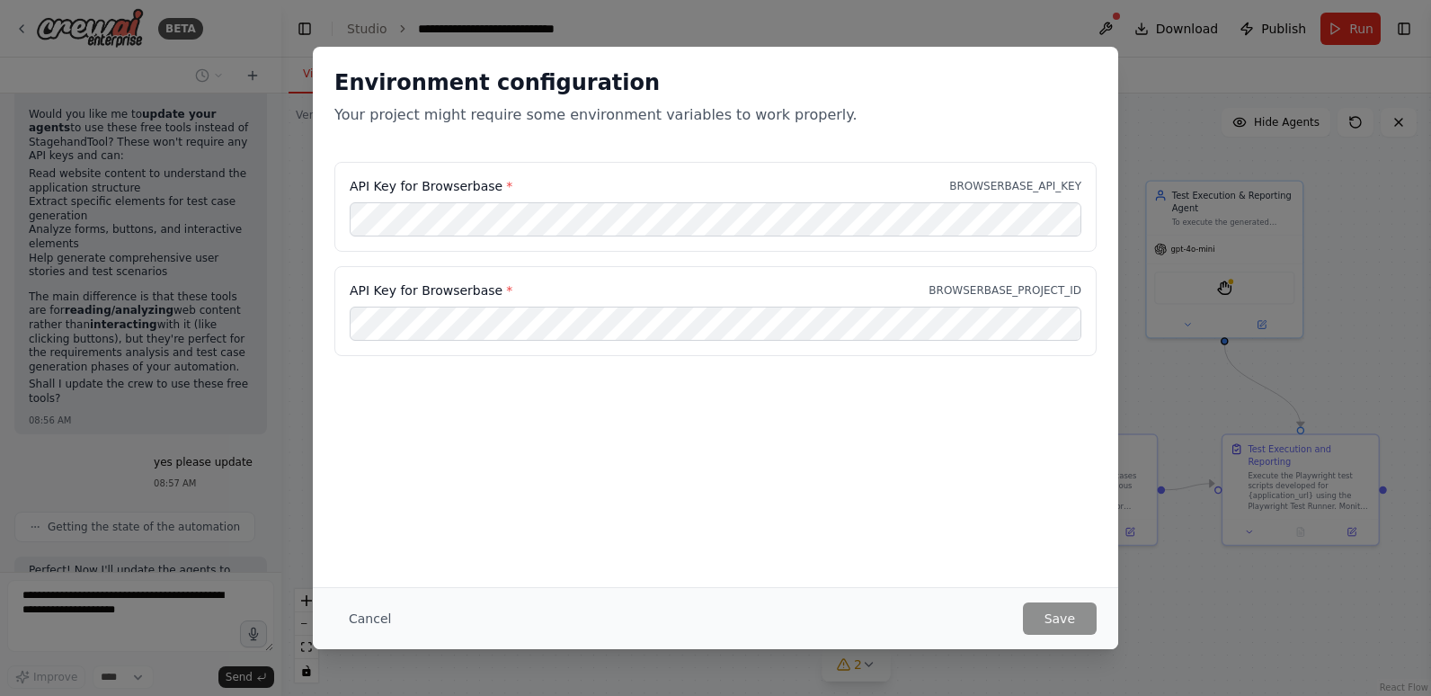
scroll to position [4502, 0]
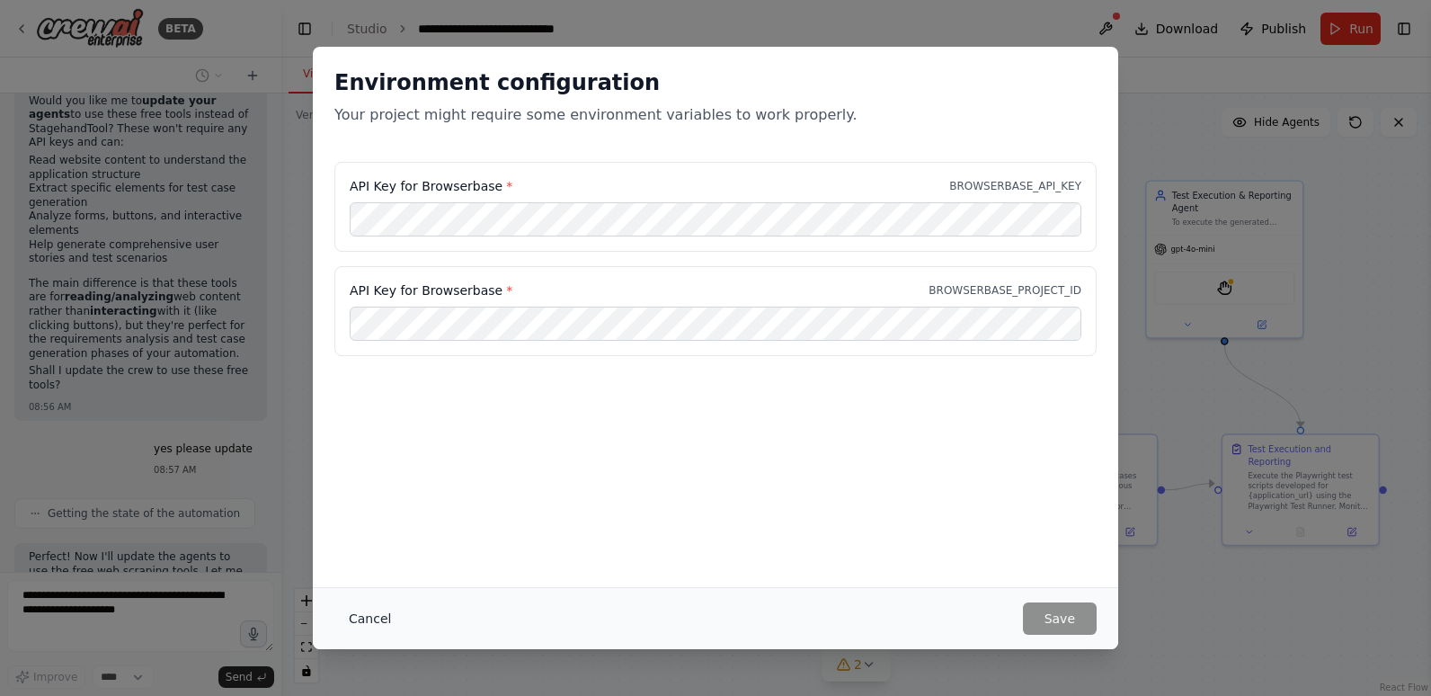
click at [370, 614] on button "Cancel" at bounding box center [369, 618] width 71 height 32
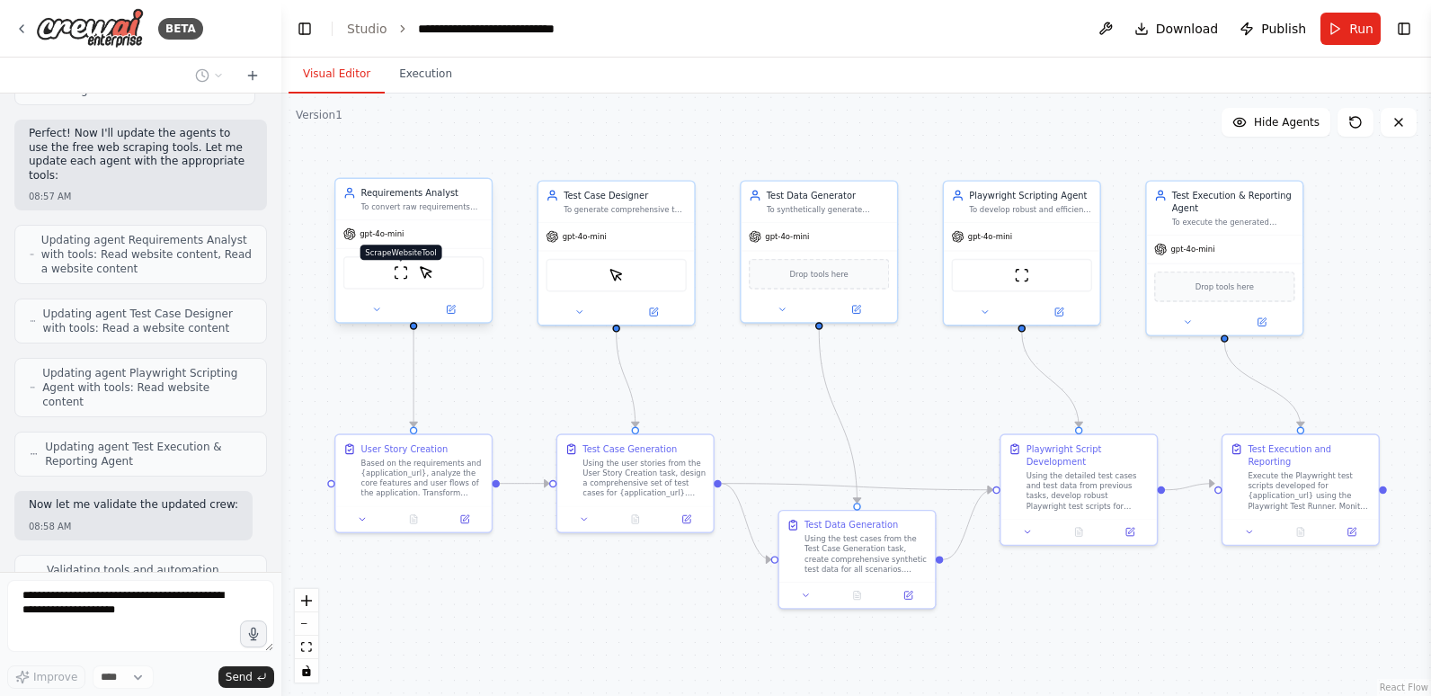
scroll to position [4985, 0]
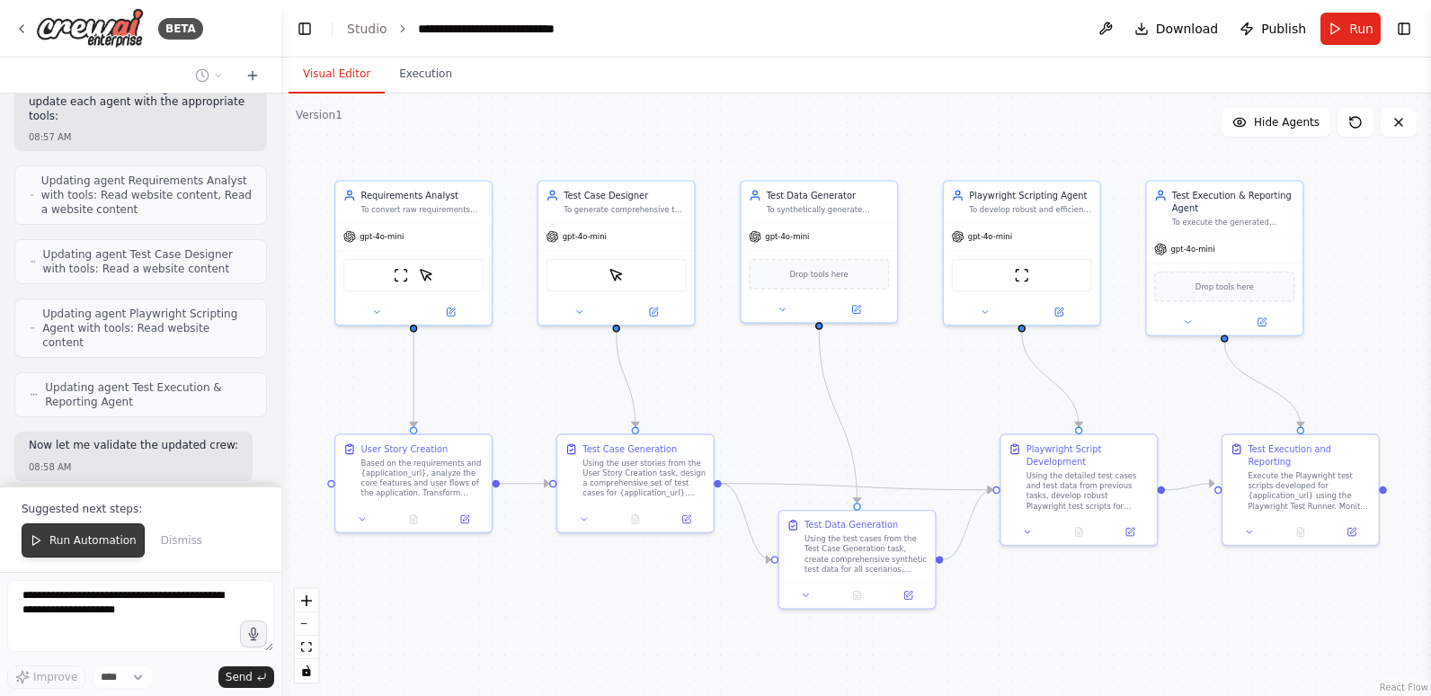
click at [101, 536] on span "Run Automation" at bounding box center [92, 540] width 87 height 14
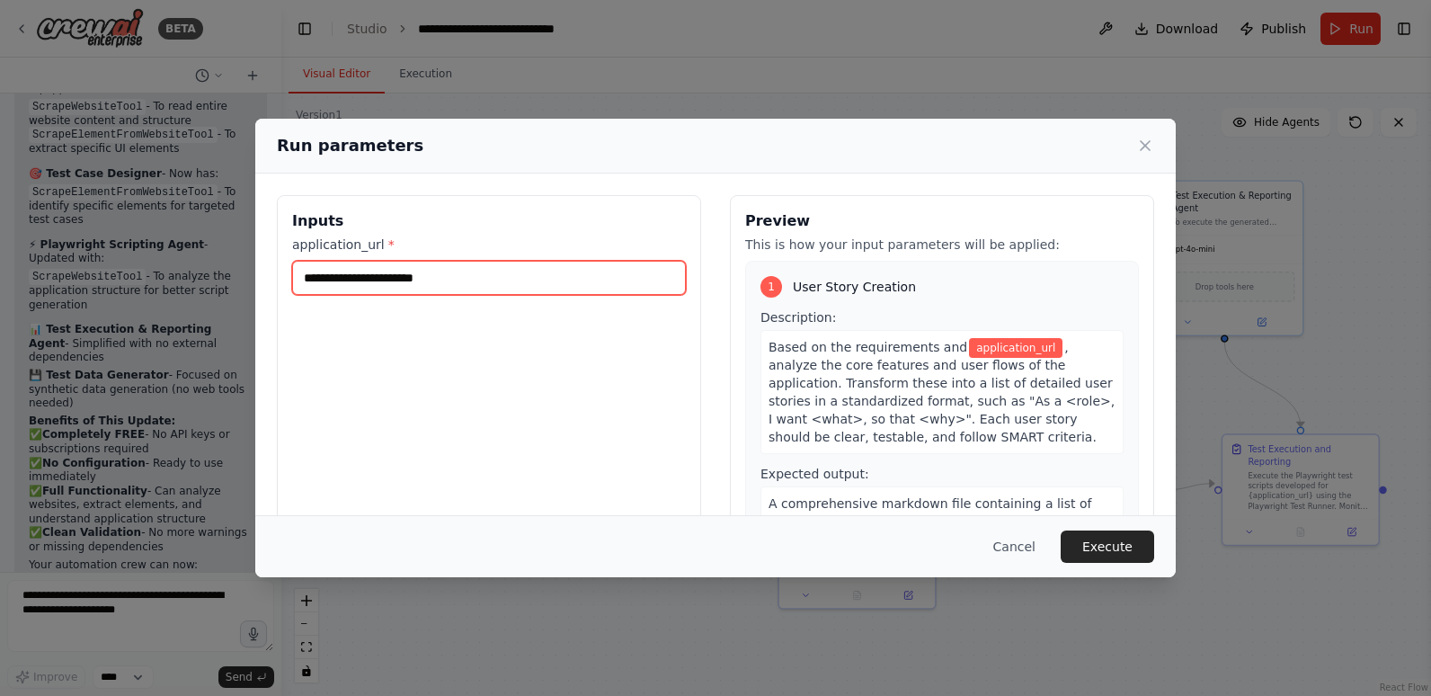
scroll to position [5734, 0]
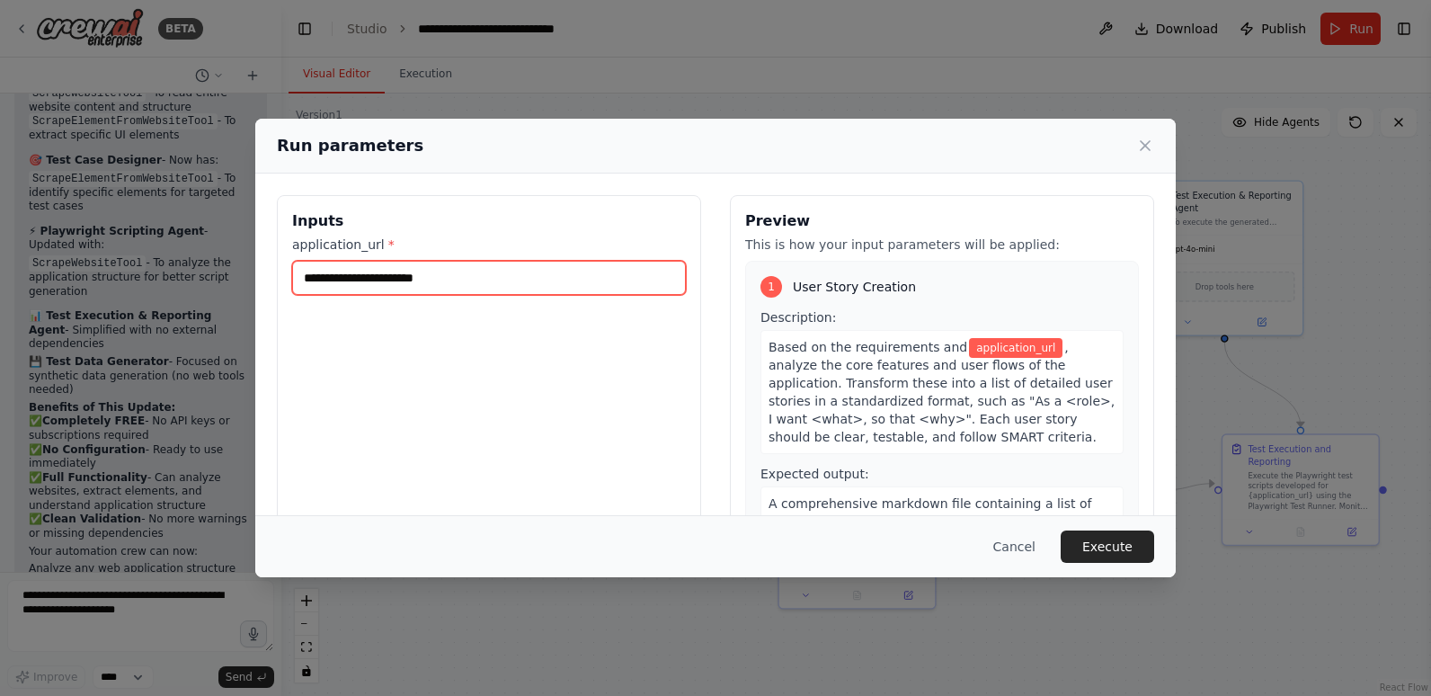
drag, startPoint x: 442, startPoint y: 277, endPoint x: 315, endPoint y: 276, distance: 127.6
click at [315, 276] on input "application_url *" at bounding box center [489, 278] width 394 height 34
paste input "**********"
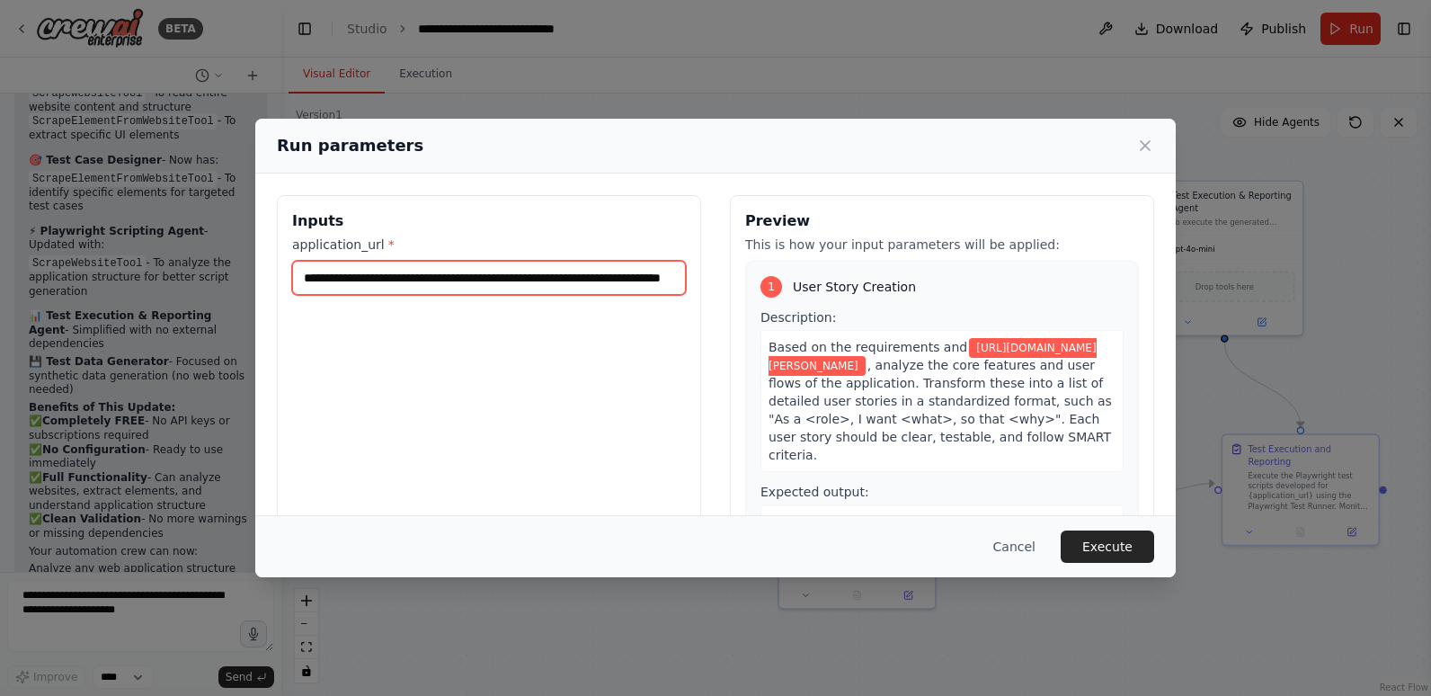
scroll to position [0, 97]
type input "**********"
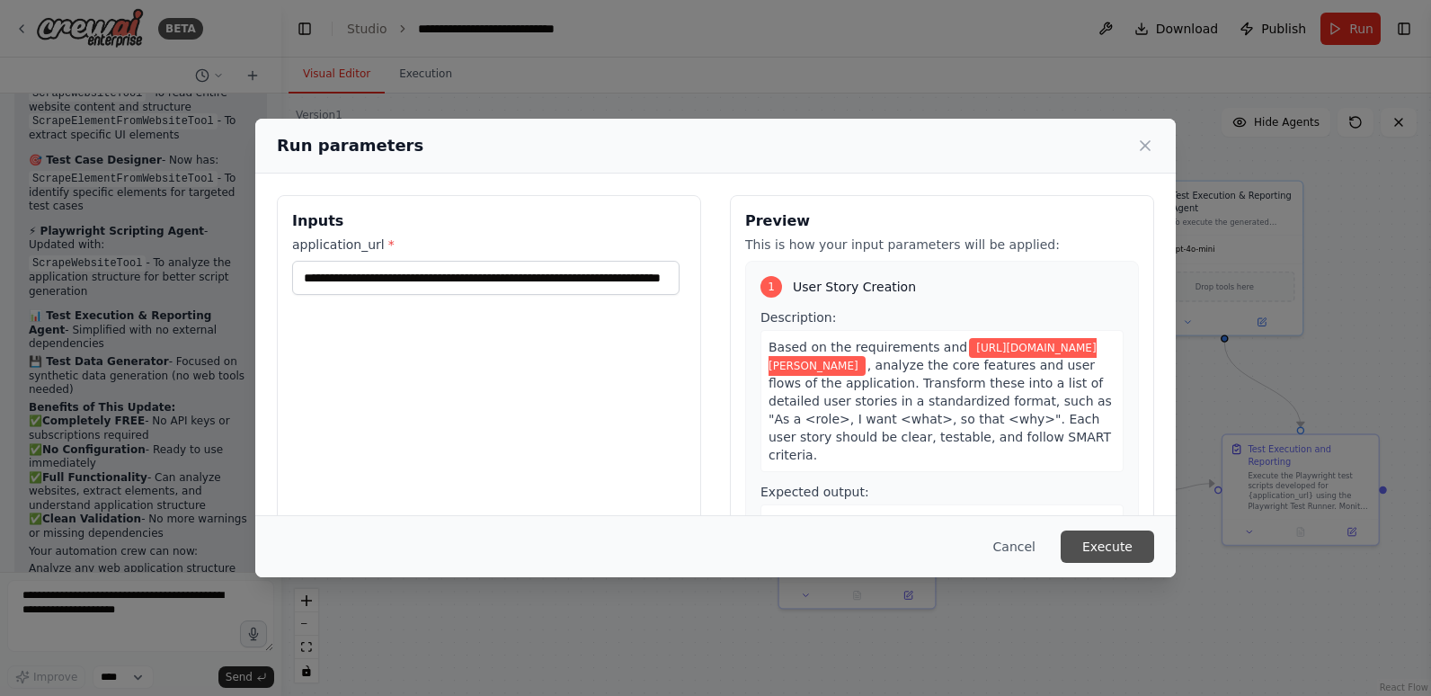
scroll to position [0, 0]
click at [1096, 542] on button "Execute" at bounding box center [1106, 546] width 93 height 32
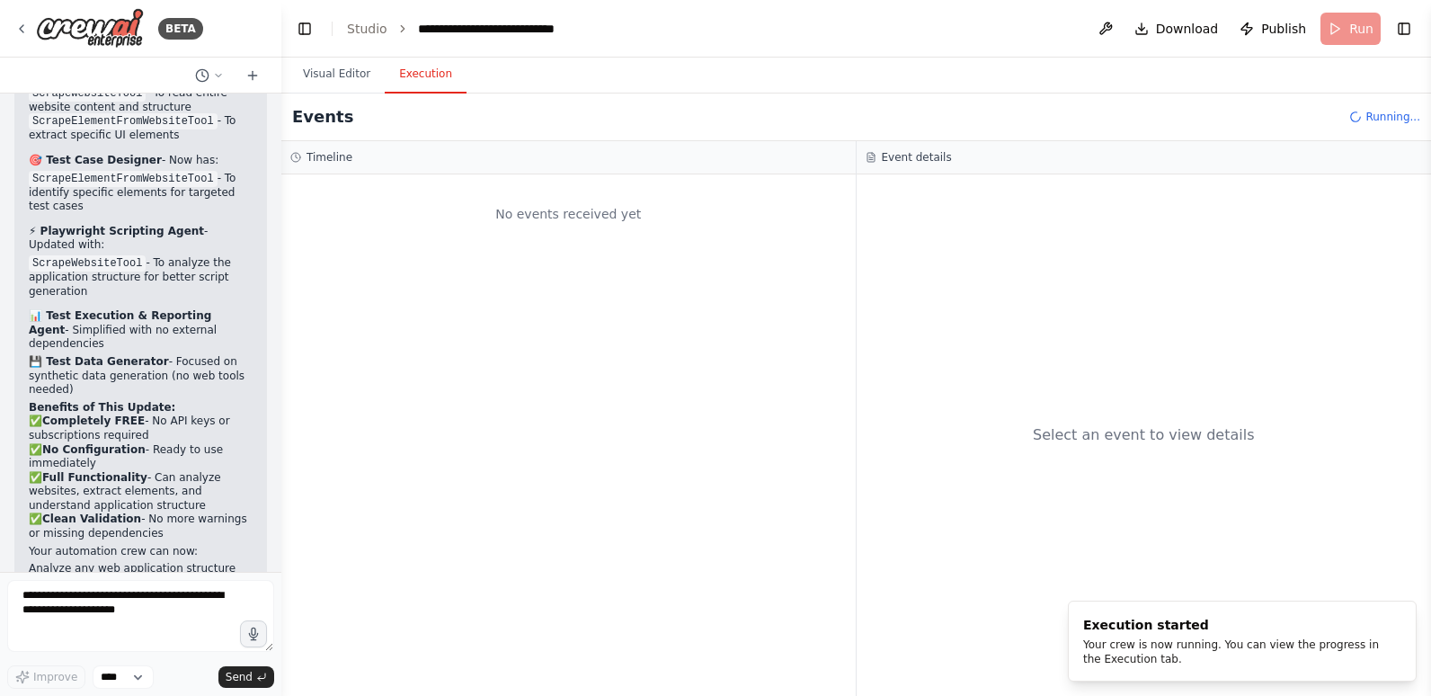
click at [418, 75] on button "Execution" at bounding box center [426, 75] width 82 height 38
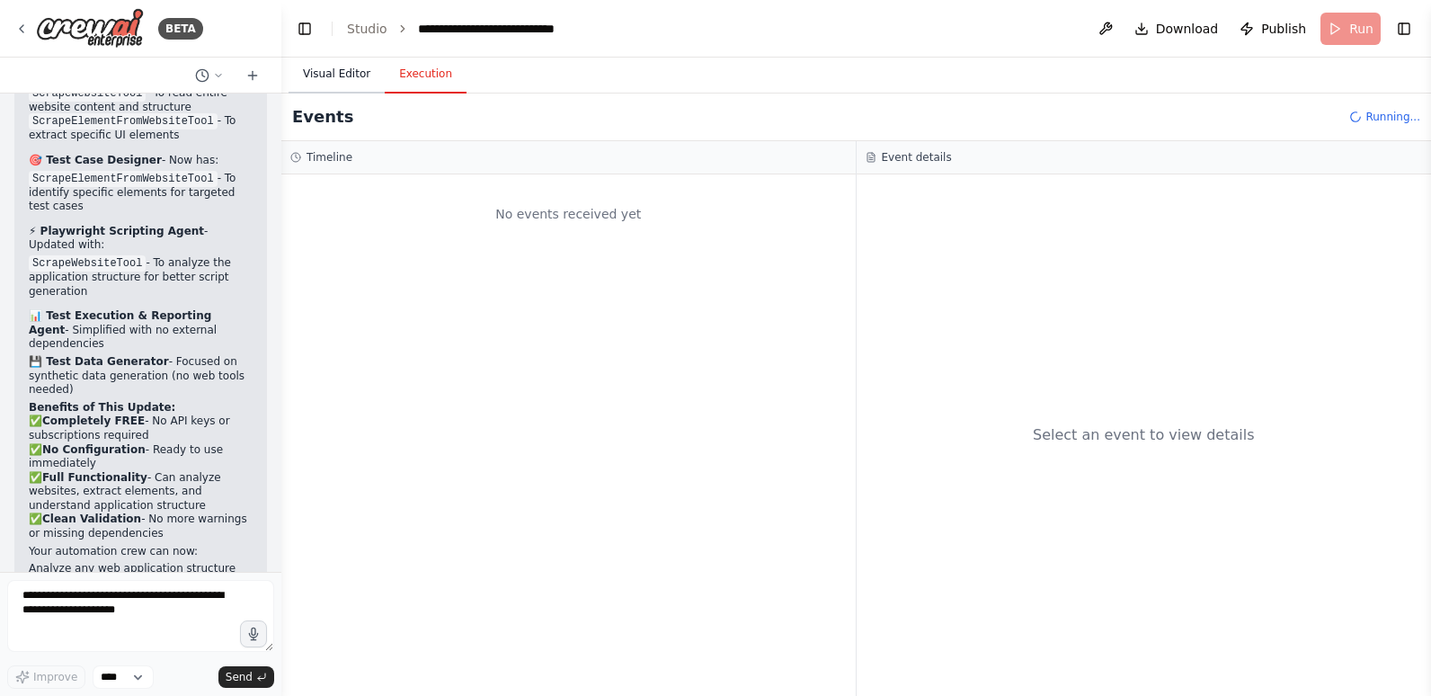
click at [337, 69] on button "Visual Editor" at bounding box center [336, 75] width 96 height 38
click at [410, 77] on button "Execution" at bounding box center [426, 75] width 82 height 38
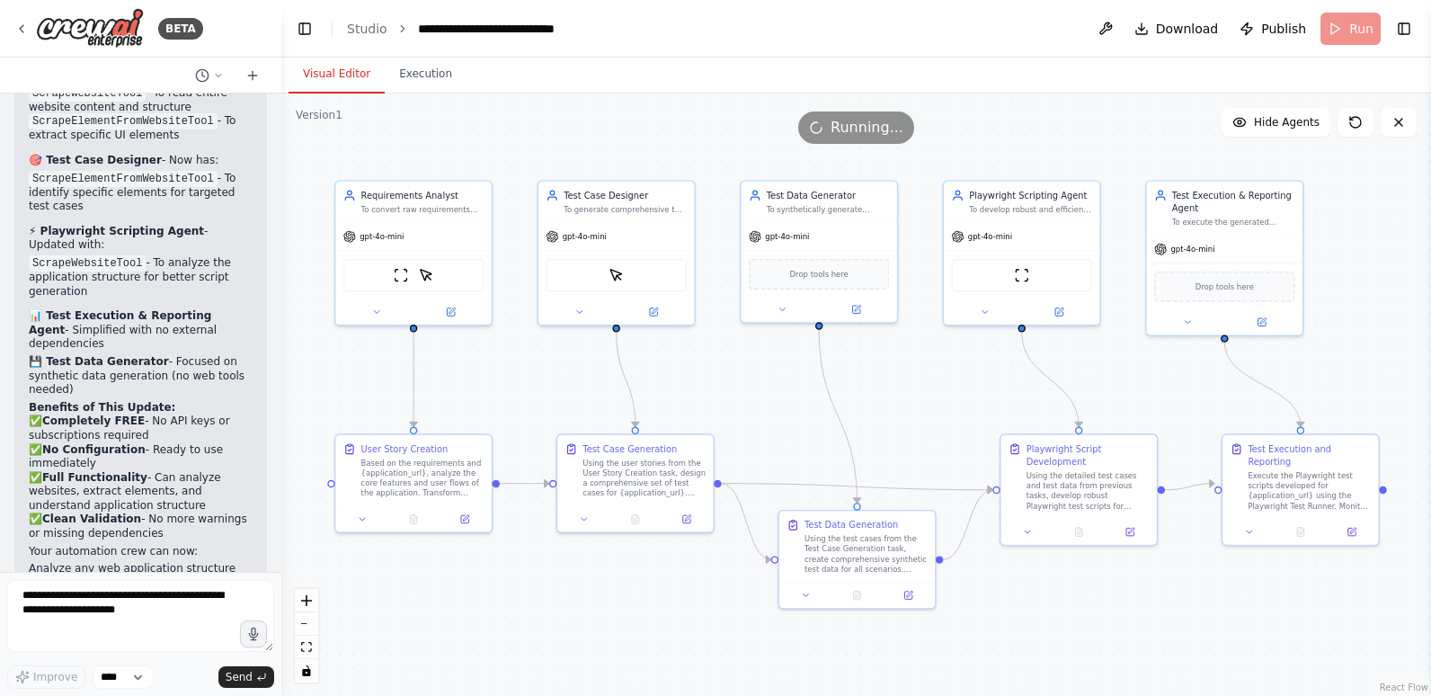
click at [340, 81] on button "Visual Editor" at bounding box center [336, 75] width 96 height 38
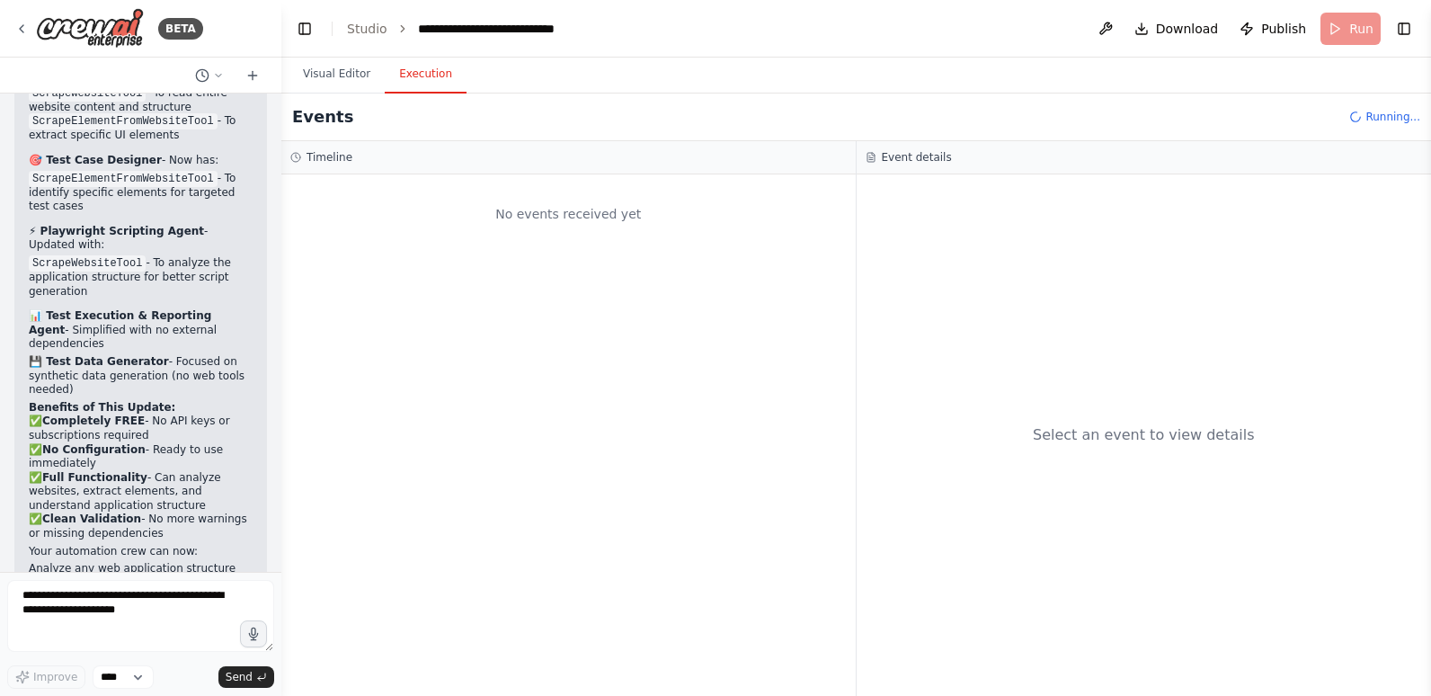
click at [421, 71] on button "Execution" at bounding box center [426, 75] width 82 height 38
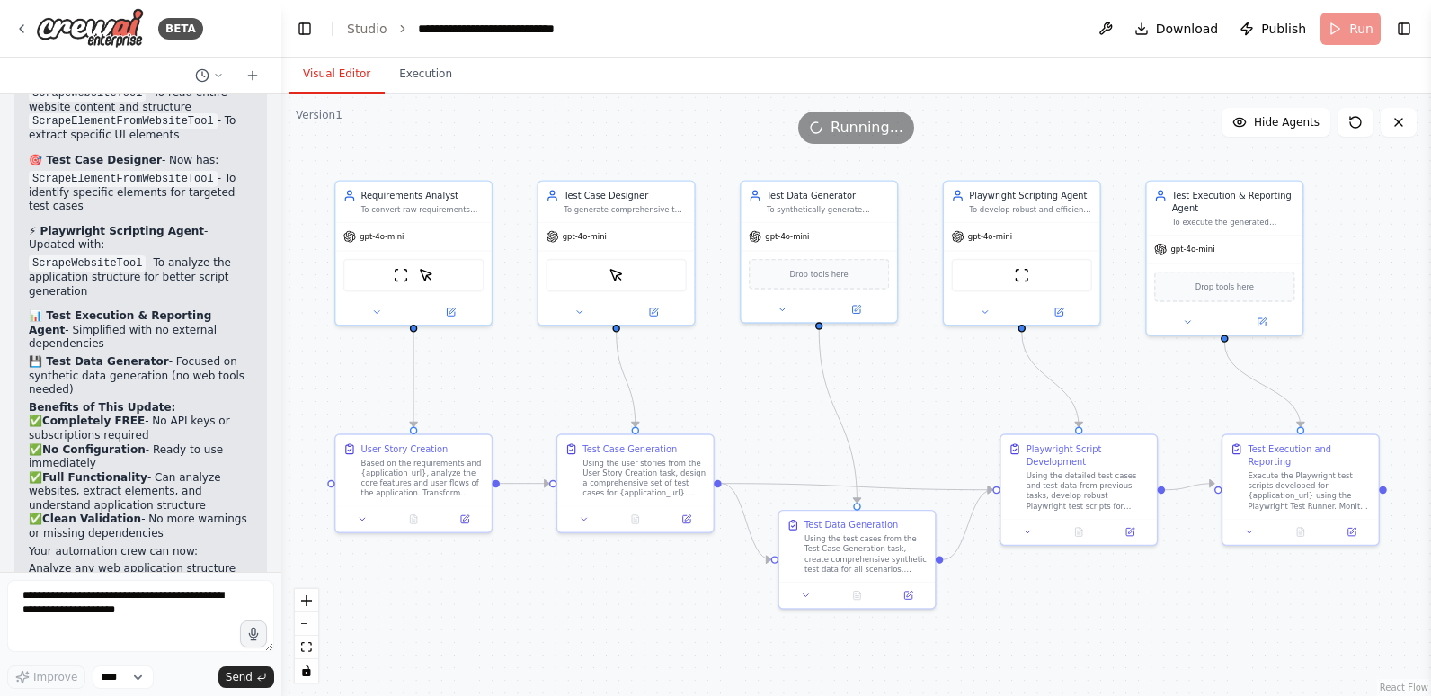
click at [333, 73] on button "Visual Editor" at bounding box center [336, 75] width 96 height 38
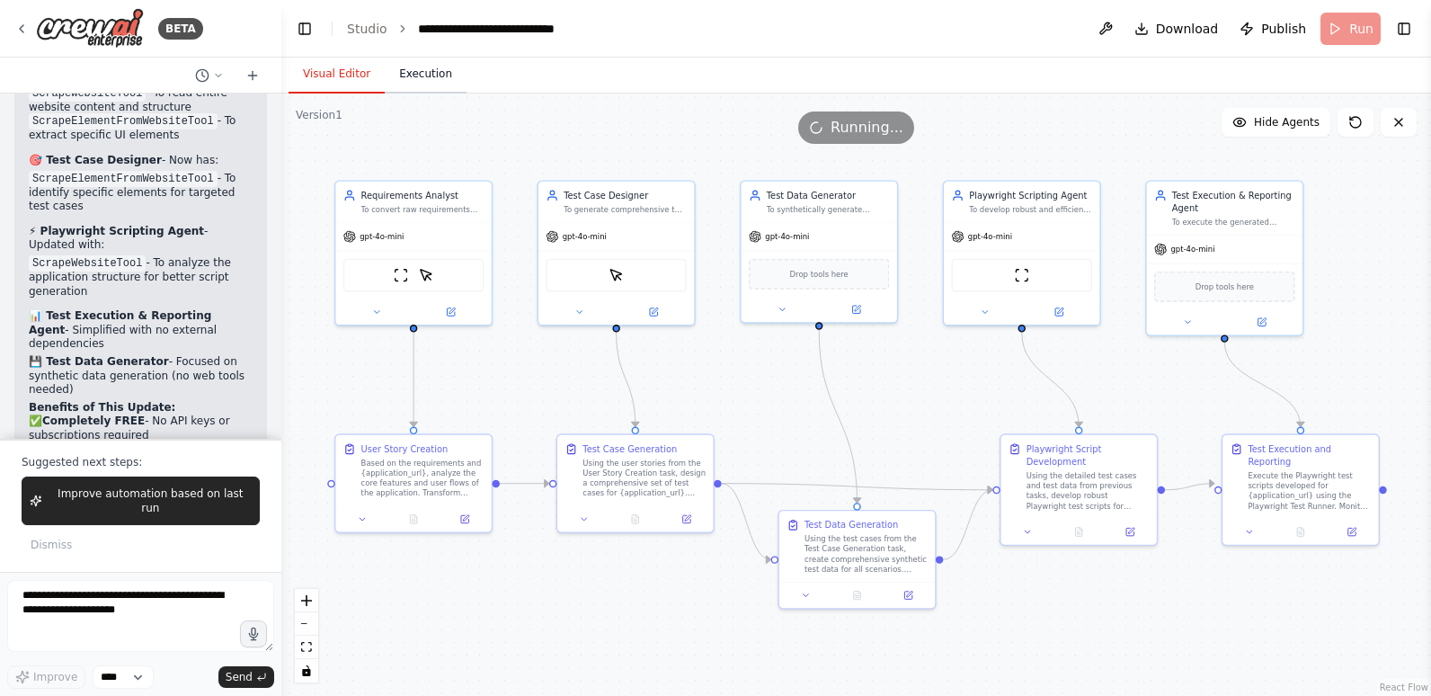
click at [421, 76] on button "Execution" at bounding box center [426, 75] width 82 height 38
click at [345, 77] on button "Visual Editor" at bounding box center [336, 75] width 96 height 38
click at [1352, 119] on icon at bounding box center [1355, 122] width 11 height 11
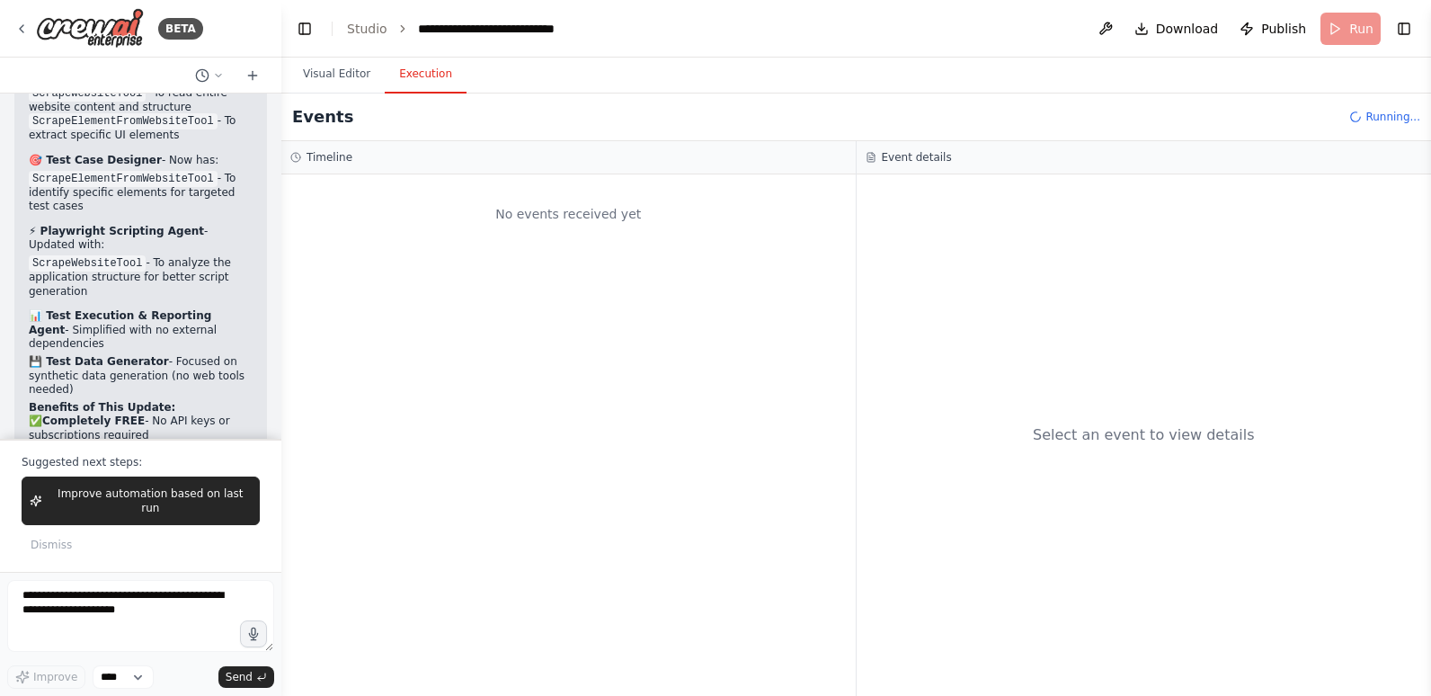
click at [404, 79] on button "Execution" at bounding box center [426, 75] width 82 height 38
click at [144, 509] on span "Improve automation based on last run" at bounding box center [150, 500] width 202 height 29
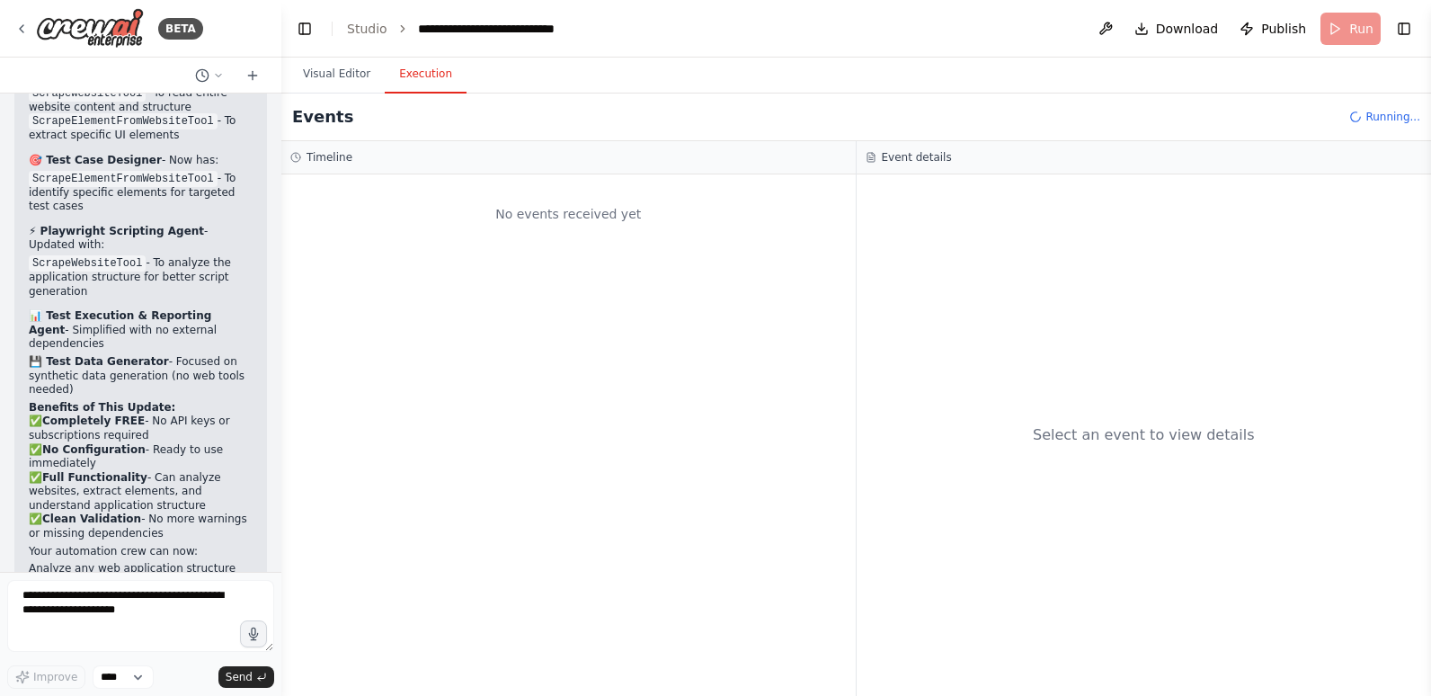
scroll to position [5780, 0]
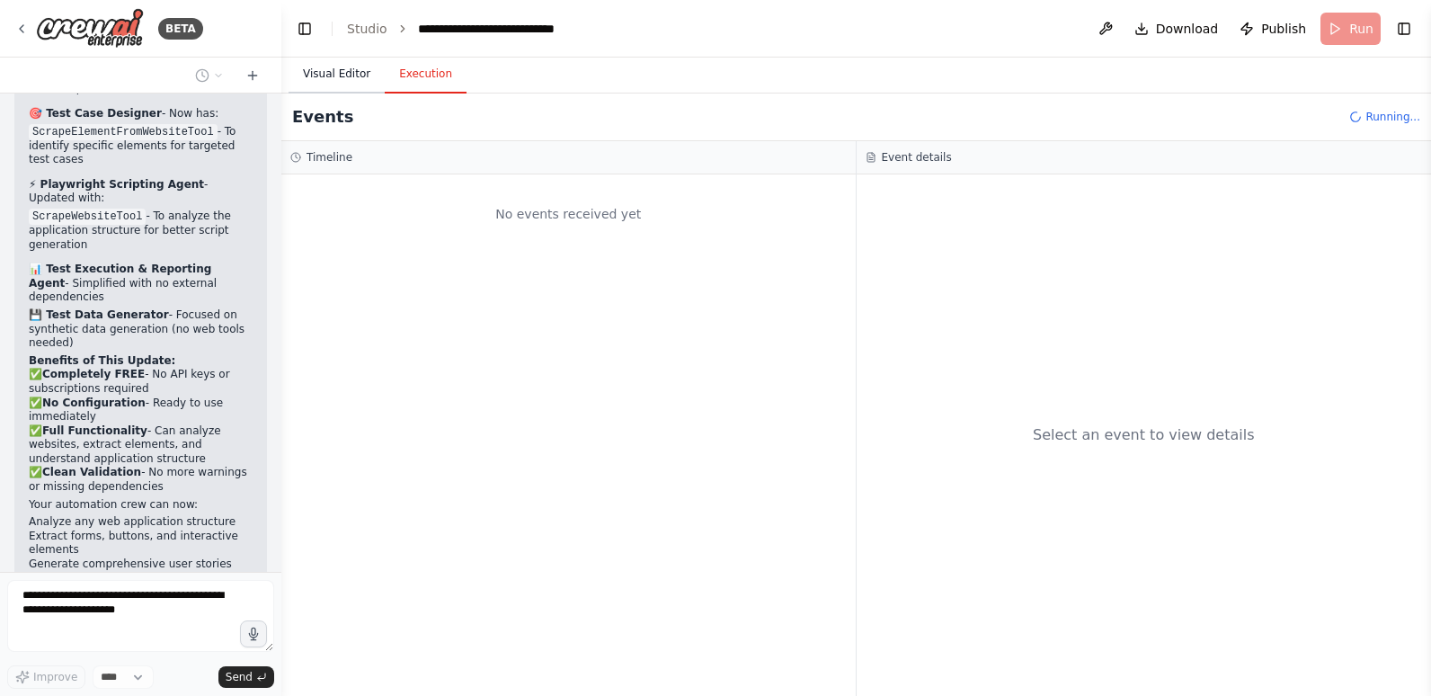
click at [331, 71] on button "Visual Editor" at bounding box center [336, 75] width 96 height 38
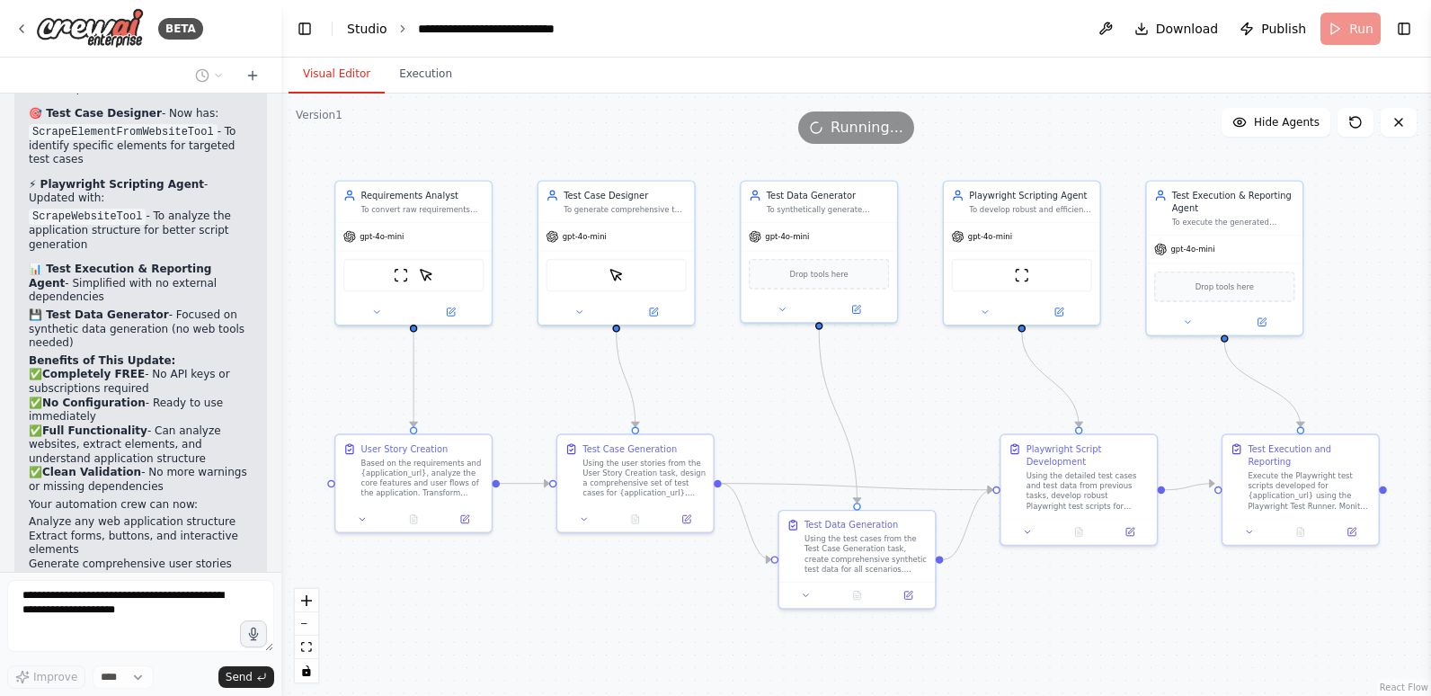
click at [366, 27] on link "Studio" at bounding box center [367, 29] width 40 height 14
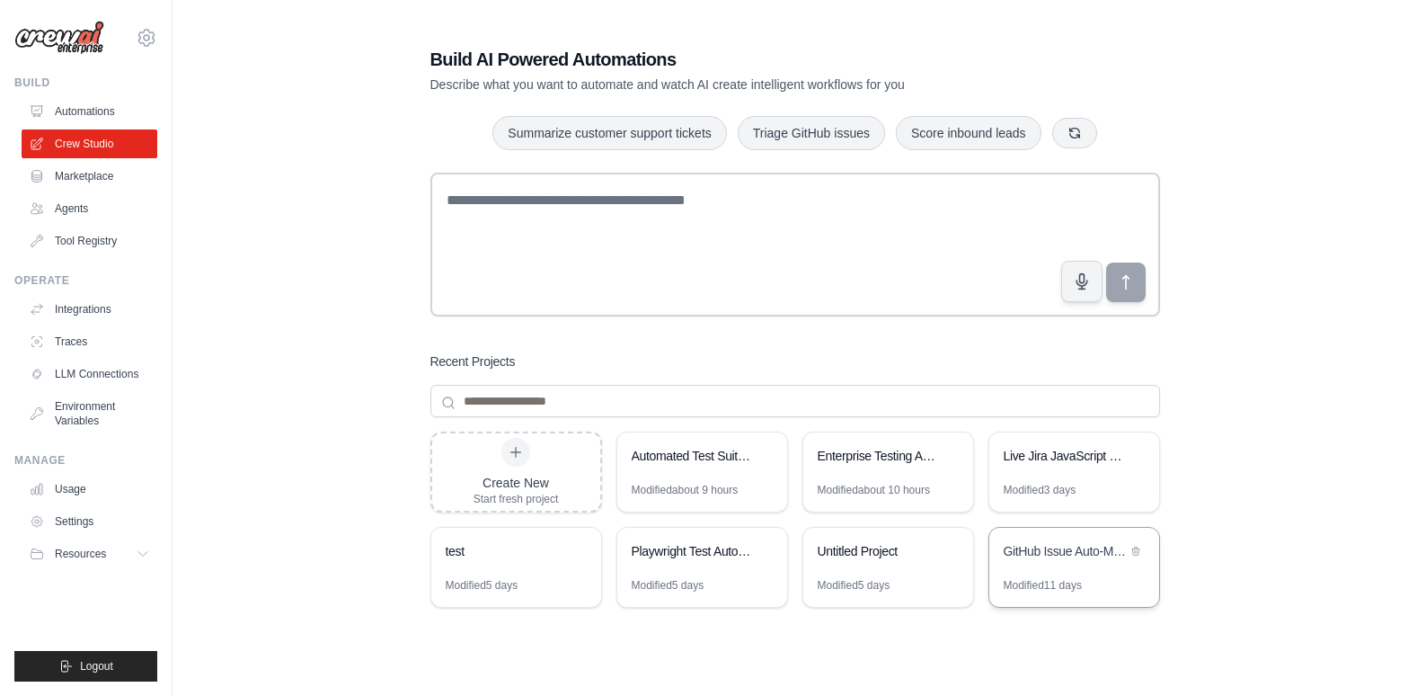
click at [1048, 546] on div "GitHub Issue Auto-Manager" at bounding box center [1065, 551] width 123 height 18
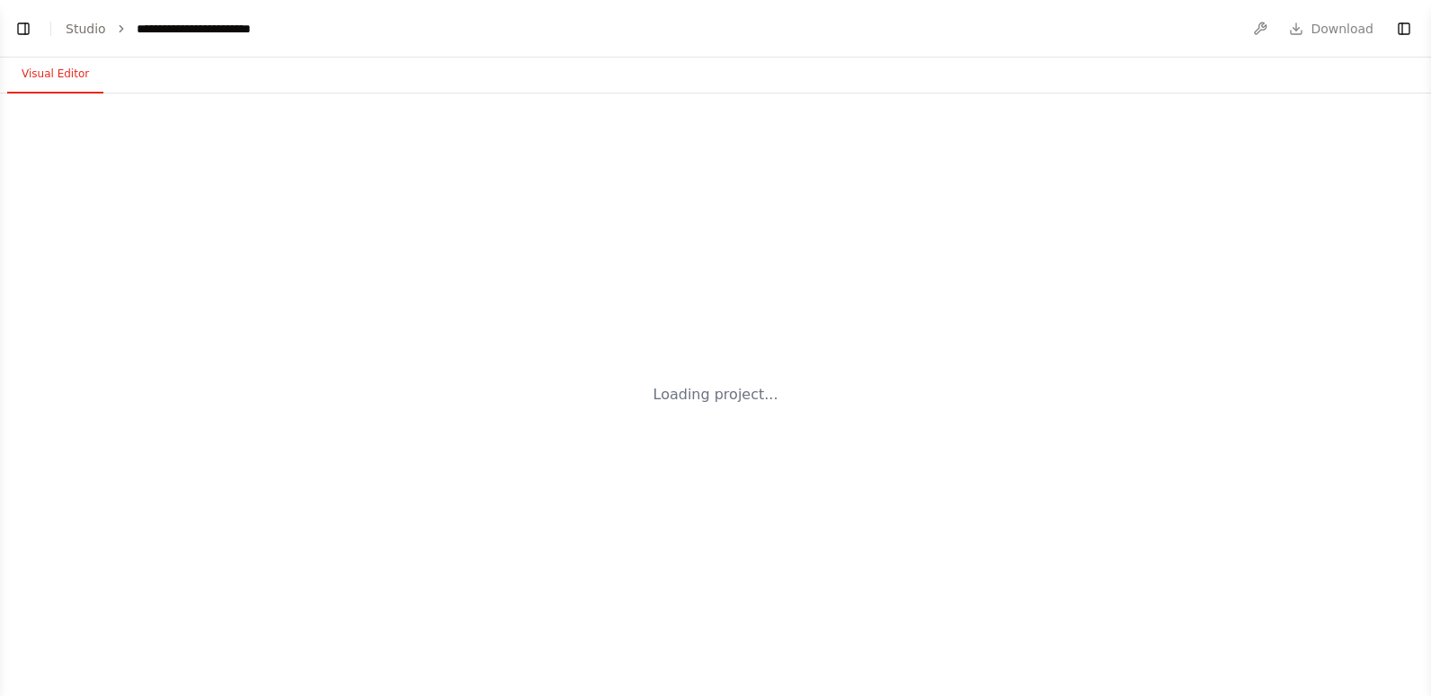
select select "****"
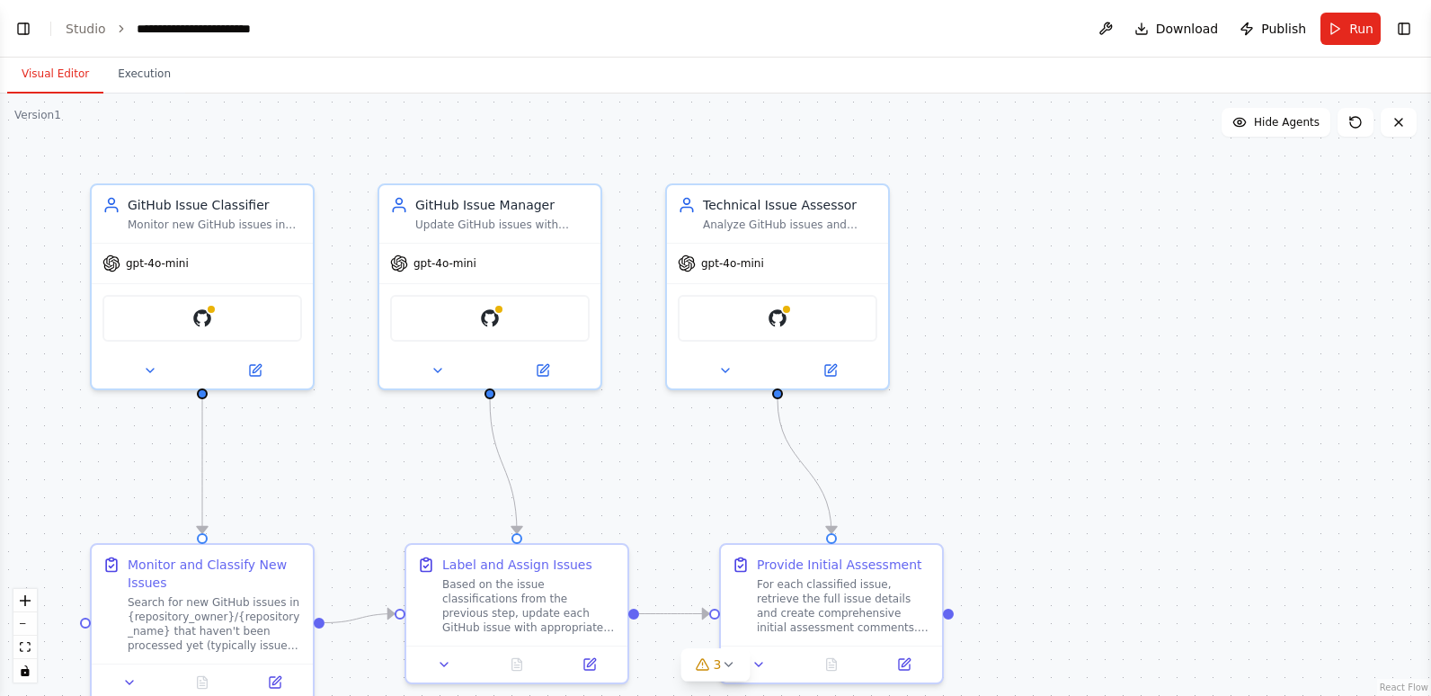
scroll to position [2579, 0]
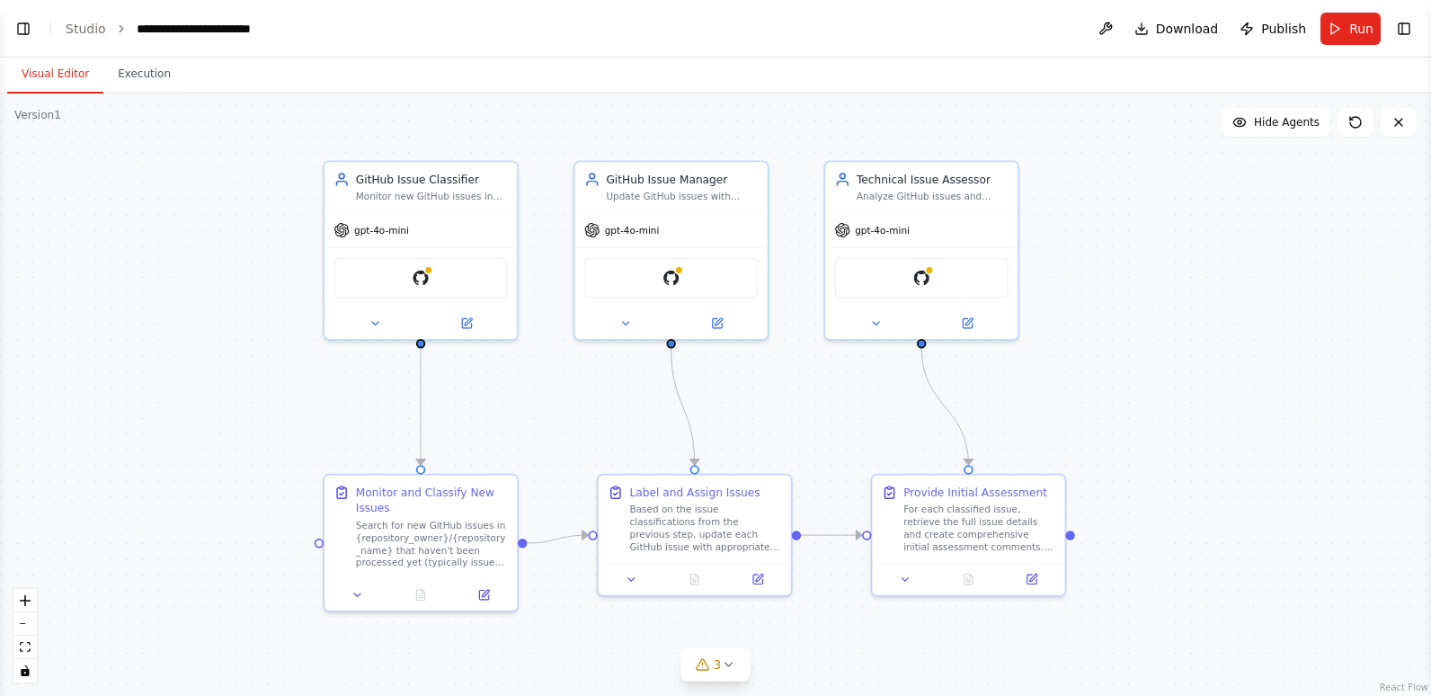
drag, startPoint x: 386, startPoint y: 461, endPoint x: 557, endPoint y: 401, distance: 181.1
click at [557, 401] on div ".deletable-edge-delete-btn { width: 20px; height: 20px; border: 0px solid #ffff…" at bounding box center [715, 394] width 1431 height 602
click at [87, 22] on link "Studio" at bounding box center [86, 29] width 40 height 14
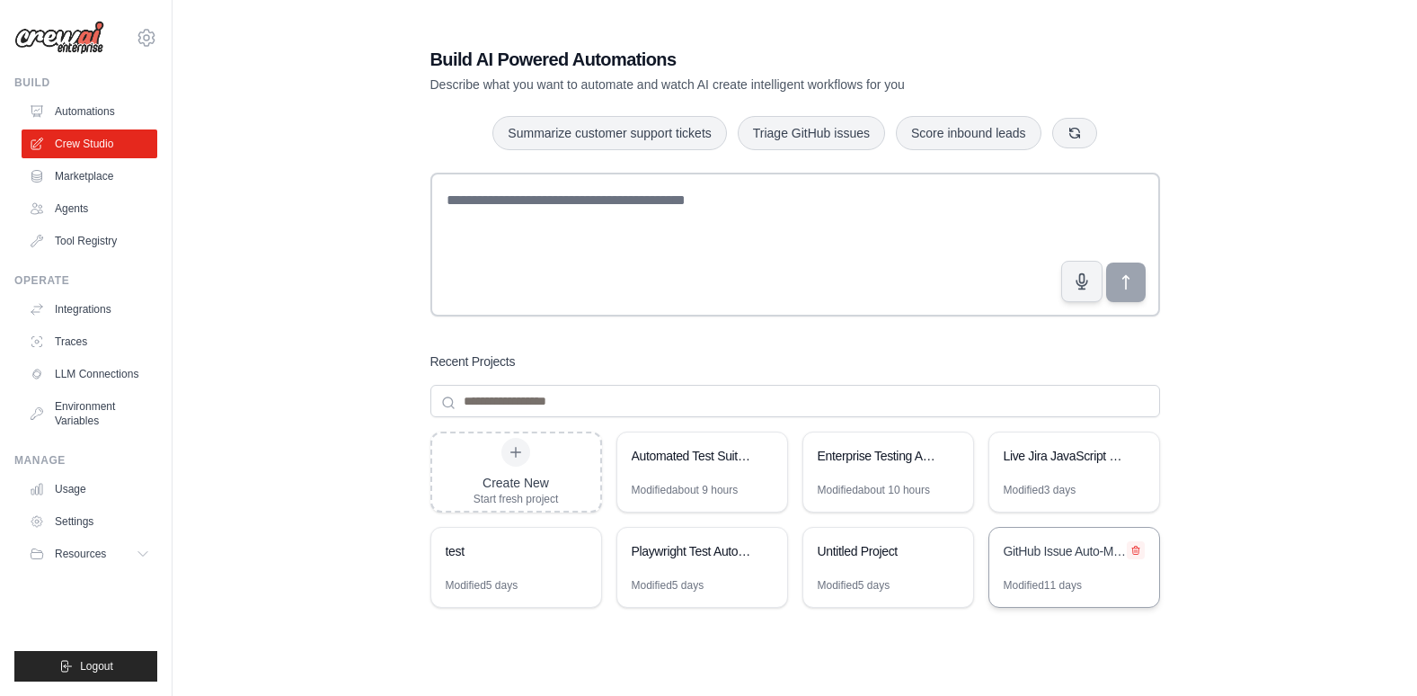
click at [1135, 547] on icon at bounding box center [1135, 550] width 7 height 8
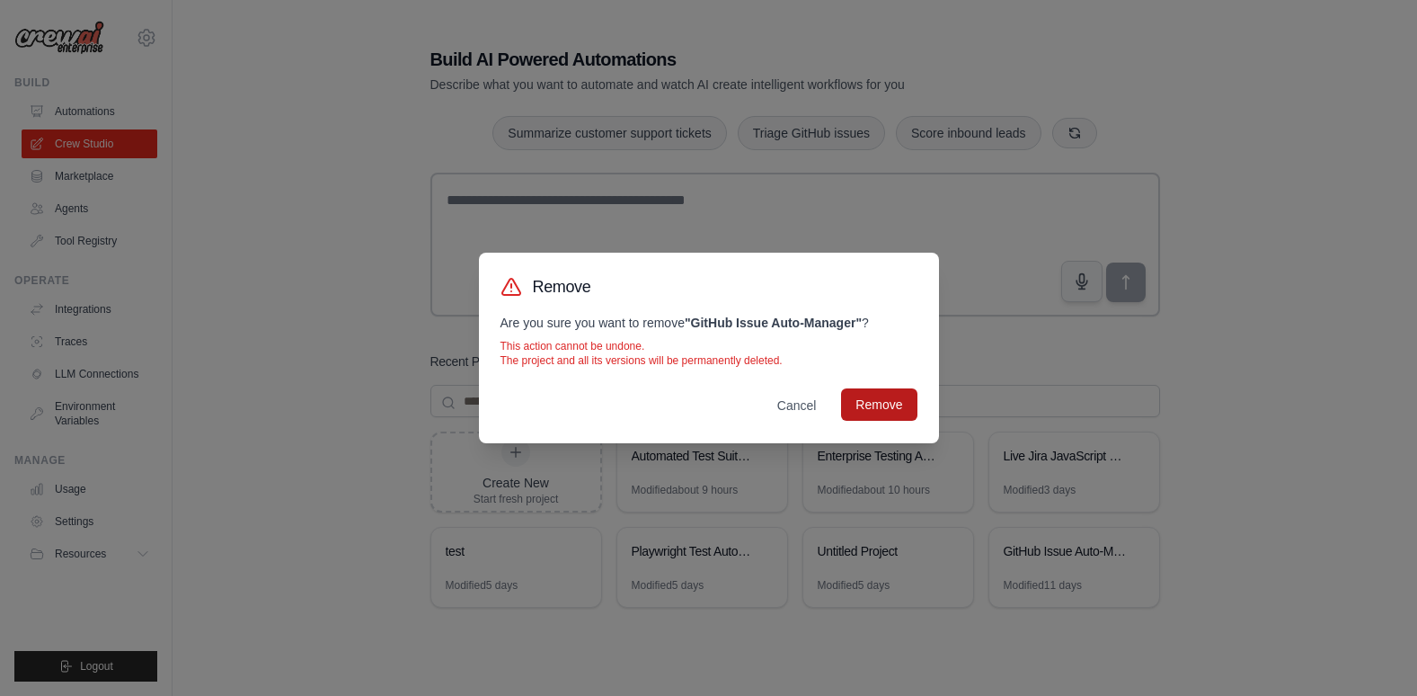
click at [890, 406] on button "Remove" at bounding box center [878, 404] width 75 height 32
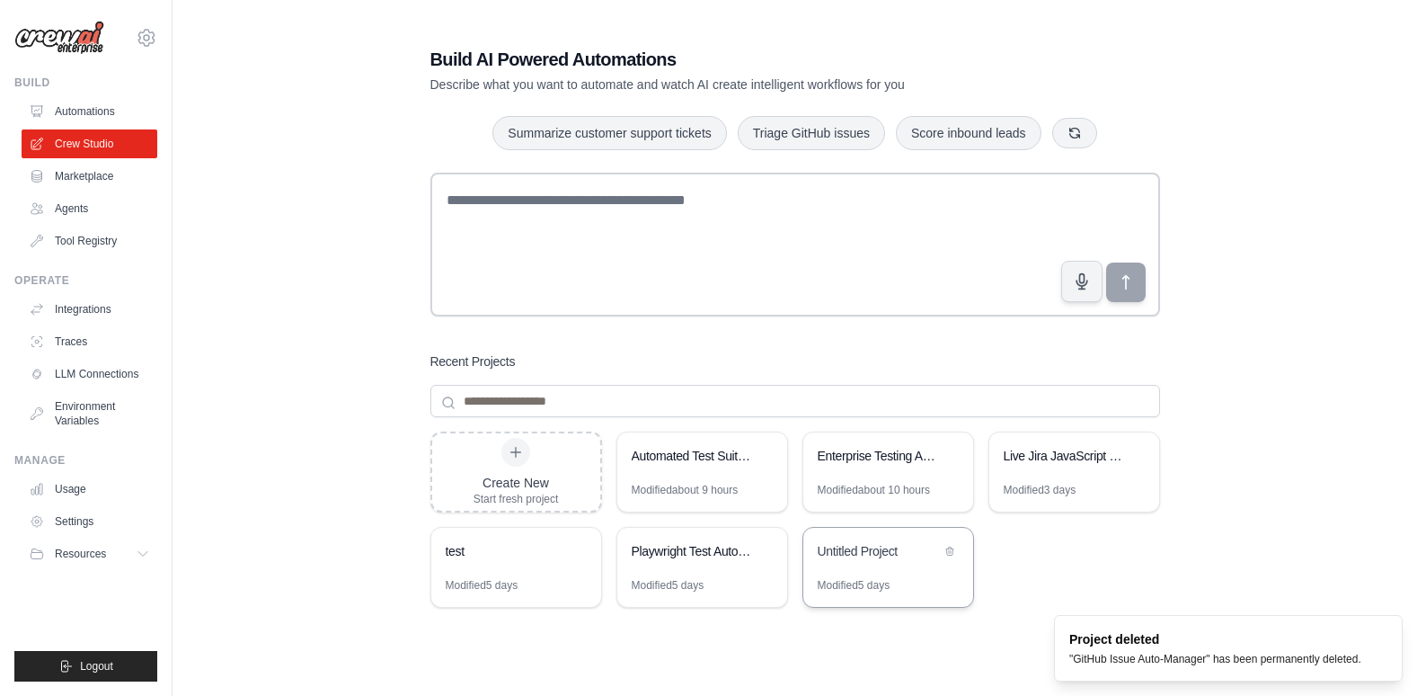
click at [902, 561] on div "Untitled Project" at bounding box center [879, 553] width 123 height 22
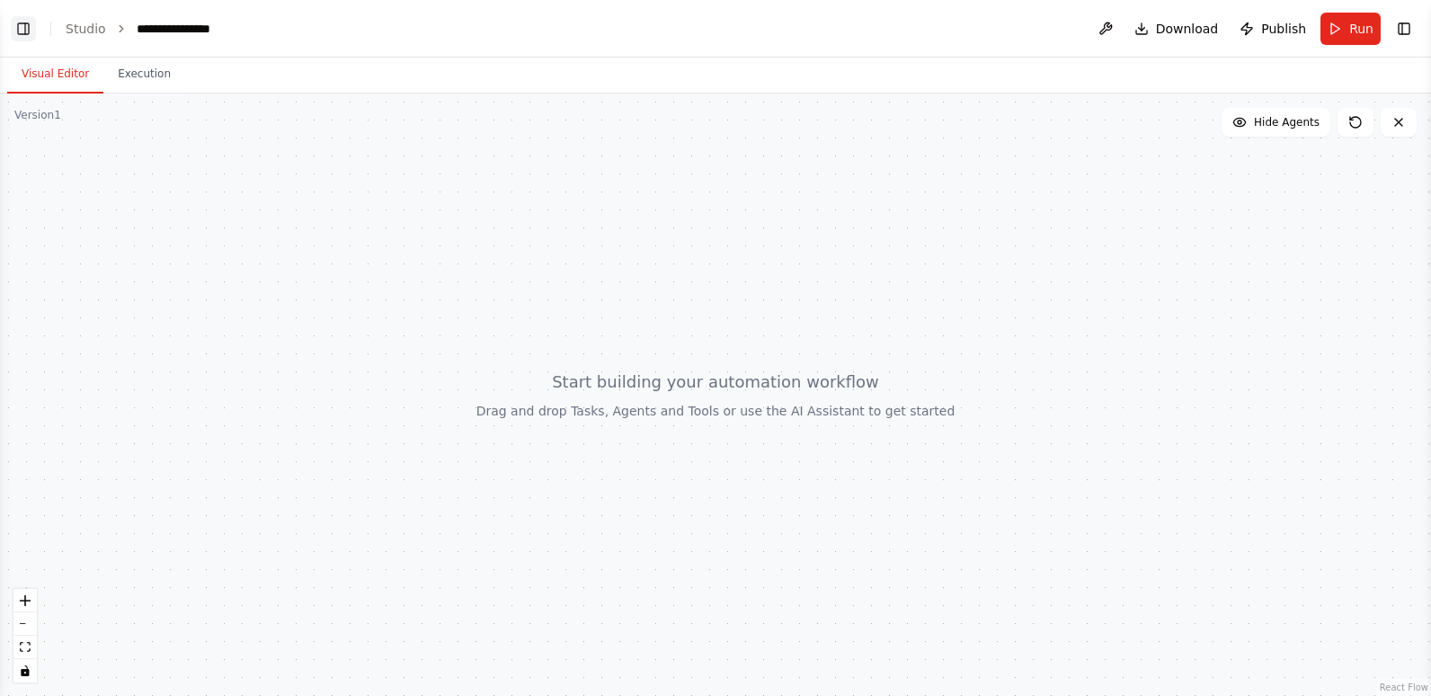
click at [23, 24] on button "Toggle Left Sidebar" at bounding box center [23, 28] width 25 height 25
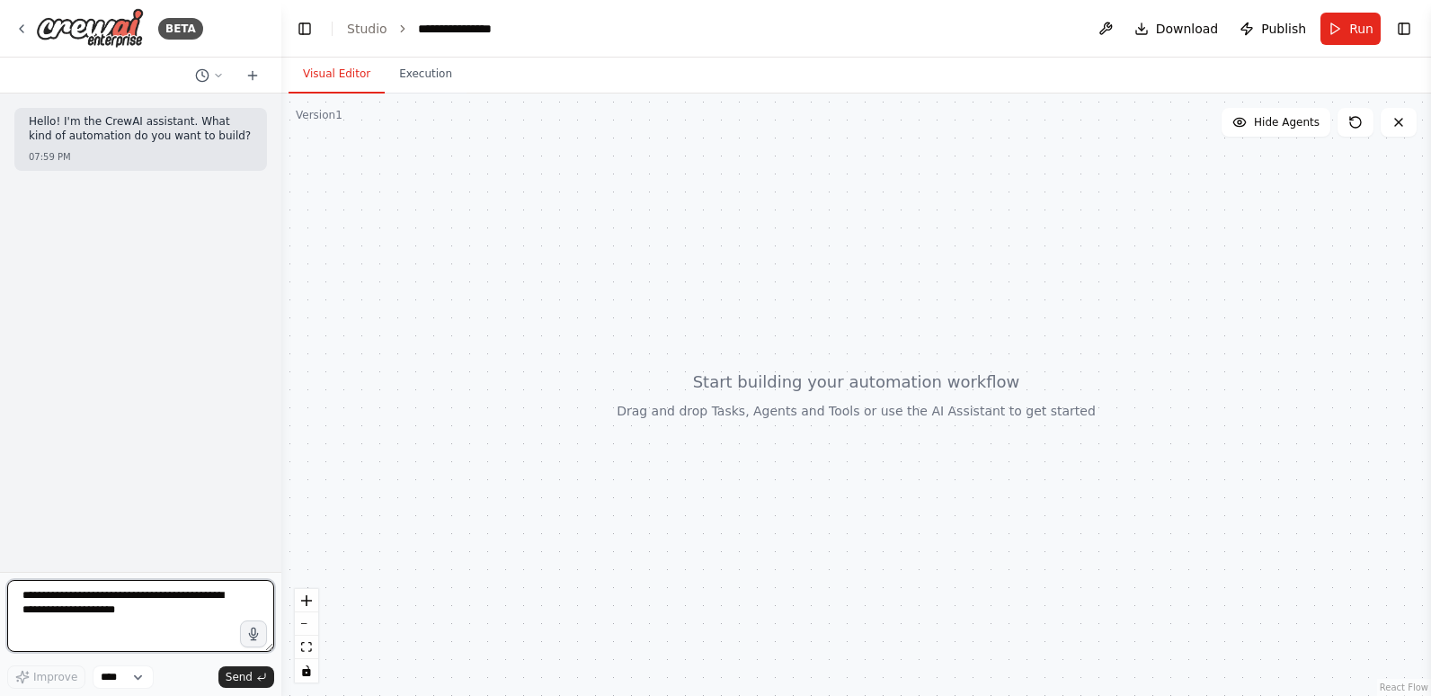
click at [127, 601] on textarea at bounding box center [140, 616] width 267 height 72
type textarea "**********"
